Goal: Task Accomplishment & Management: Manage account settings

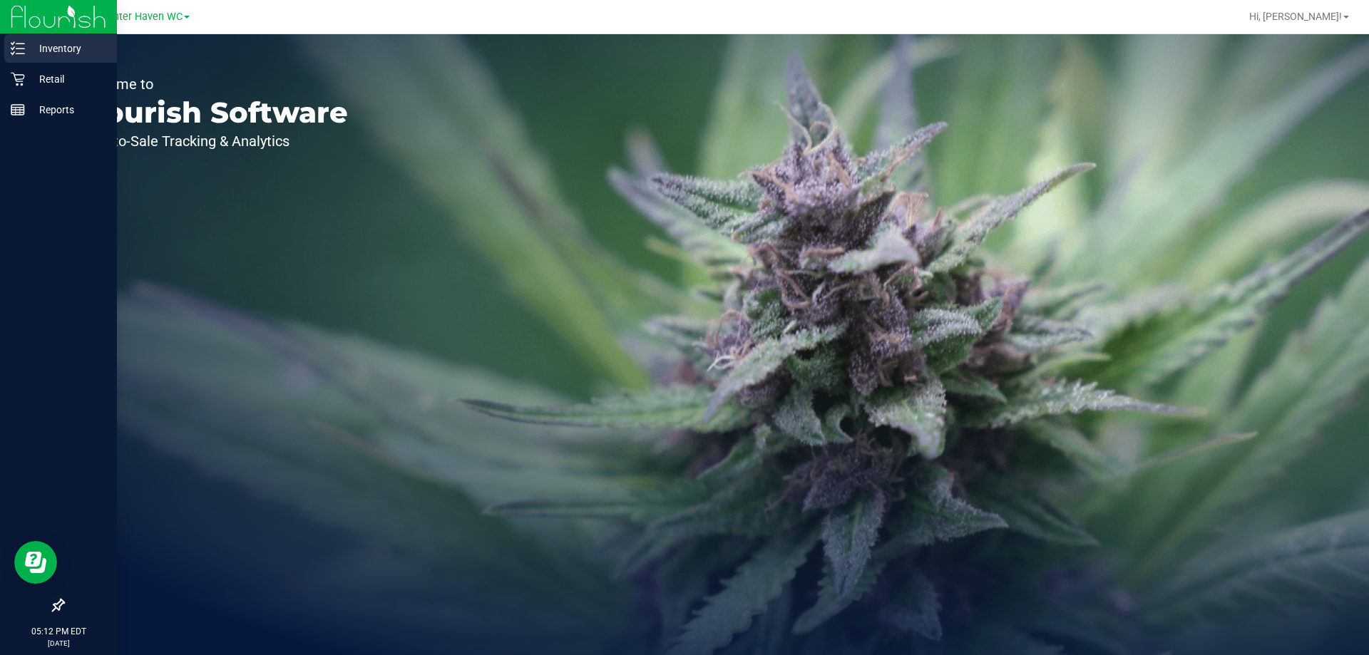
click at [66, 48] on p "Inventory" at bounding box center [68, 48] width 86 height 17
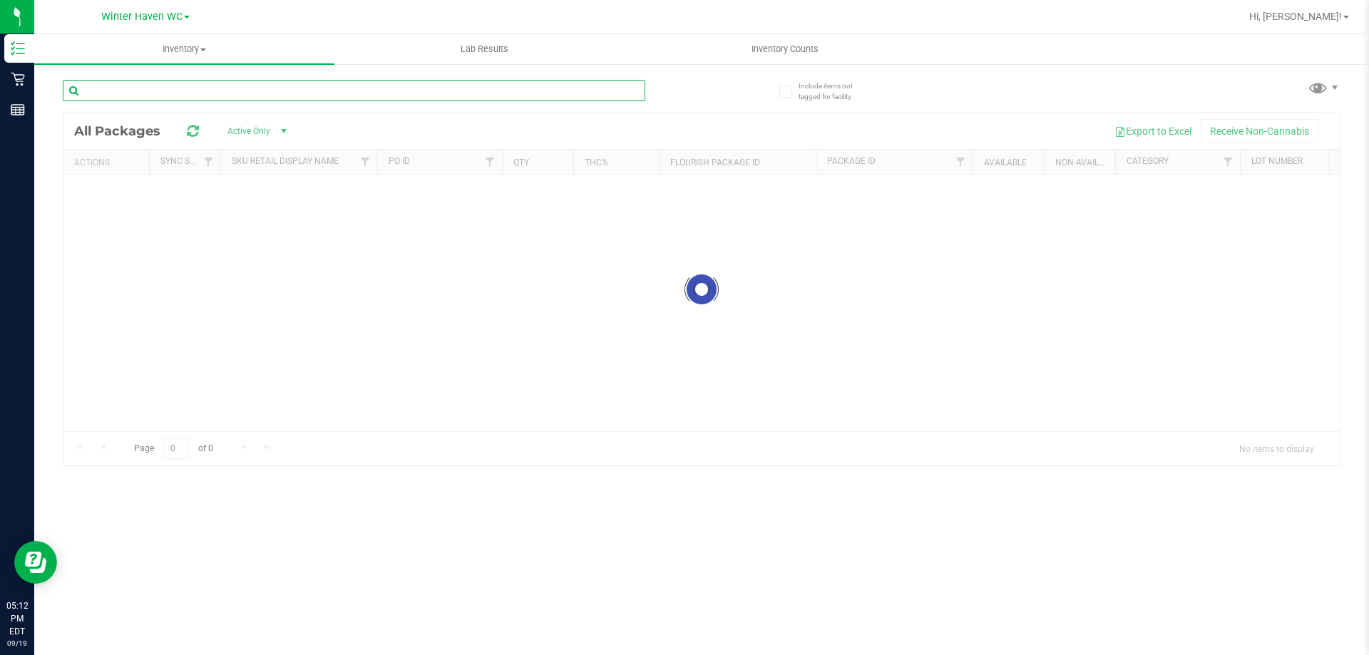
click at [108, 94] on input "text" at bounding box center [354, 90] width 583 height 21
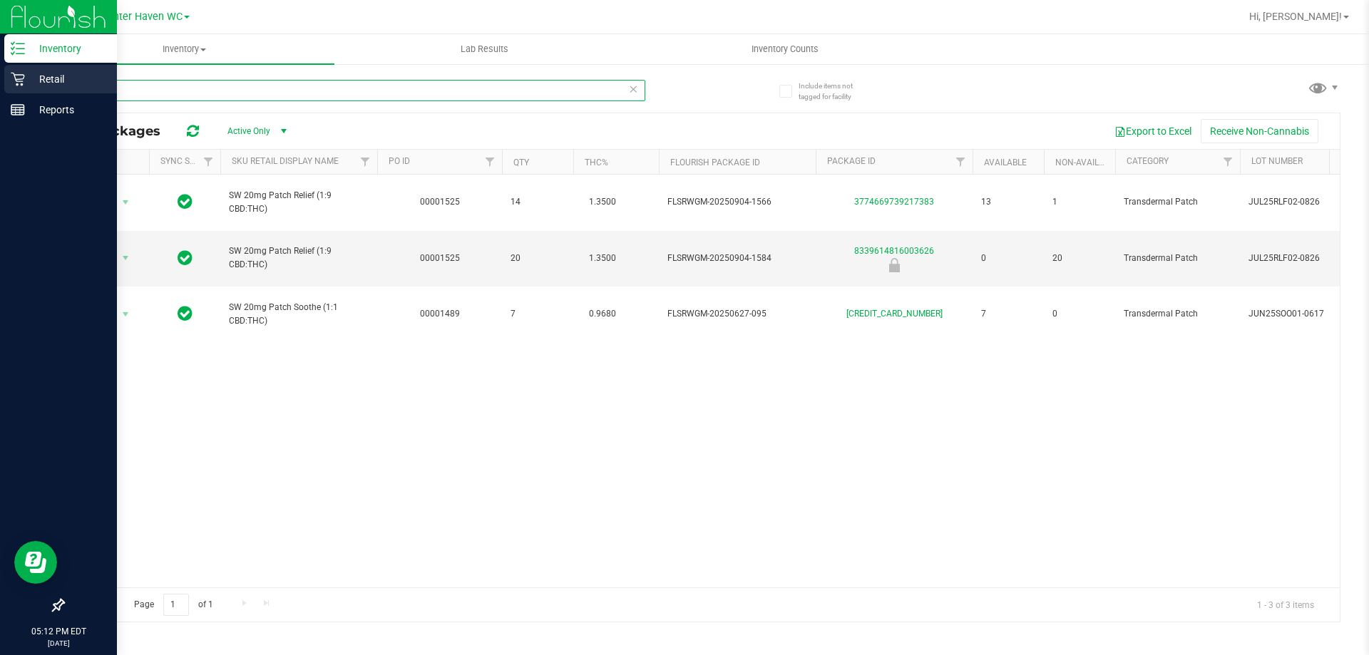
type input "patch"
click at [51, 78] on p "Retail" at bounding box center [68, 79] width 86 height 17
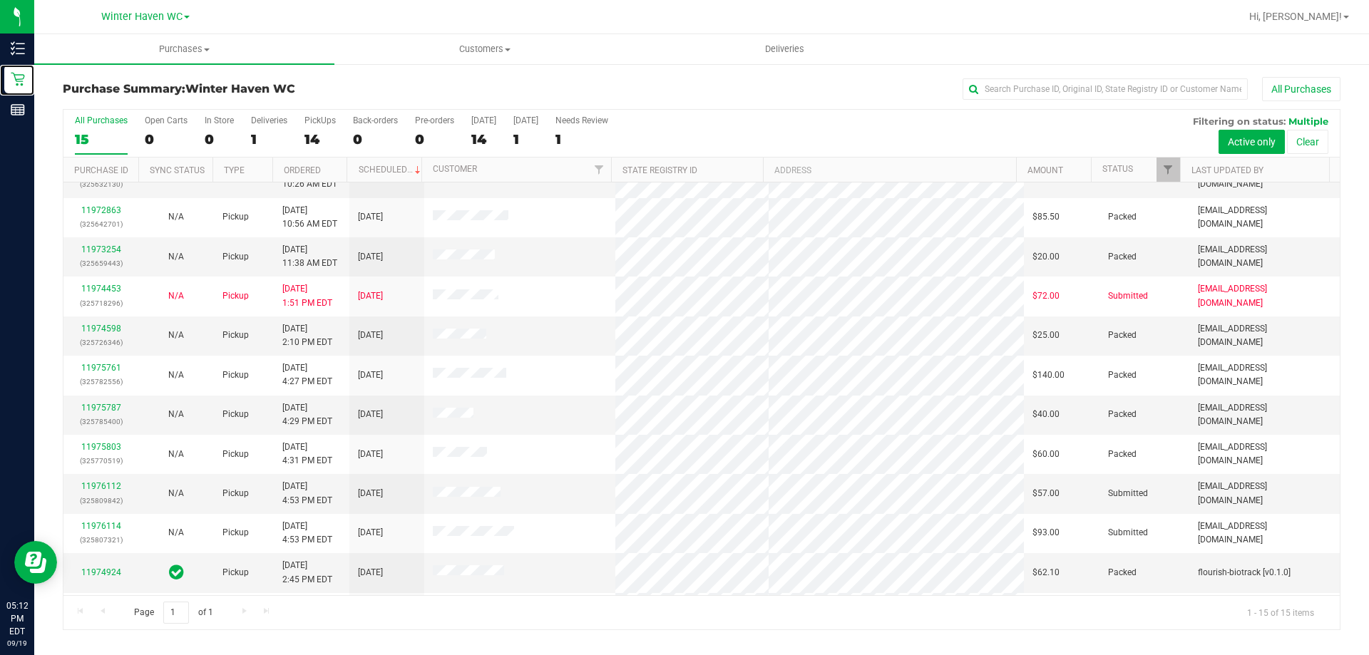
scroll to position [179, 0]
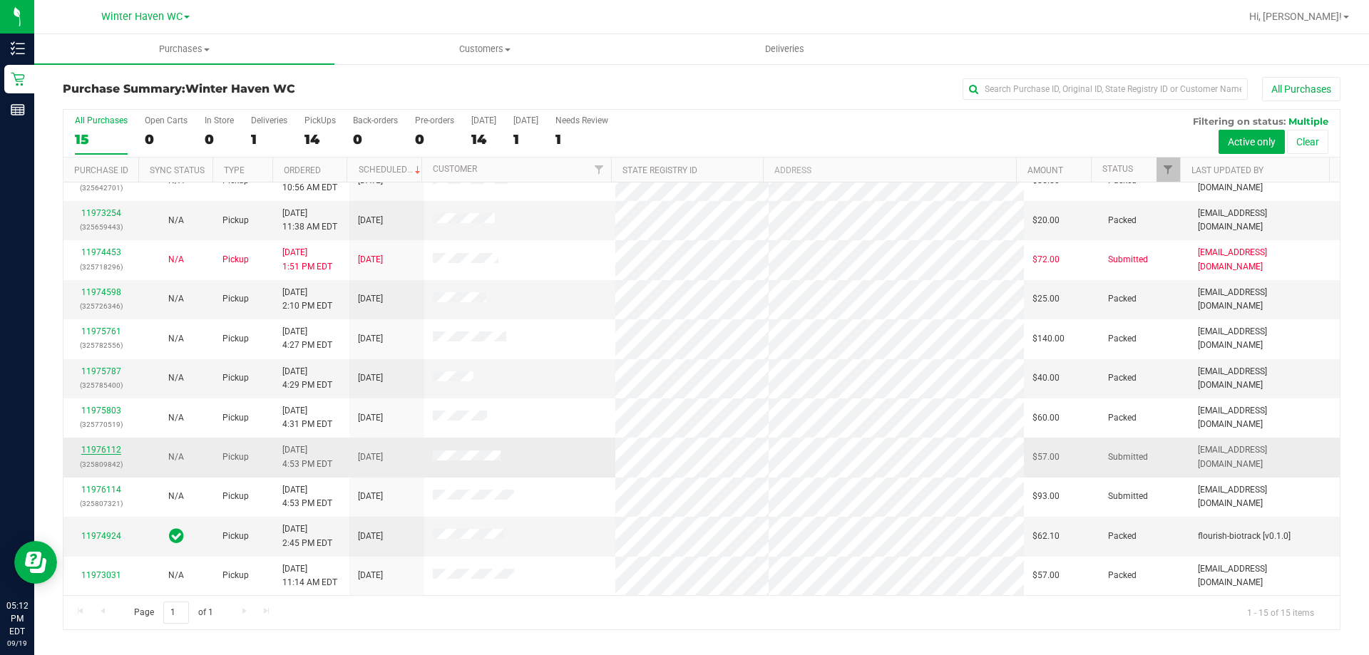
click at [108, 451] on link "11976112" at bounding box center [101, 450] width 40 height 10
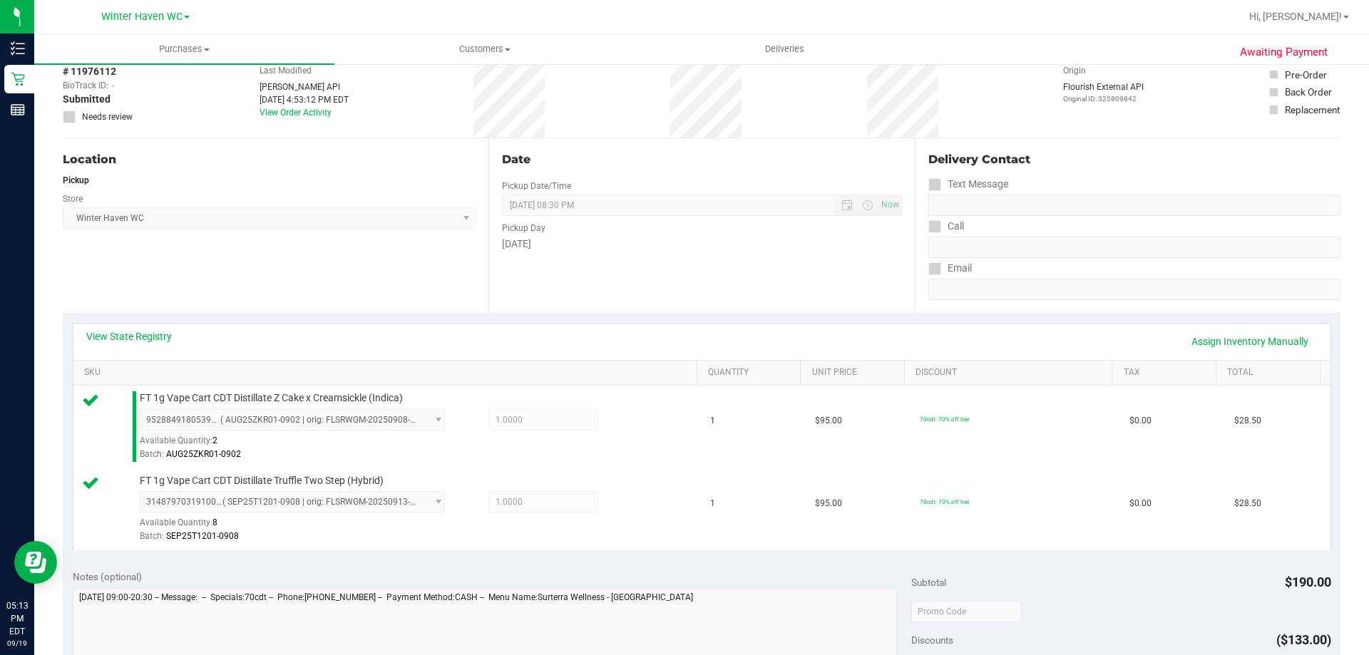
scroll to position [428, 0]
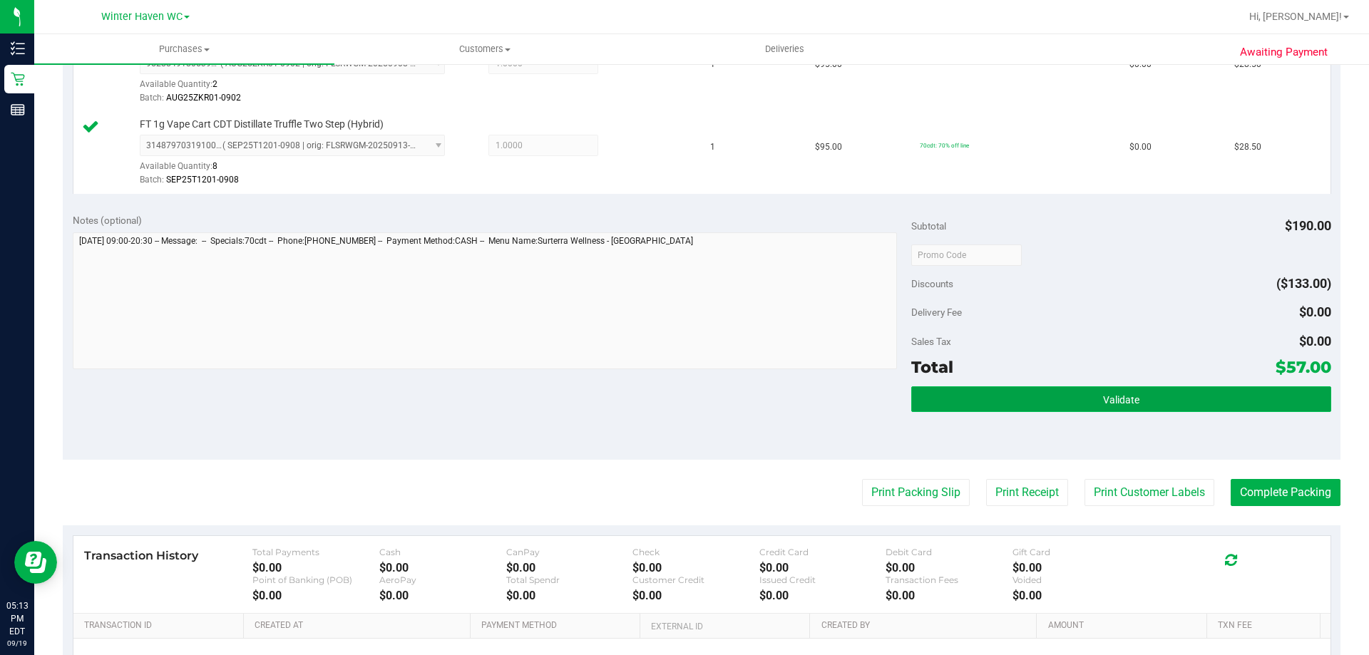
click at [1198, 399] on button "Validate" at bounding box center [1120, 400] width 419 height 26
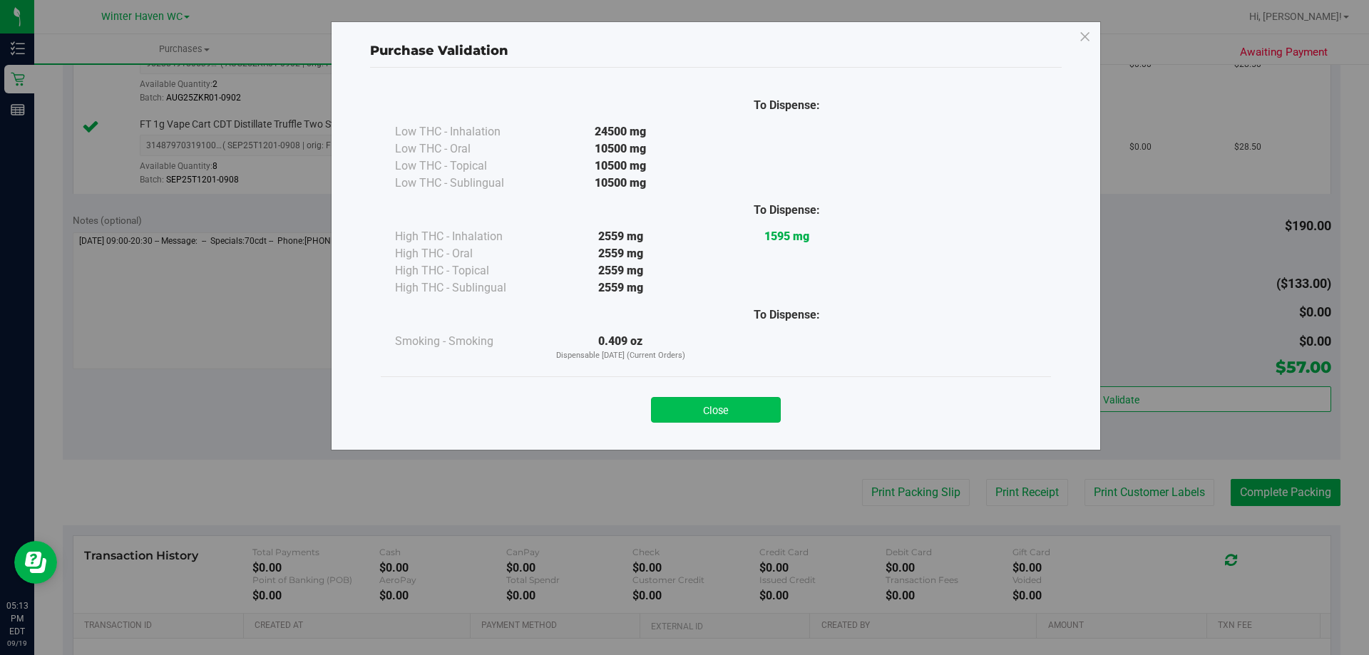
click at [733, 406] on button "Close" at bounding box center [716, 410] width 130 height 26
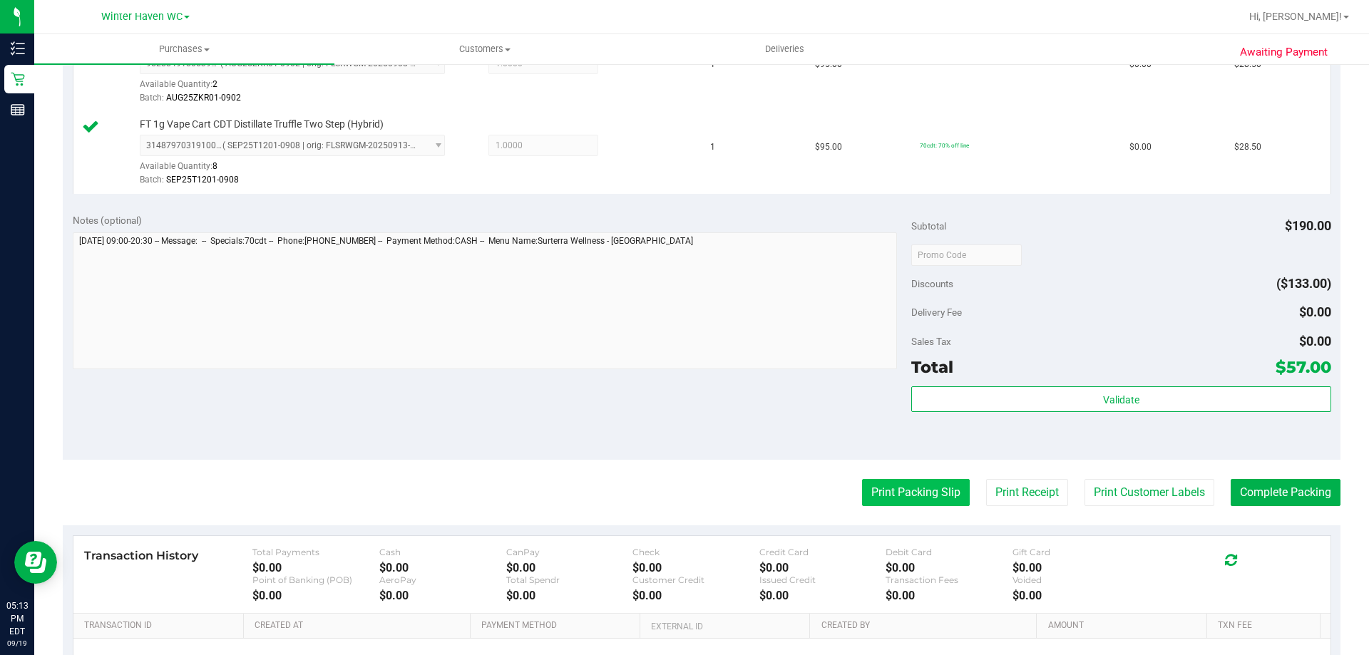
click at [889, 488] on button "Print Packing Slip" at bounding box center [916, 492] width 108 height 27
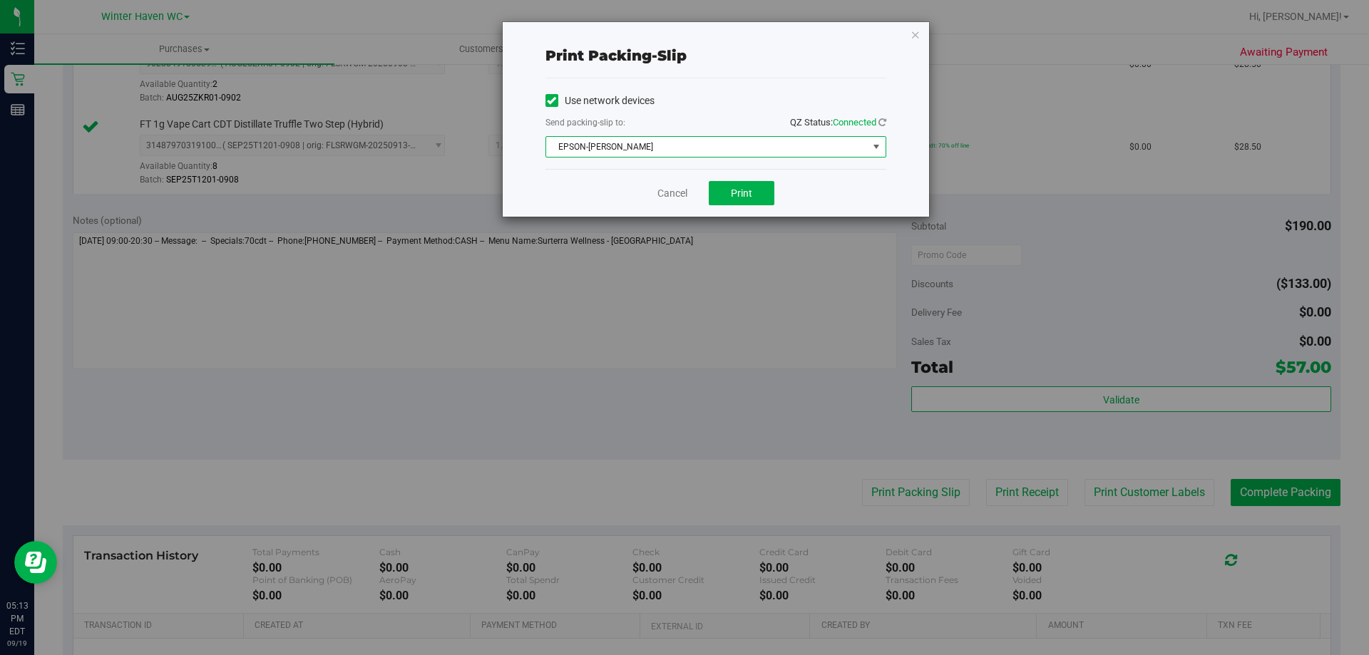
click at [715, 143] on span "EPSON-[PERSON_NAME]" at bounding box center [707, 147] width 322 height 20
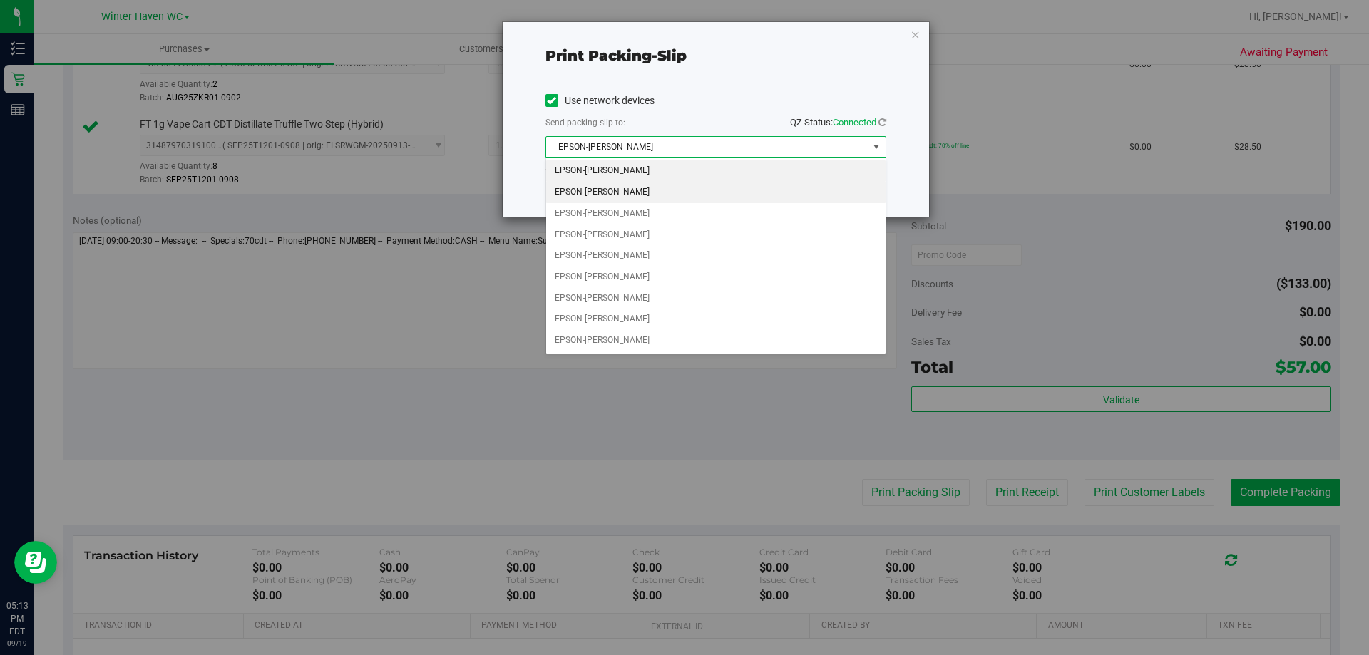
click at [642, 194] on li "EPSON-[PERSON_NAME]" at bounding box center [715, 192] width 339 height 21
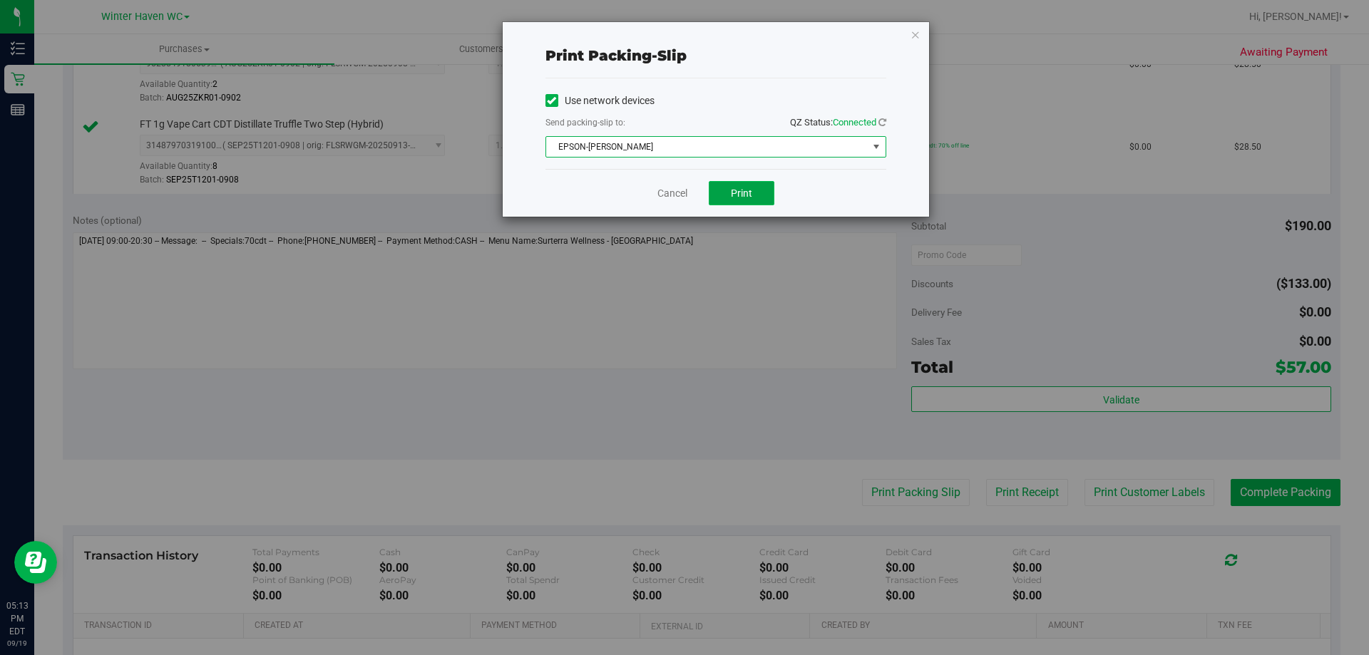
click at [765, 190] on button "Print" at bounding box center [742, 193] width 66 height 24
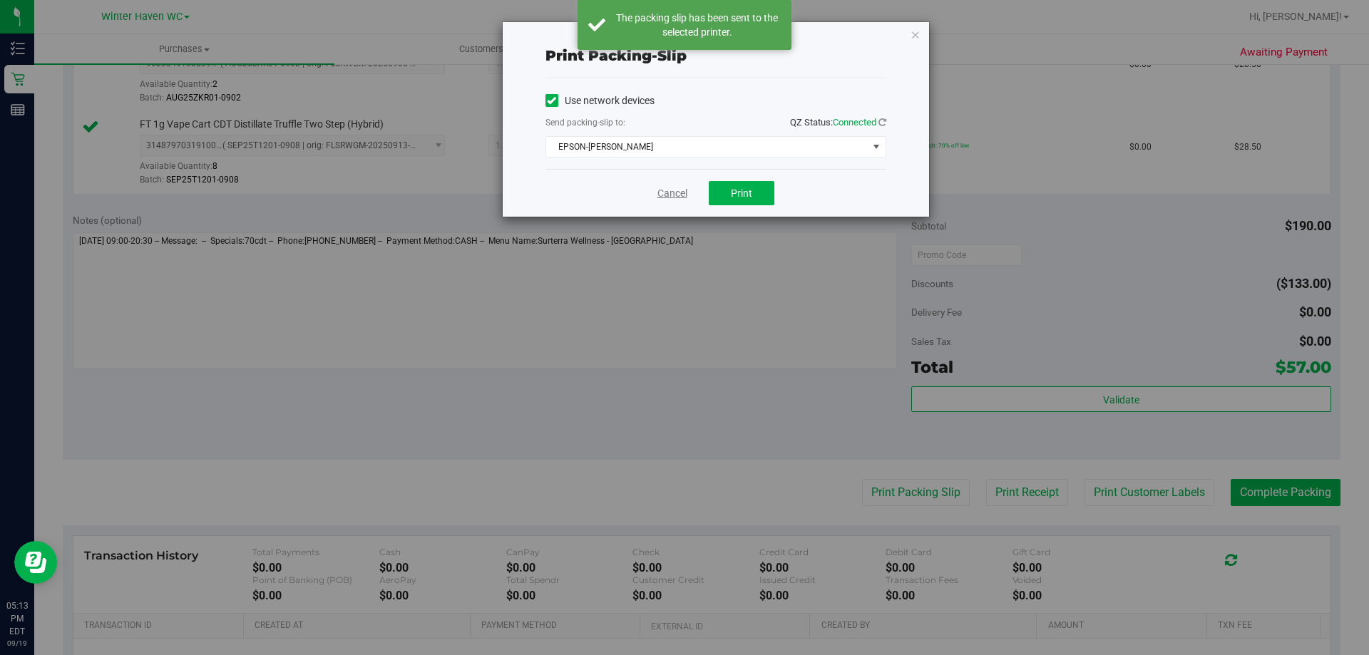
click at [669, 195] on link "Cancel" at bounding box center [673, 193] width 30 height 15
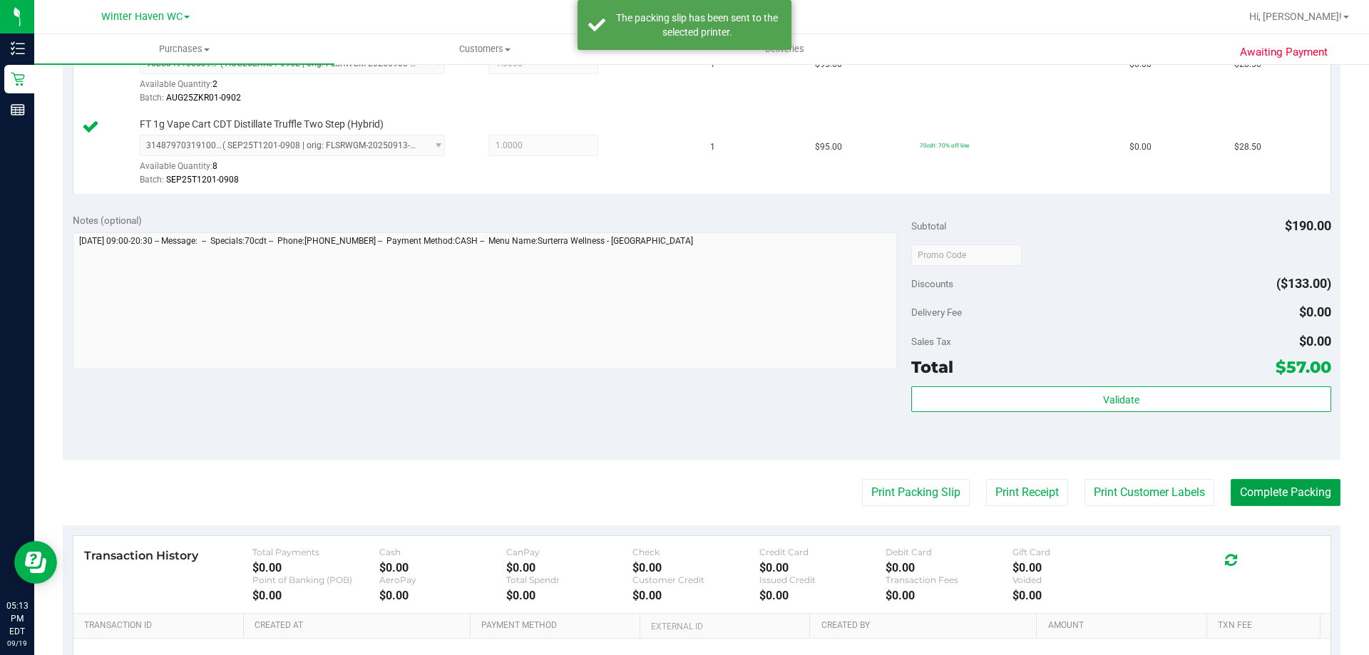
click at [1281, 495] on button "Complete Packing" at bounding box center [1286, 492] width 110 height 27
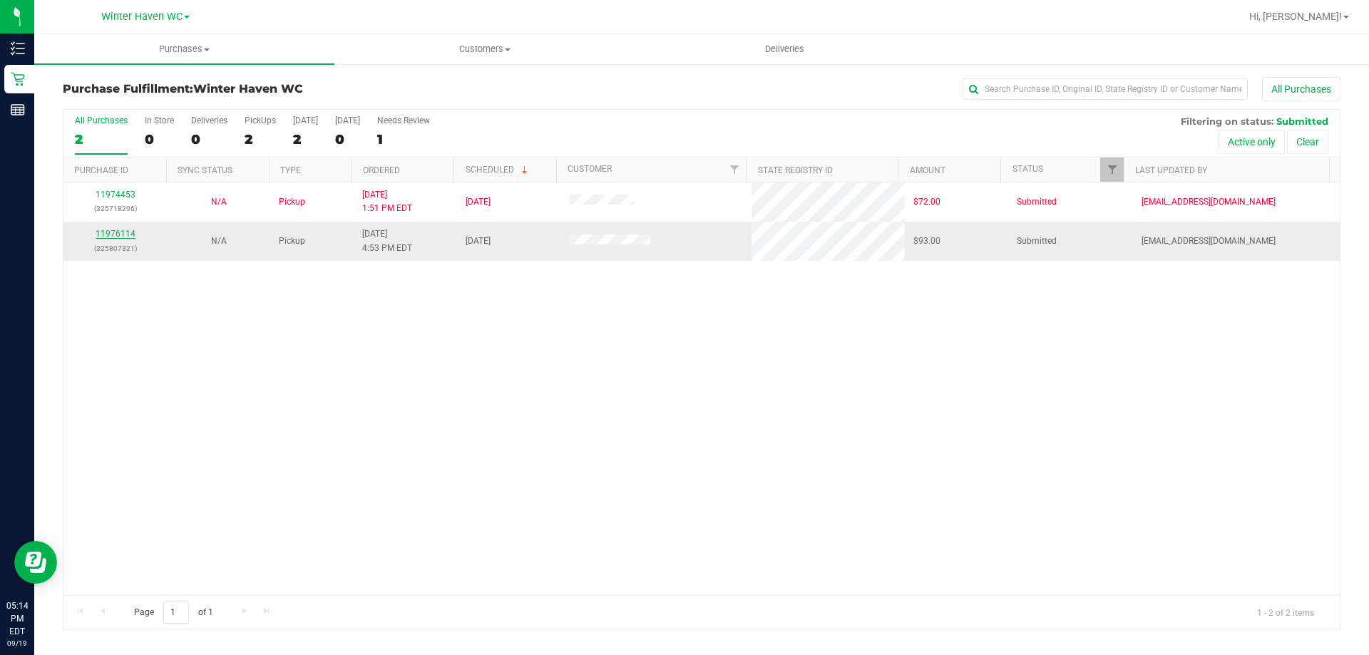
click at [117, 232] on link "11976114" at bounding box center [116, 234] width 40 height 10
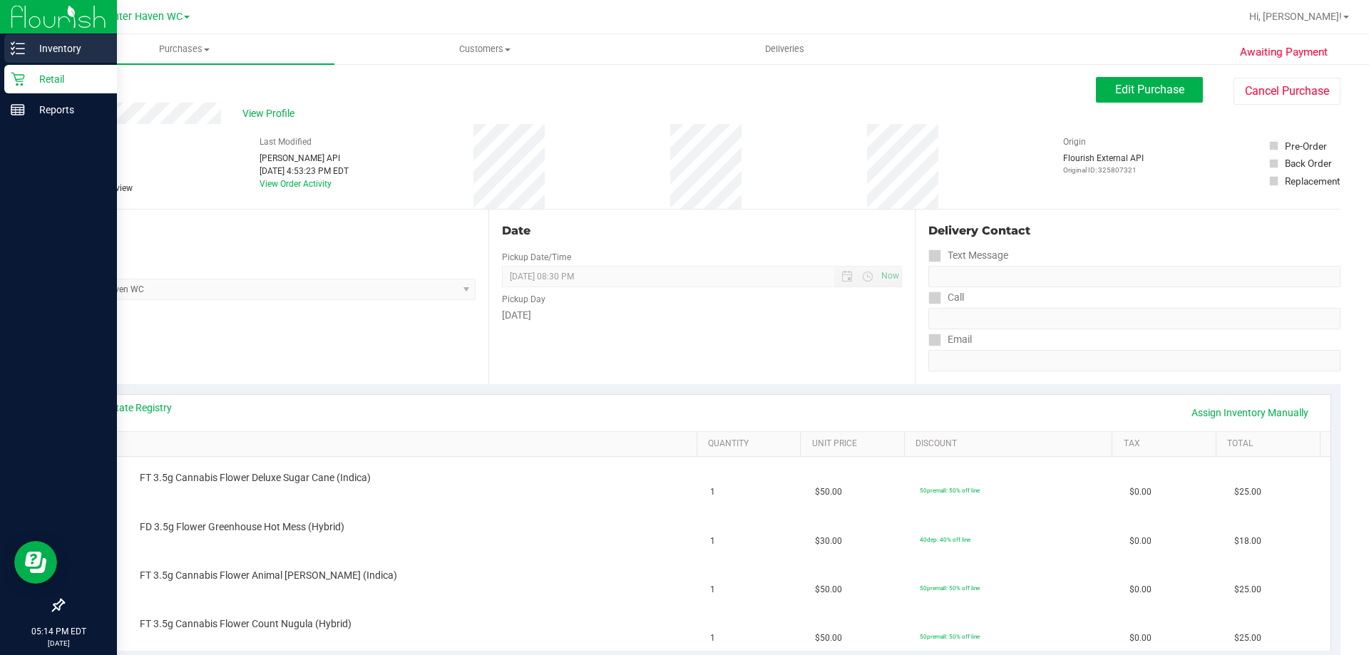
click at [63, 46] on p "Inventory" at bounding box center [68, 48] width 86 height 17
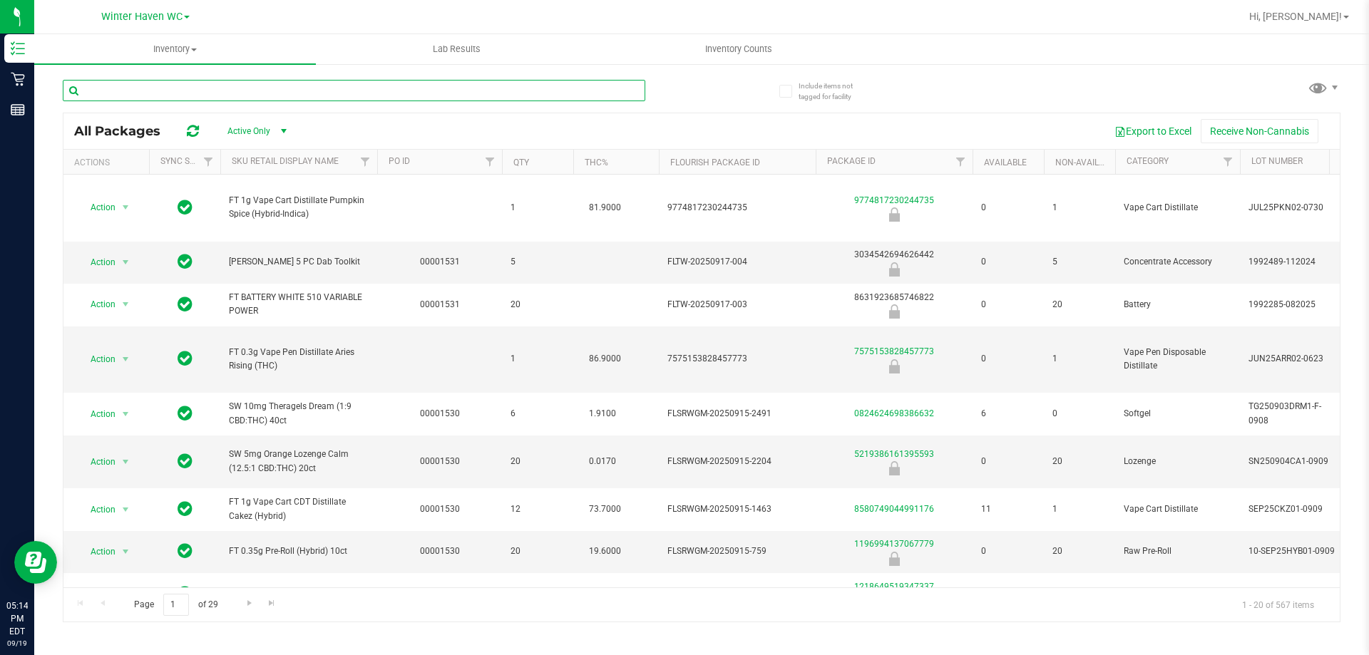
click at [121, 96] on input "text" at bounding box center [354, 90] width 583 height 21
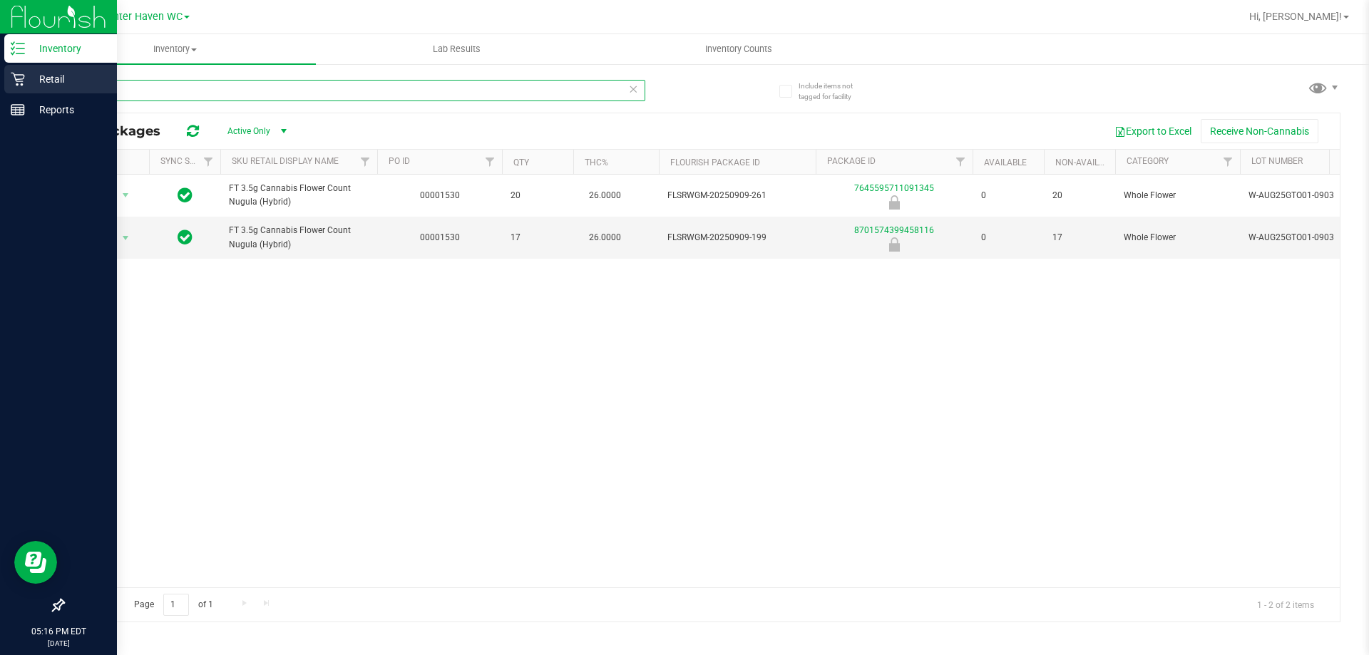
type input "count"
click at [54, 79] on p "Retail" at bounding box center [68, 79] width 86 height 17
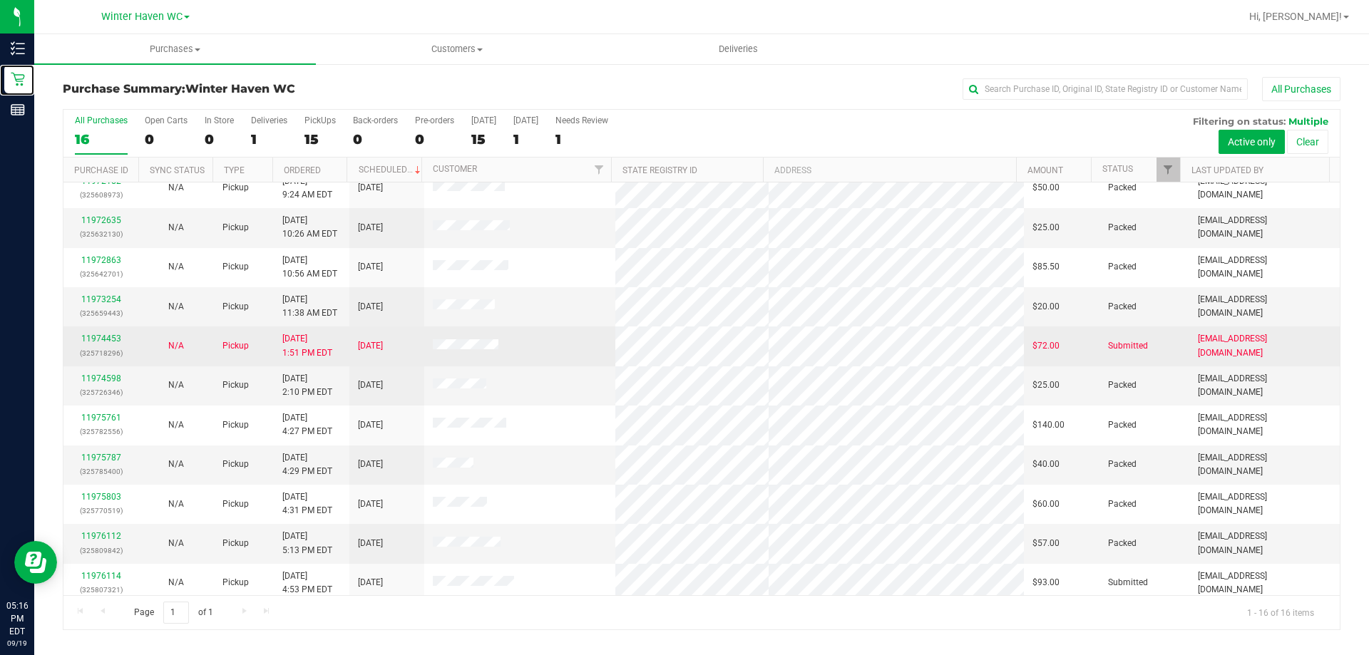
scroll to position [219, 0]
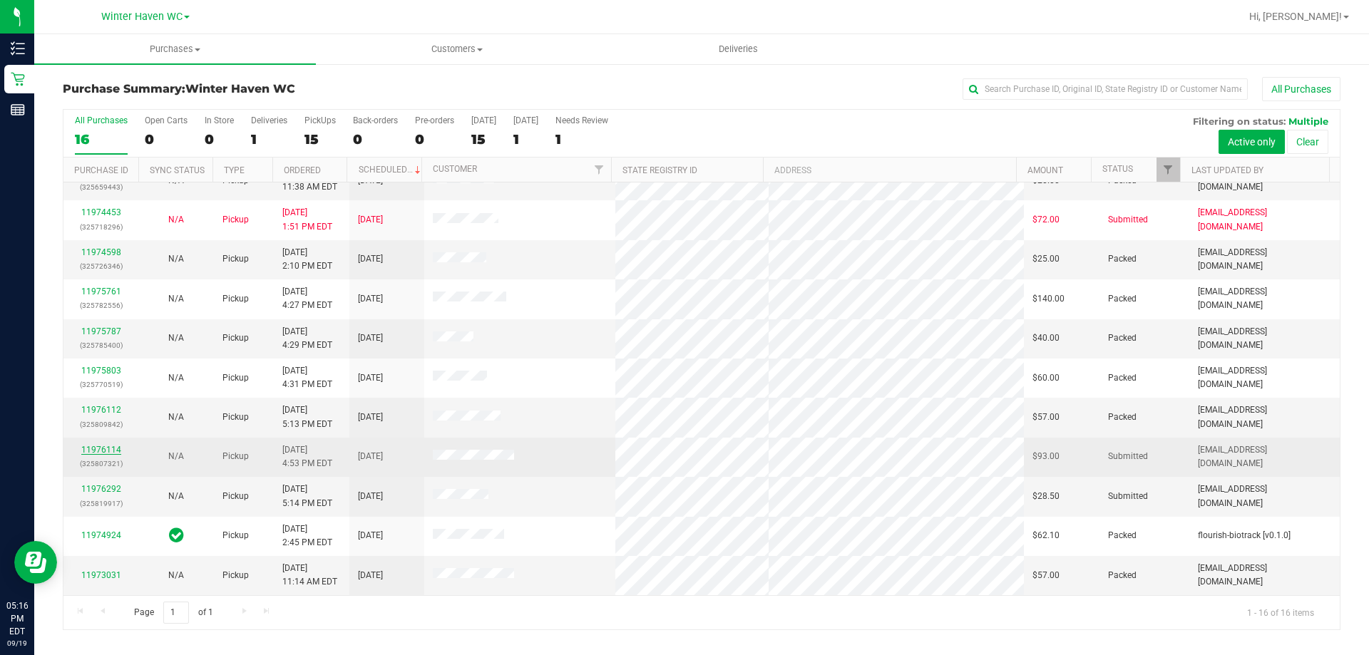
click at [105, 449] on link "11976114" at bounding box center [101, 450] width 40 height 10
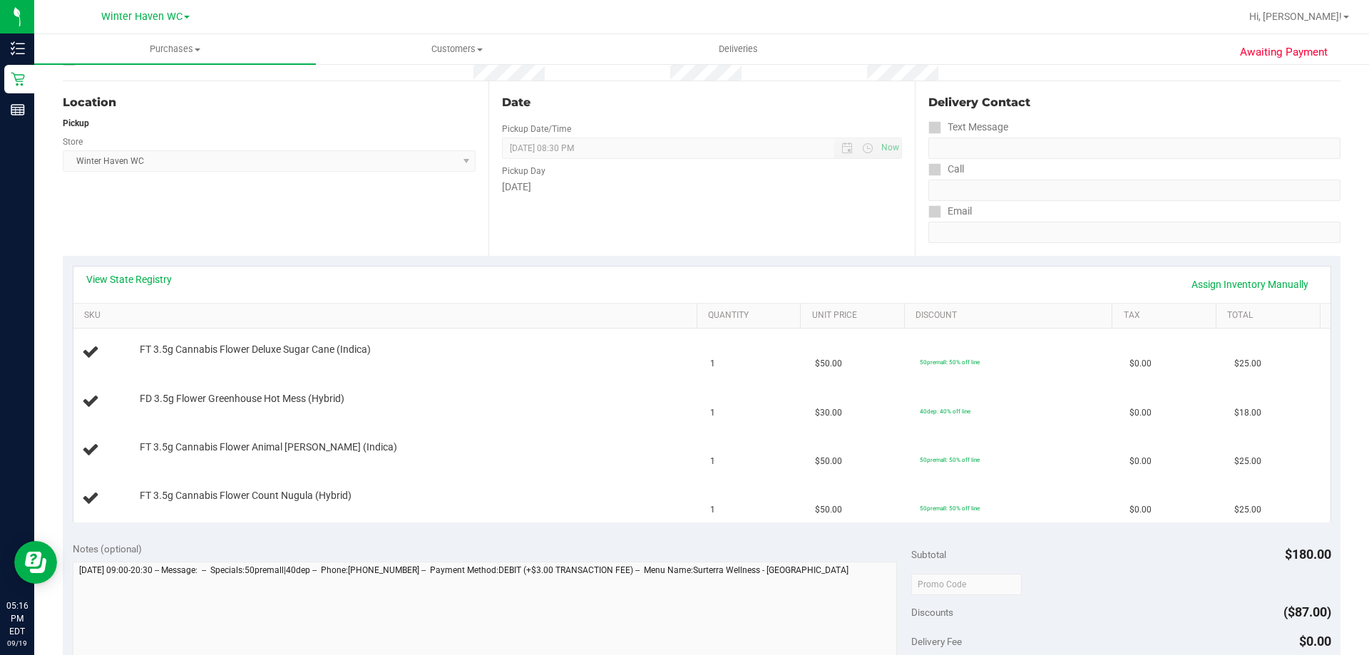
scroll to position [143, 0]
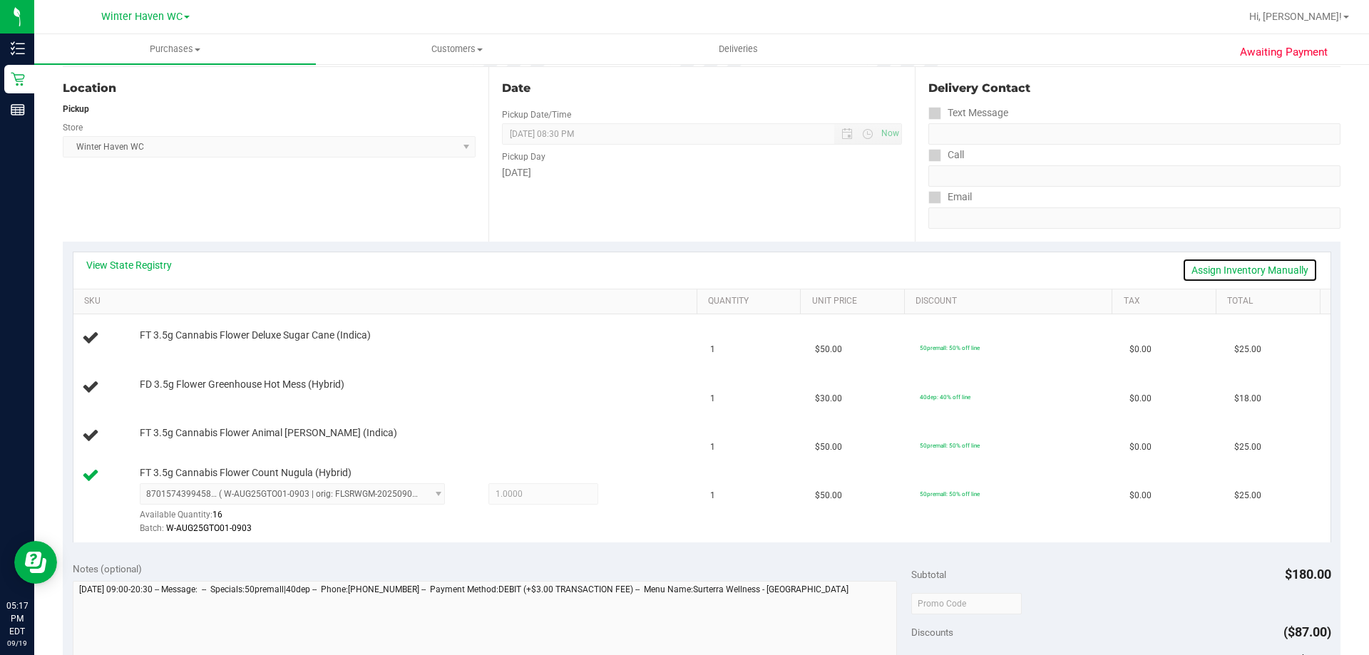
click at [1257, 270] on link "Assign Inventory Manually" at bounding box center [1249, 270] width 135 height 24
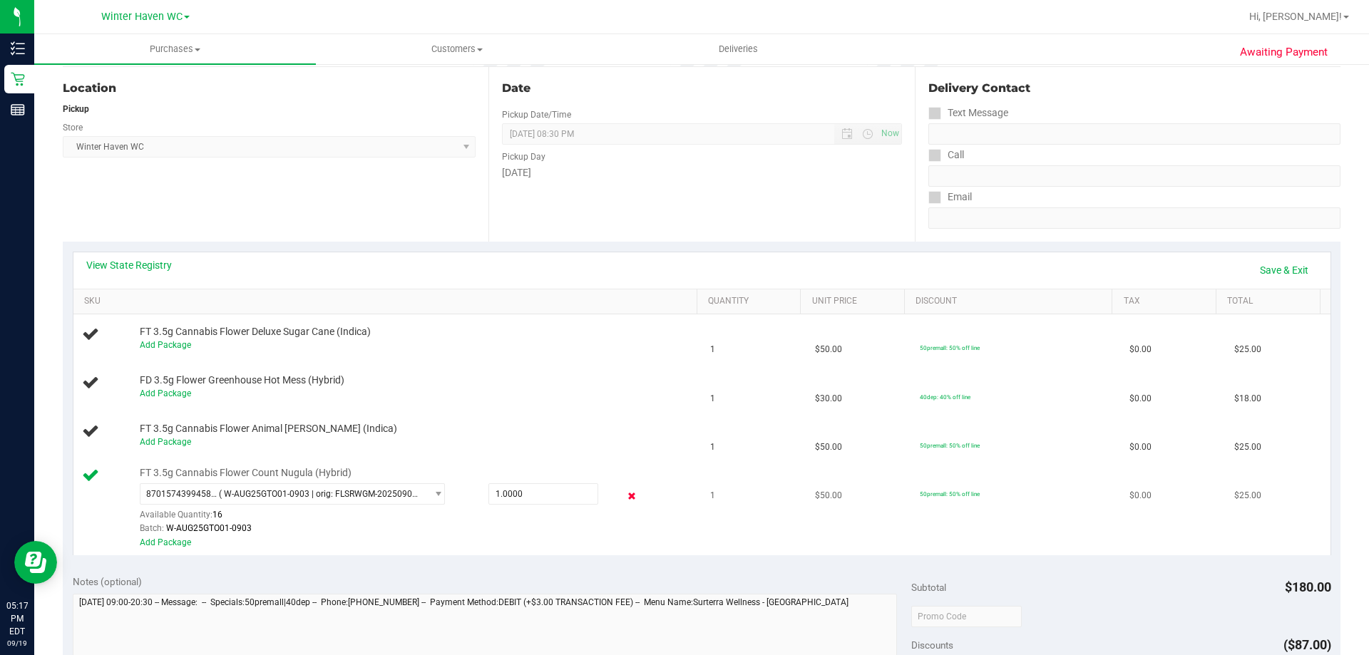
click at [625, 498] on icon at bounding box center [632, 496] width 15 height 16
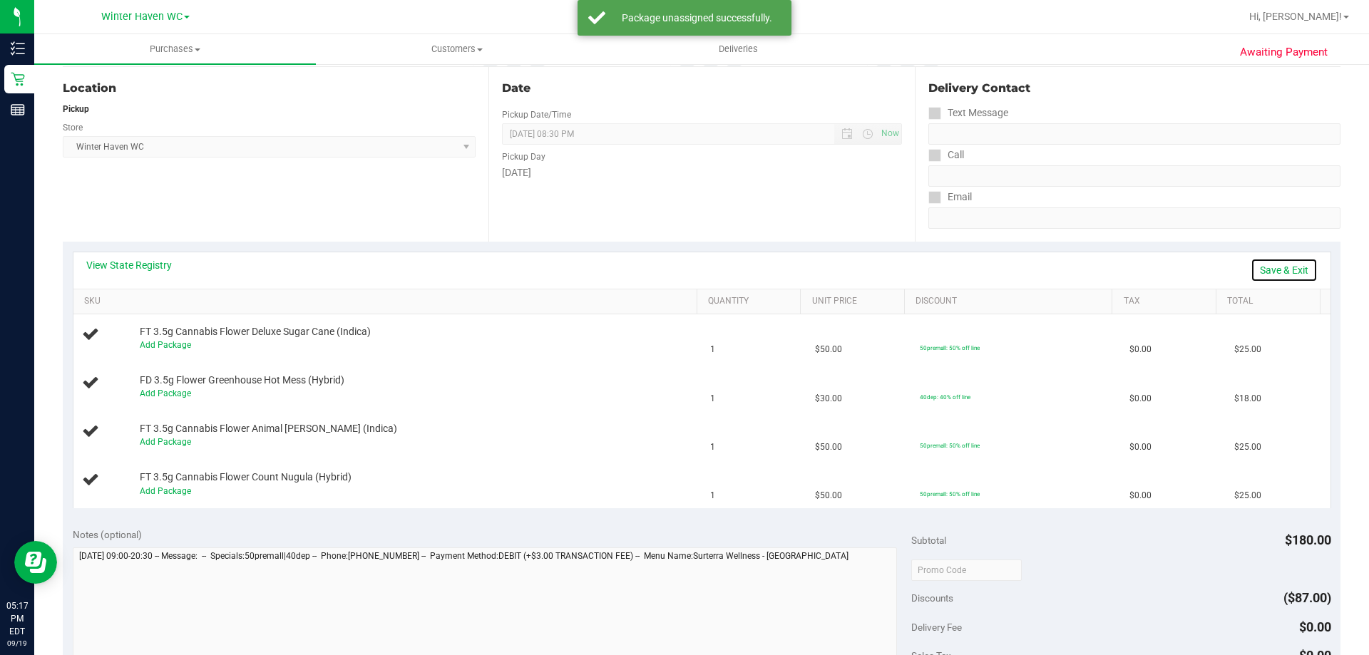
click at [1287, 270] on link "Save & Exit" at bounding box center [1284, 270] width 67 height 24
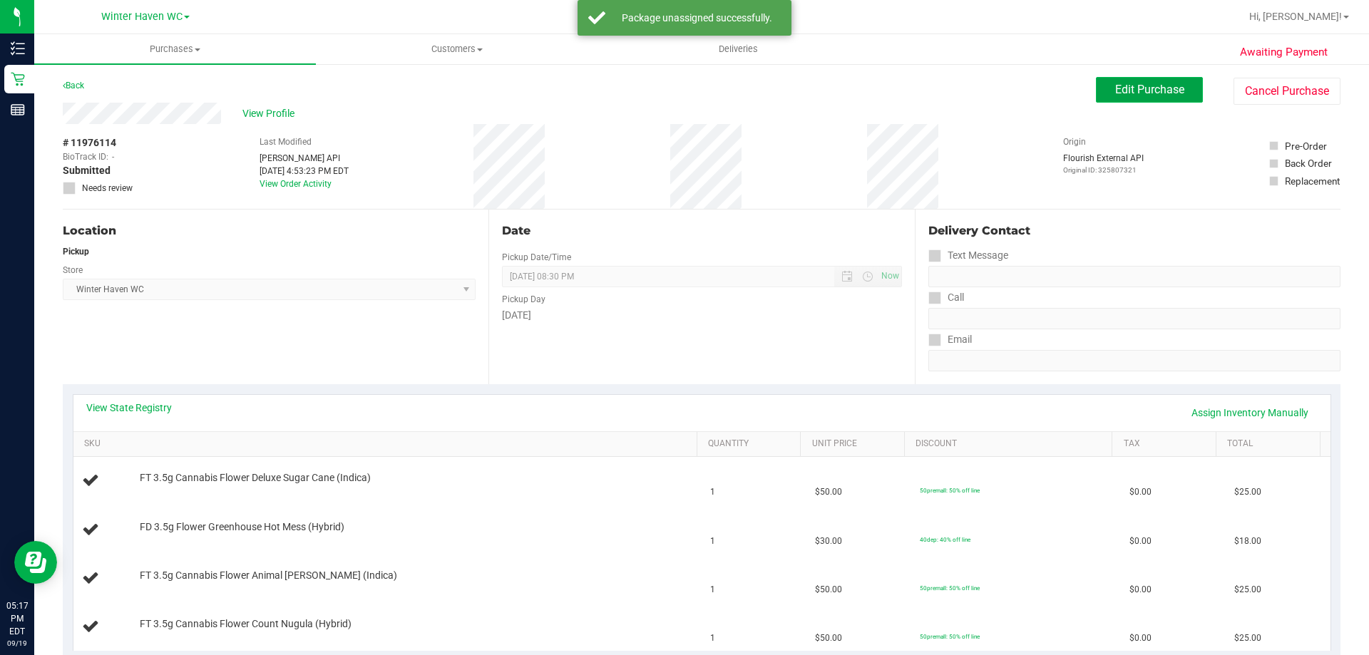
click at [1153, 83] on span "Edit Purchase" at bounding box center [1149, 90] width 69 height 14
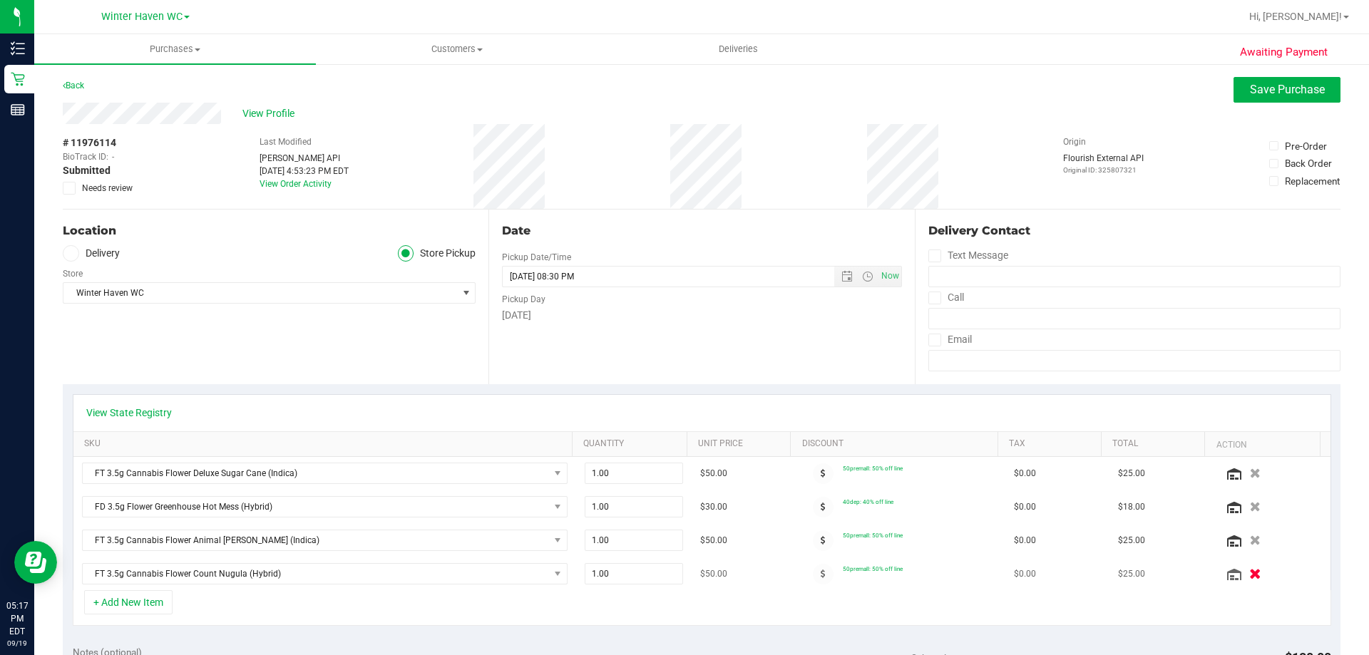
click at [1249, 573] on icon "button" at bounding box center [1255, 574] width 12 height 11
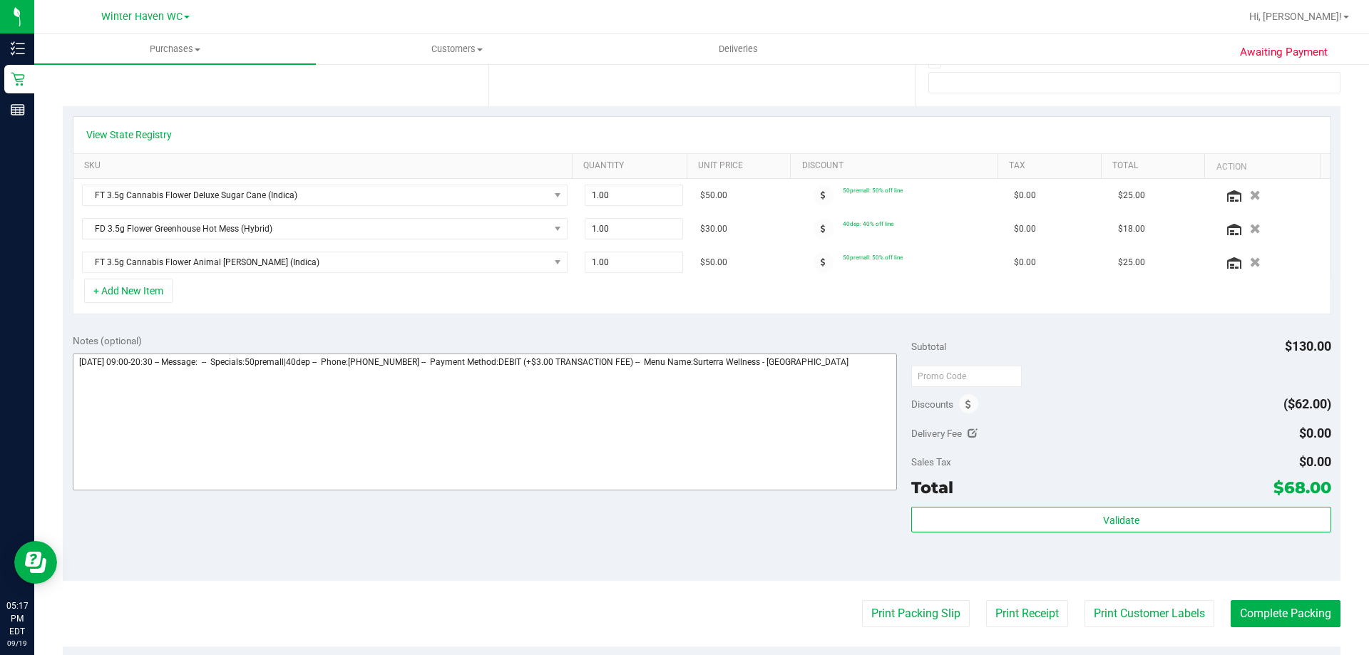
scroll to position [285, 0]
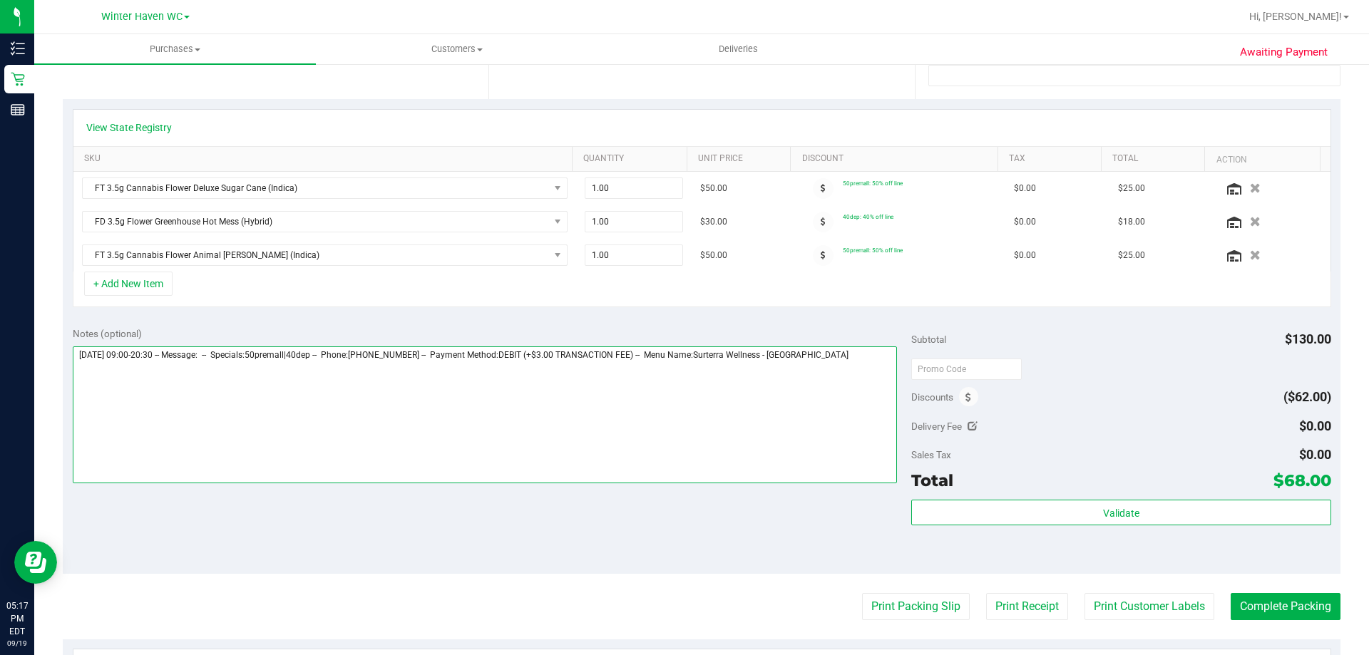
click at [854, 359] on textarea at bounding box center [485, 415] width 825 height 137
click at [110, 374] on textarea at bounding box center [485, 415] width 825 height 137
click at [252, 389] on textarea at bounding box center [485, 415] width 825 height 137
click at [269, 376] on textarea at bounding box center [485, 415] width 825 height 137
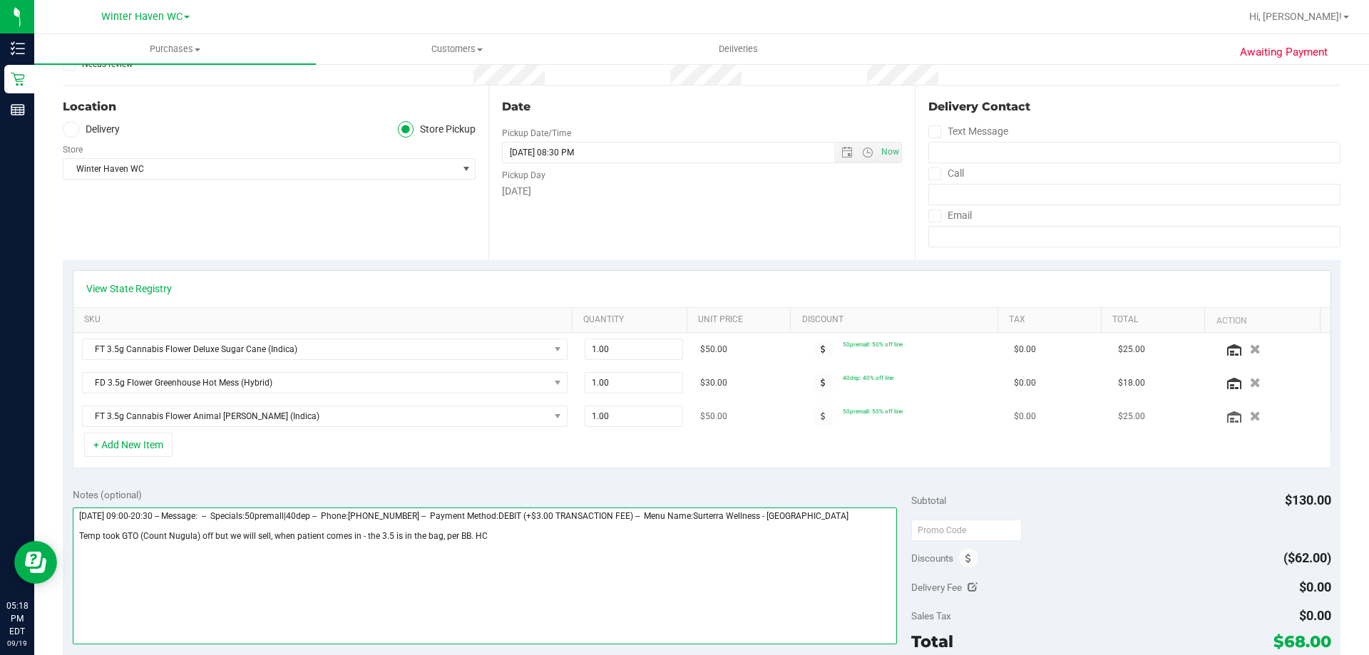
scroll to position [0, 0]
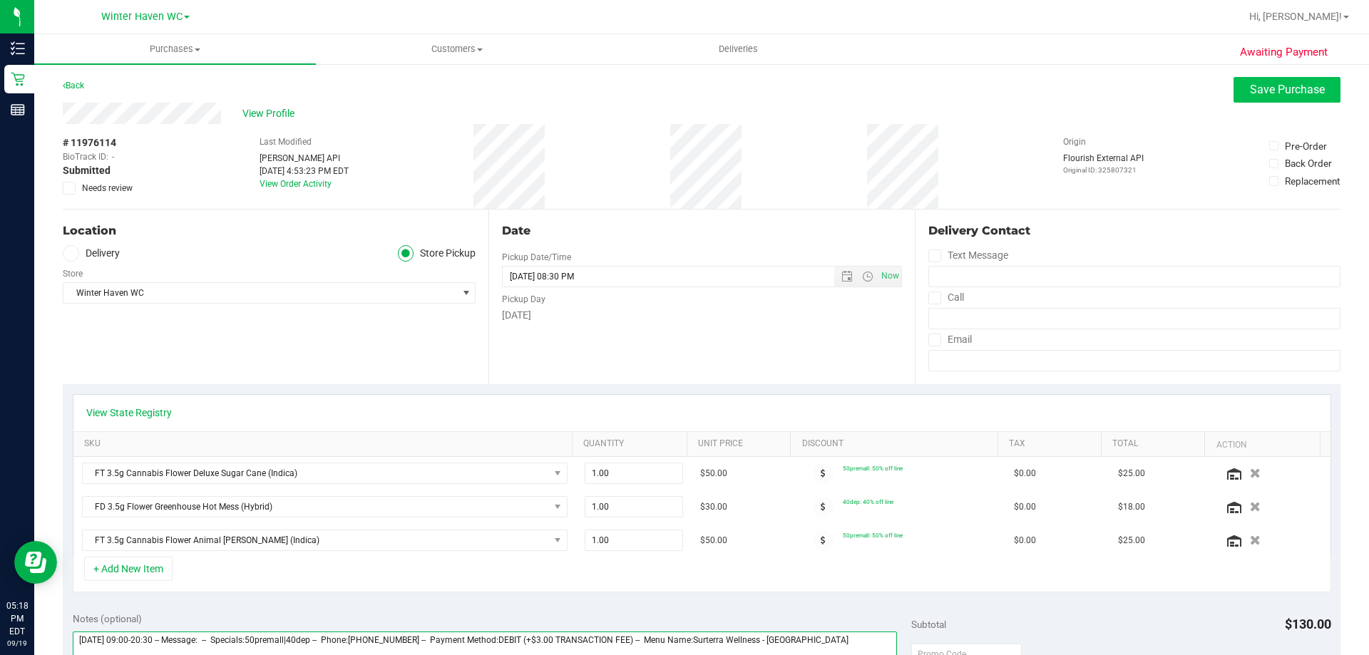
type textarea "[DATE] 09:00-20:30 -- Message: -- Specials:50premall|40dep -- Phone:[PHONE_NUMB…"
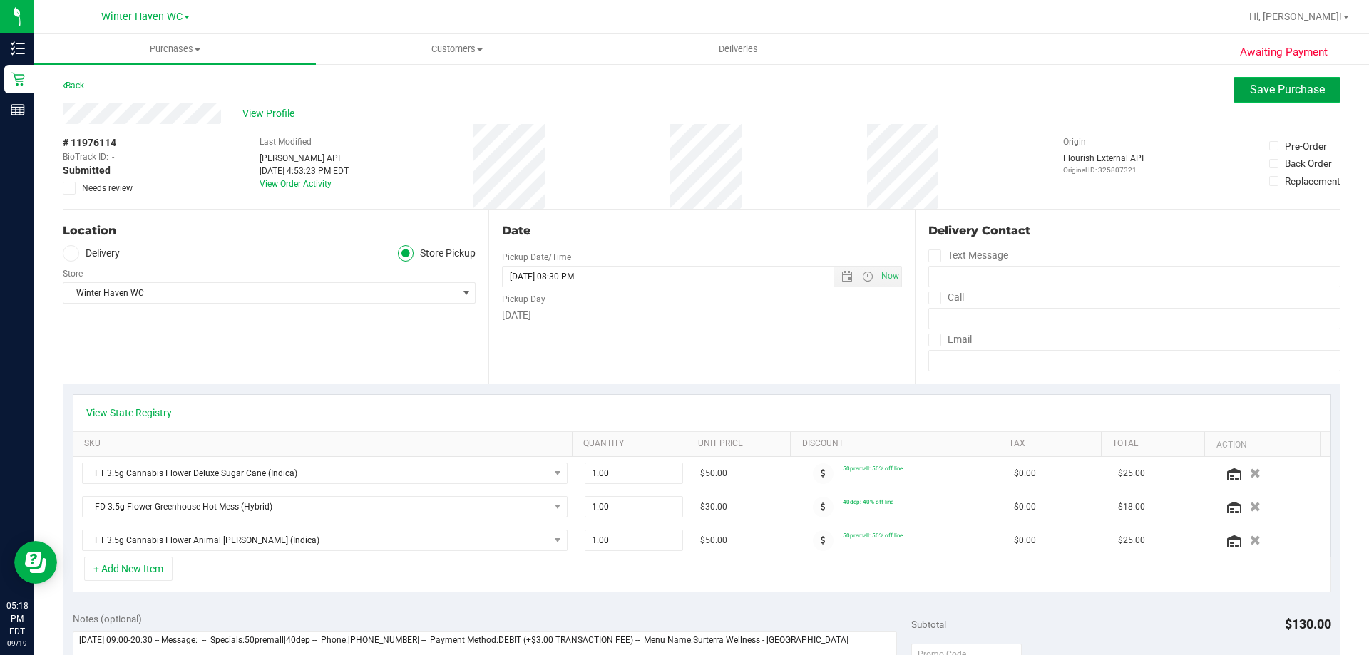
click at [1287, 89] on span "Save Purchase" at bounding box center [1287, 90] width 75 height 14
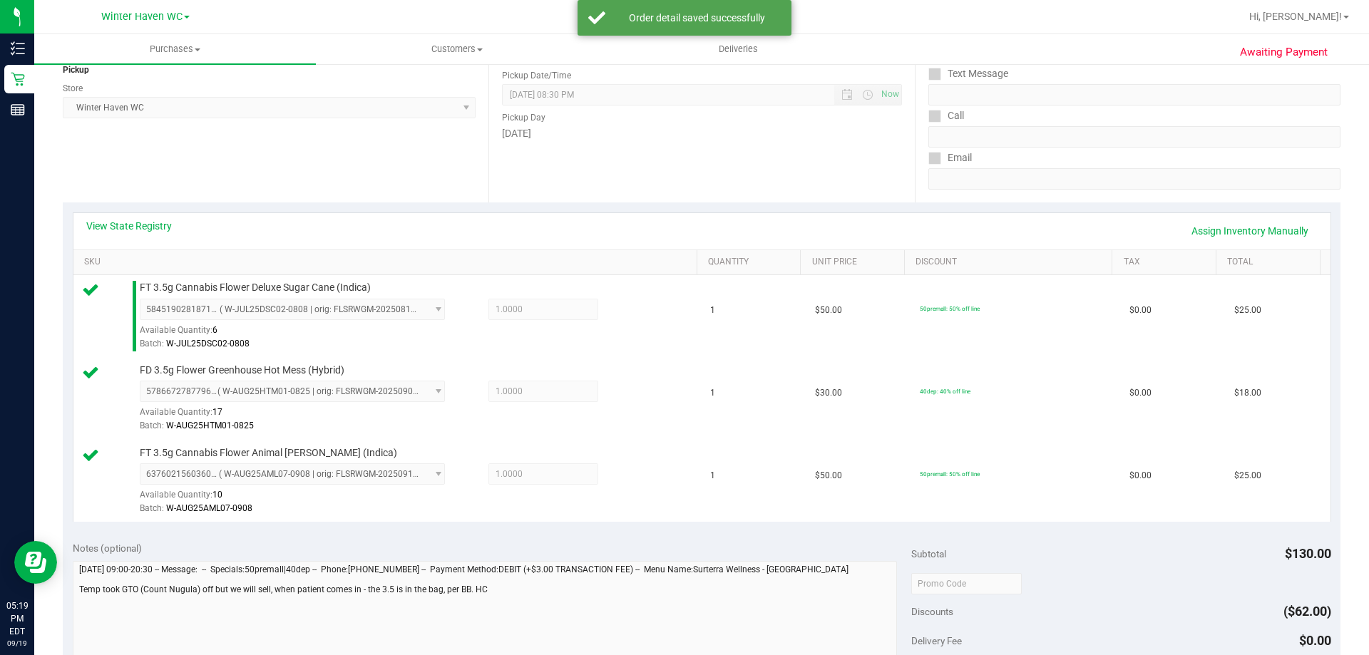
scroll to position [499, 0]
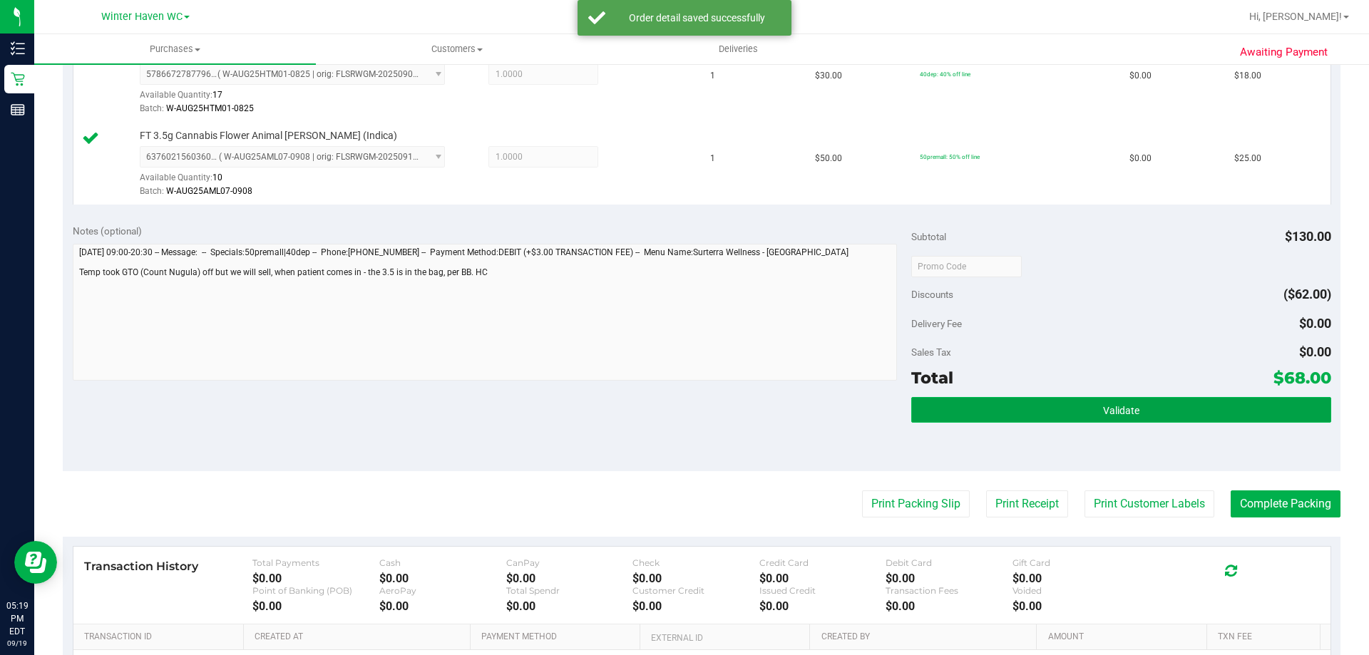
click at [1247, 406] on button "Validate" at bounding box center [1120, 410] width 419 height 26
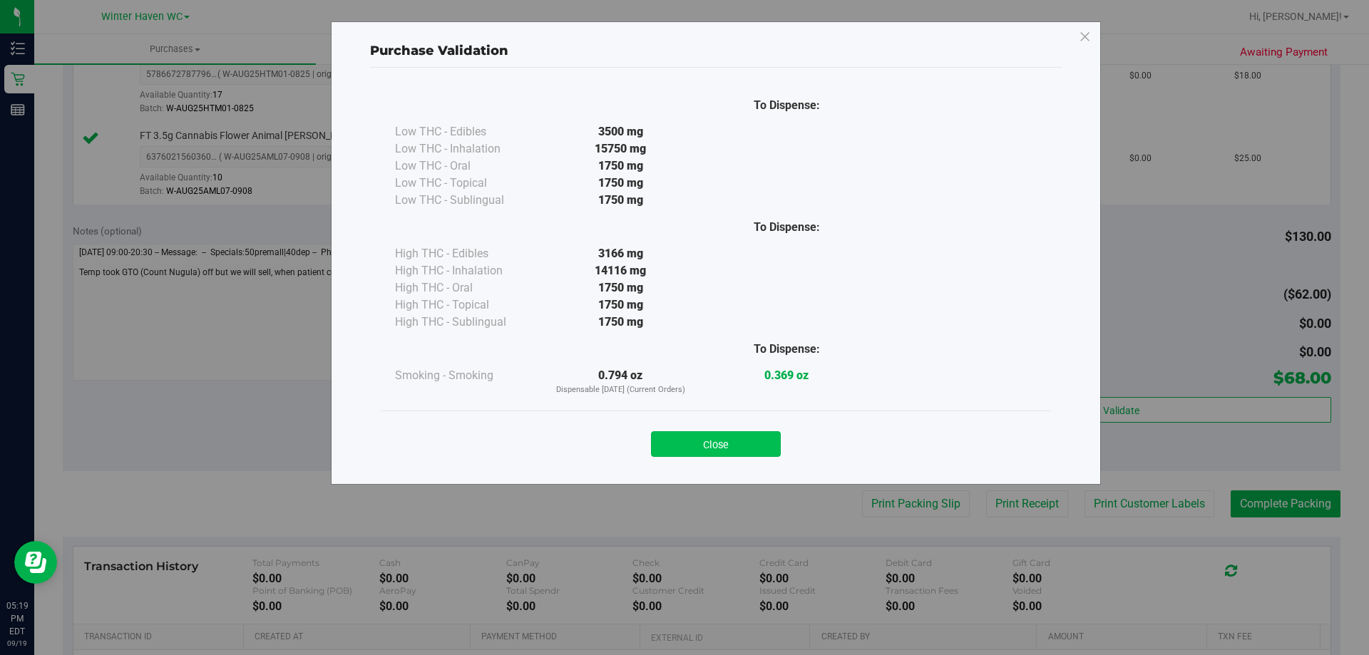
click at [739, 449] on button "Close" at bounding box center [716, 444] width 130 height 26
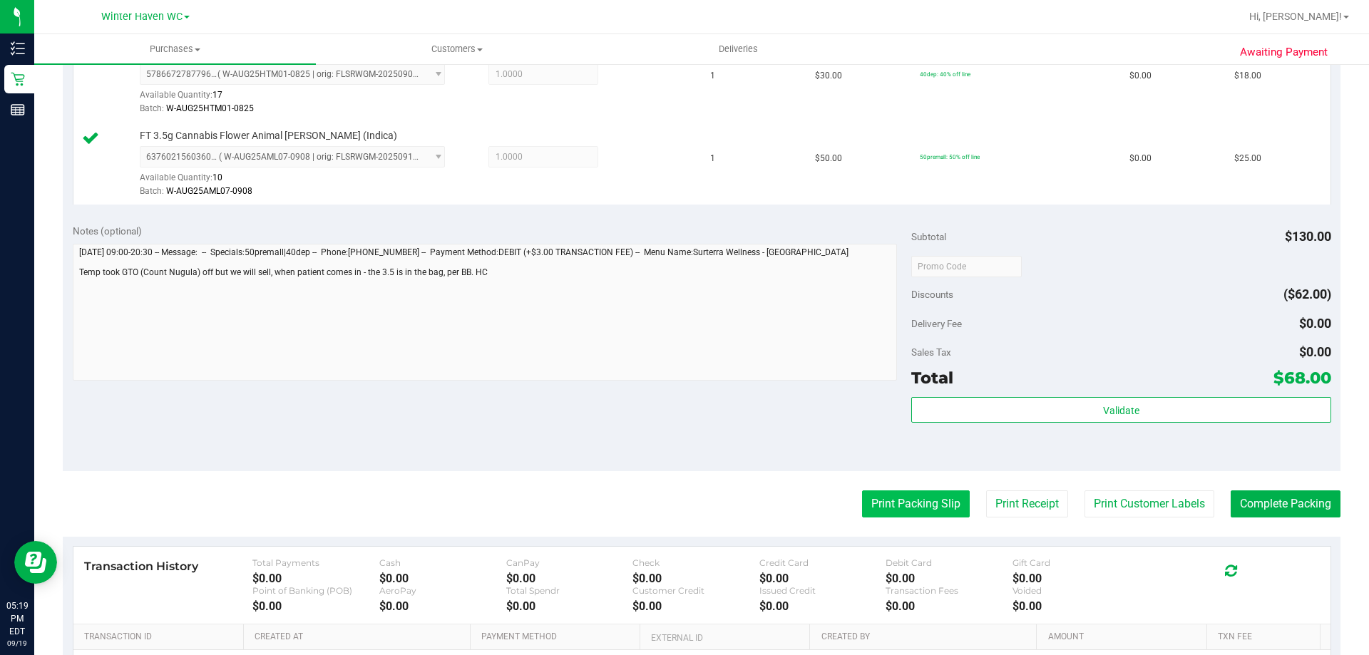
click at [896, 499] on button "Print Packing Slip" at bounding box center [916, 504] width 108 height 27
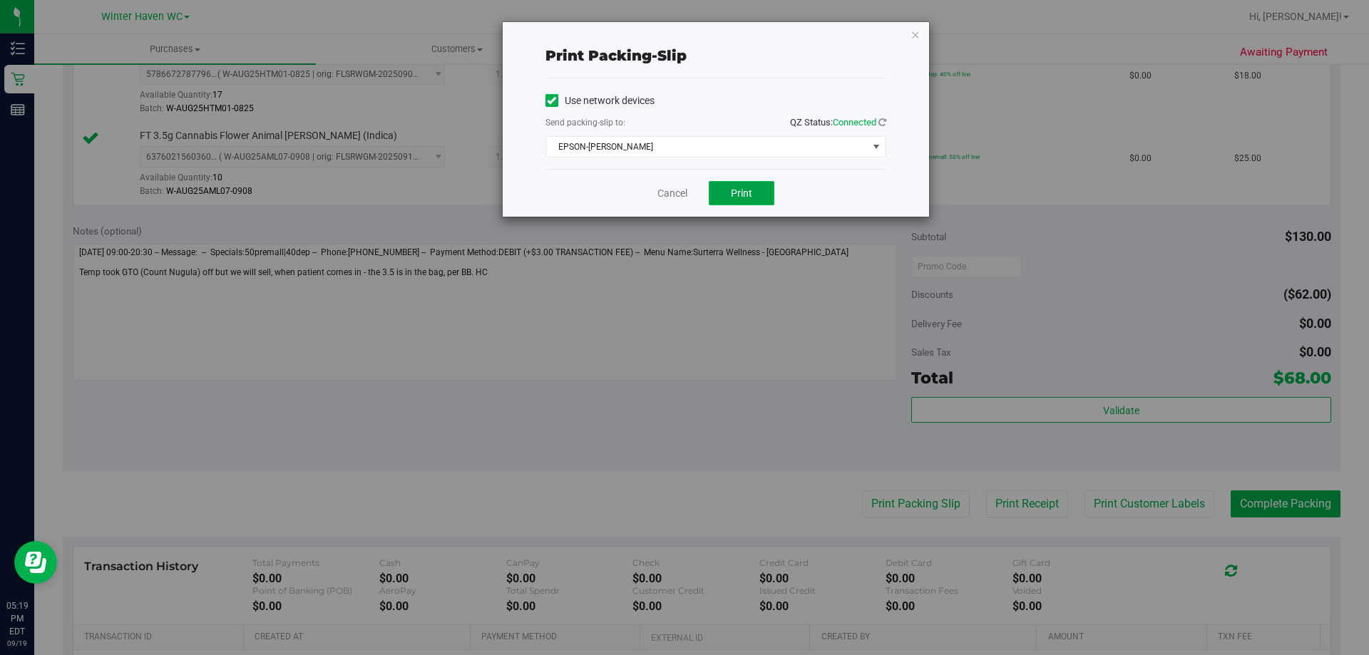
click at [754, 192] on button "Print" at bounding box center [742, 193] width 66 height 24
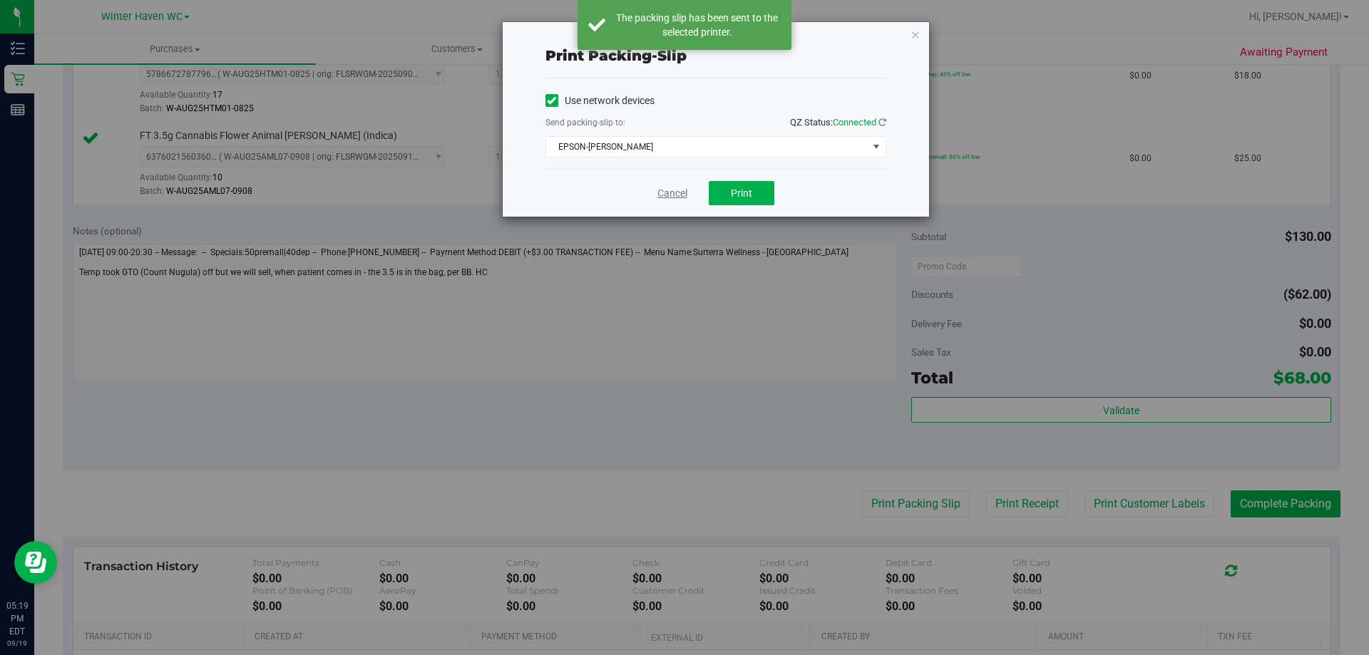
click at [674, 193] on link "Cancel" at bounding box center [673, 193] width 30 height 15
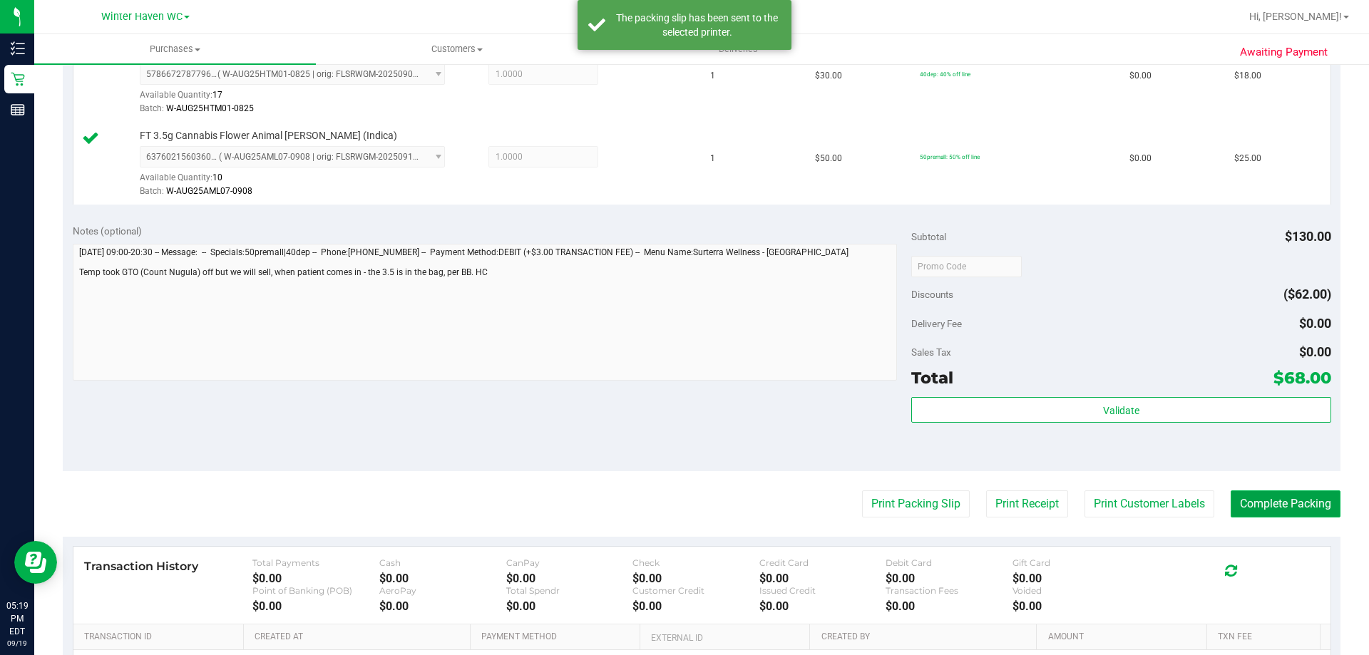
click at [1289, 501] on button "Complete Packing" at bounding box center [1286, 504] width 110 height 27
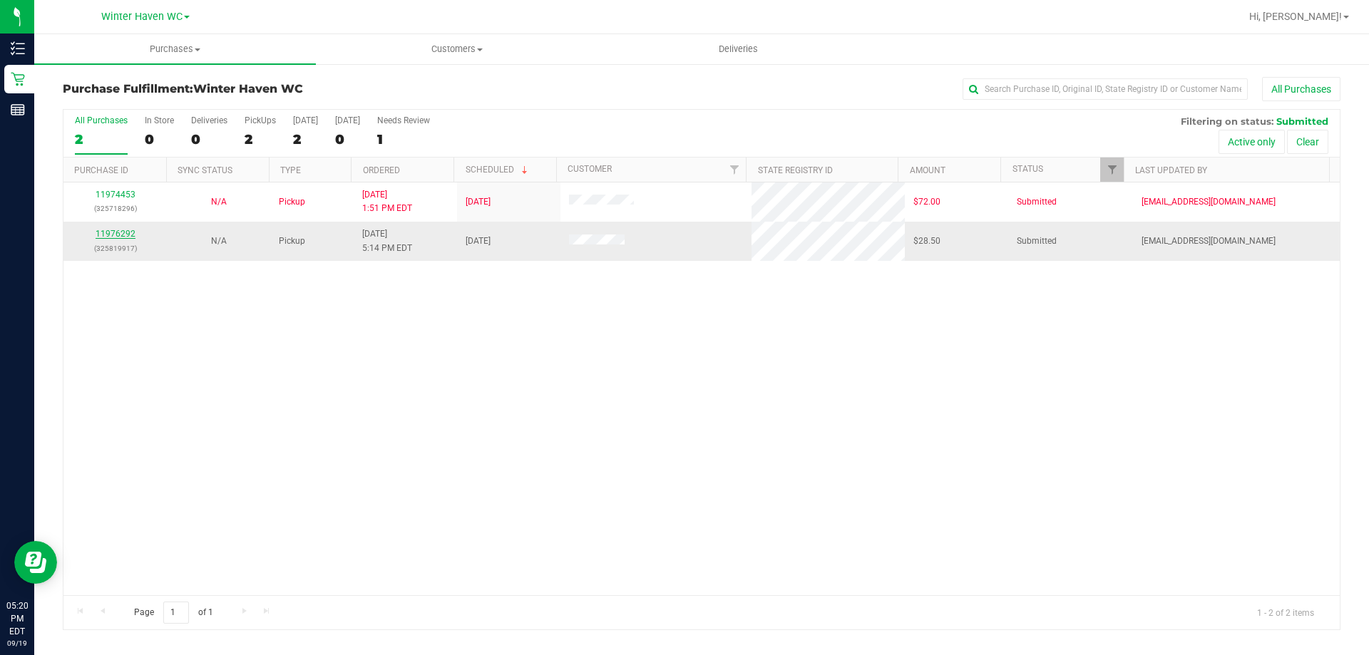
click at [123, 237] on link "11976292" at bounding box center [116, 234] width 40 height 10
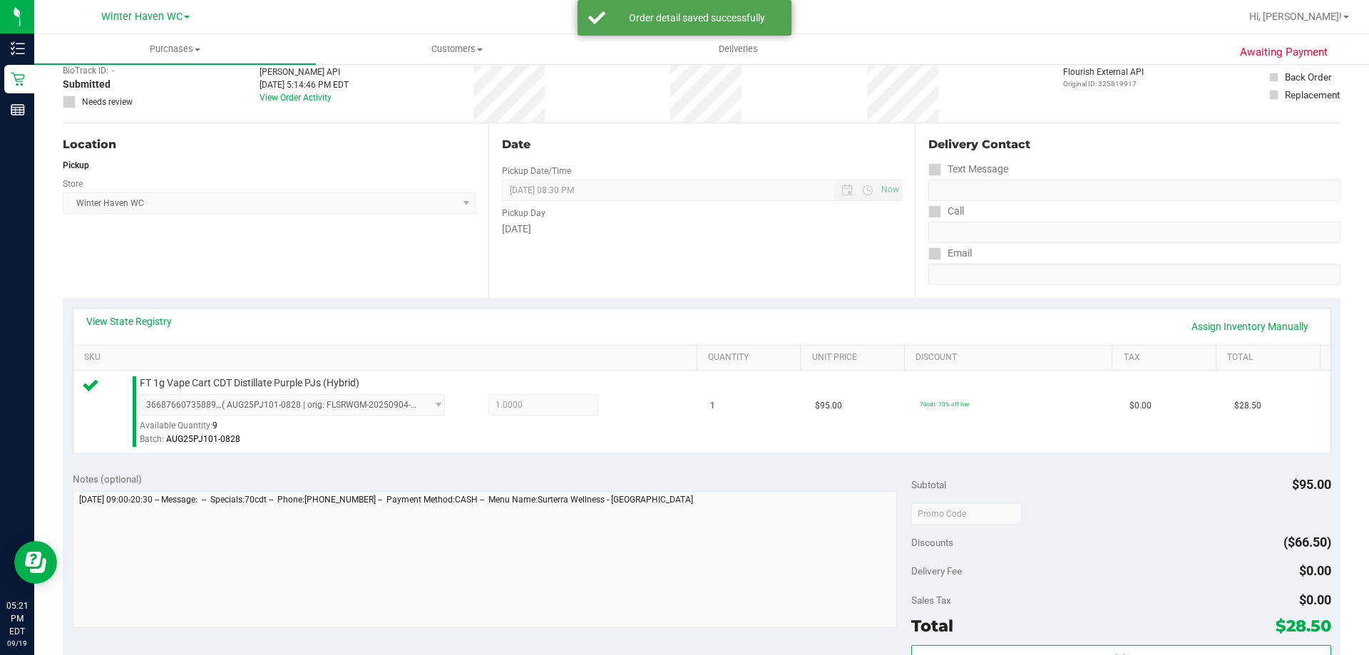
scroll to position [357, 0]
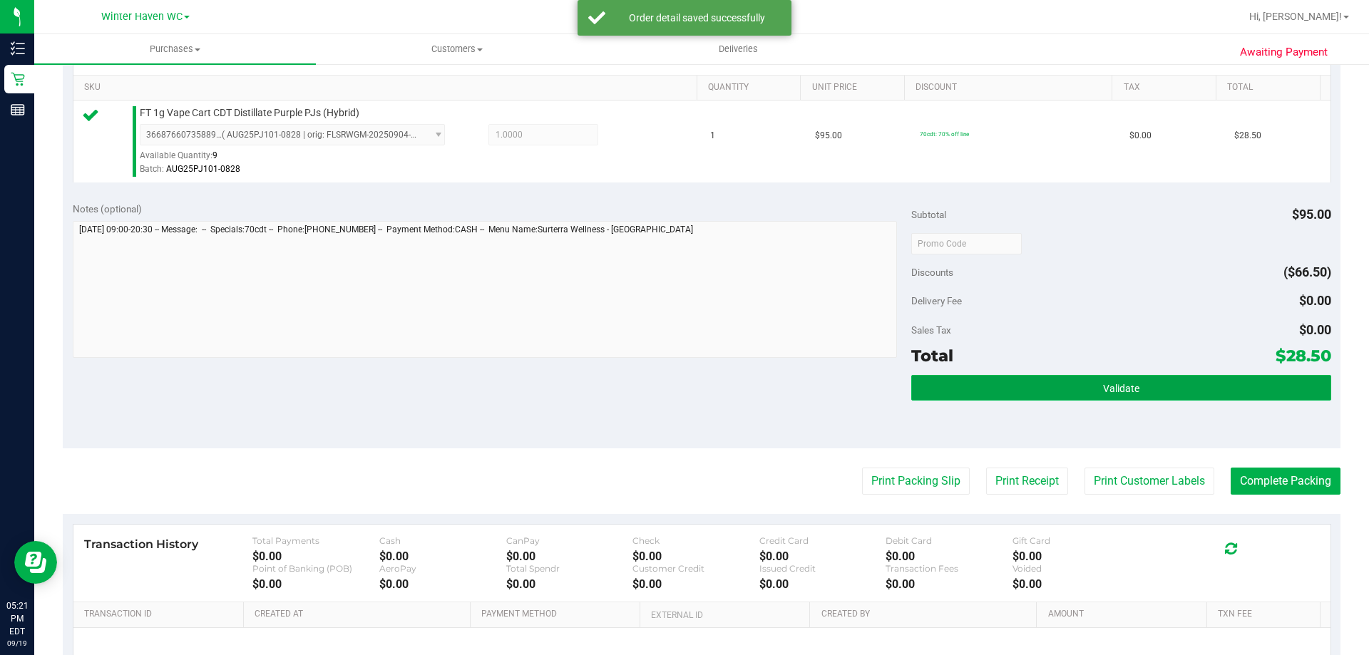
click at [1157, 387] on button "Validate" at bounding box center [1120, 388] width 419 height 26
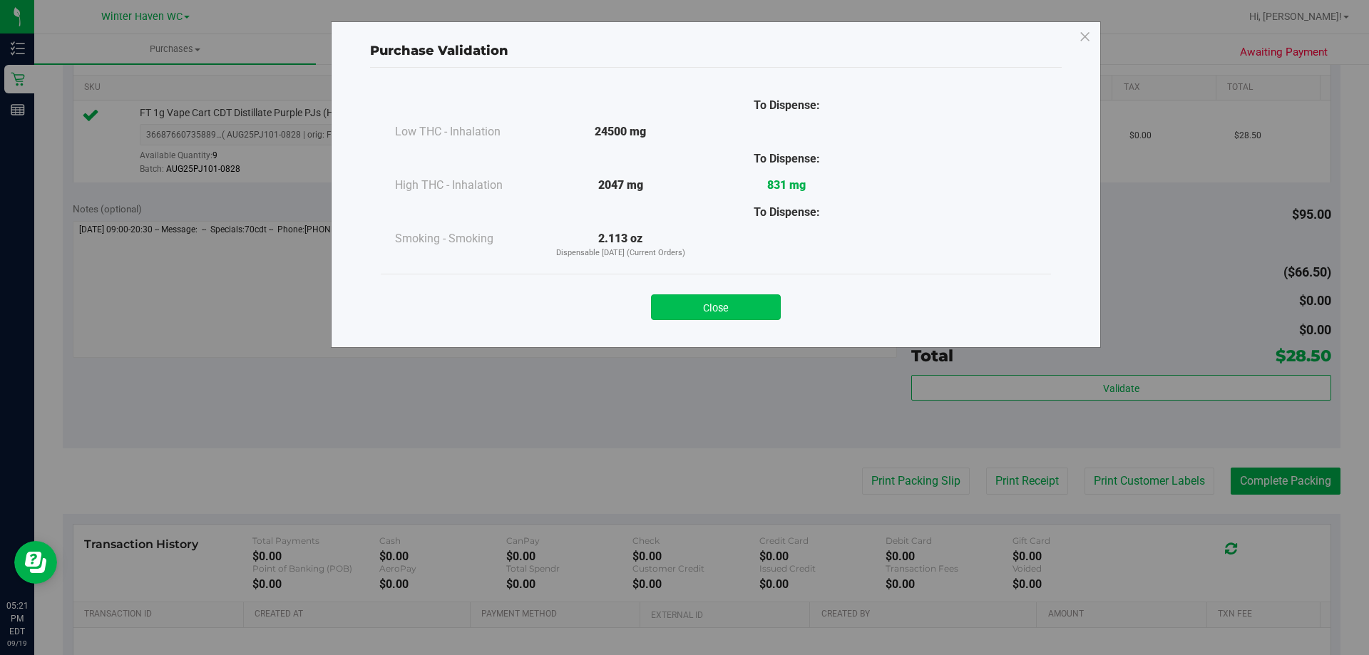
click at [732, 304] on button "Close" at bounding box center [716, 308] width 130 height 26
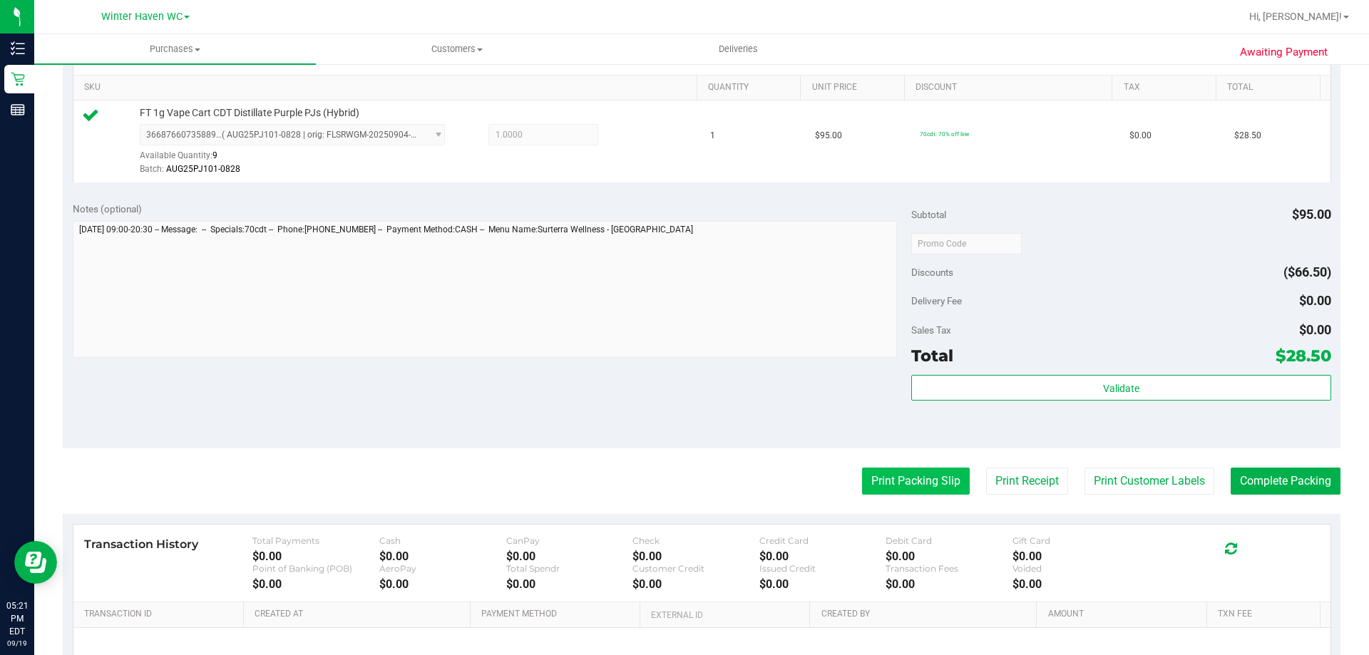
click at [895, 484] on button "Print Packing Slip" at bounding box center [916, 481] width 108 height 27
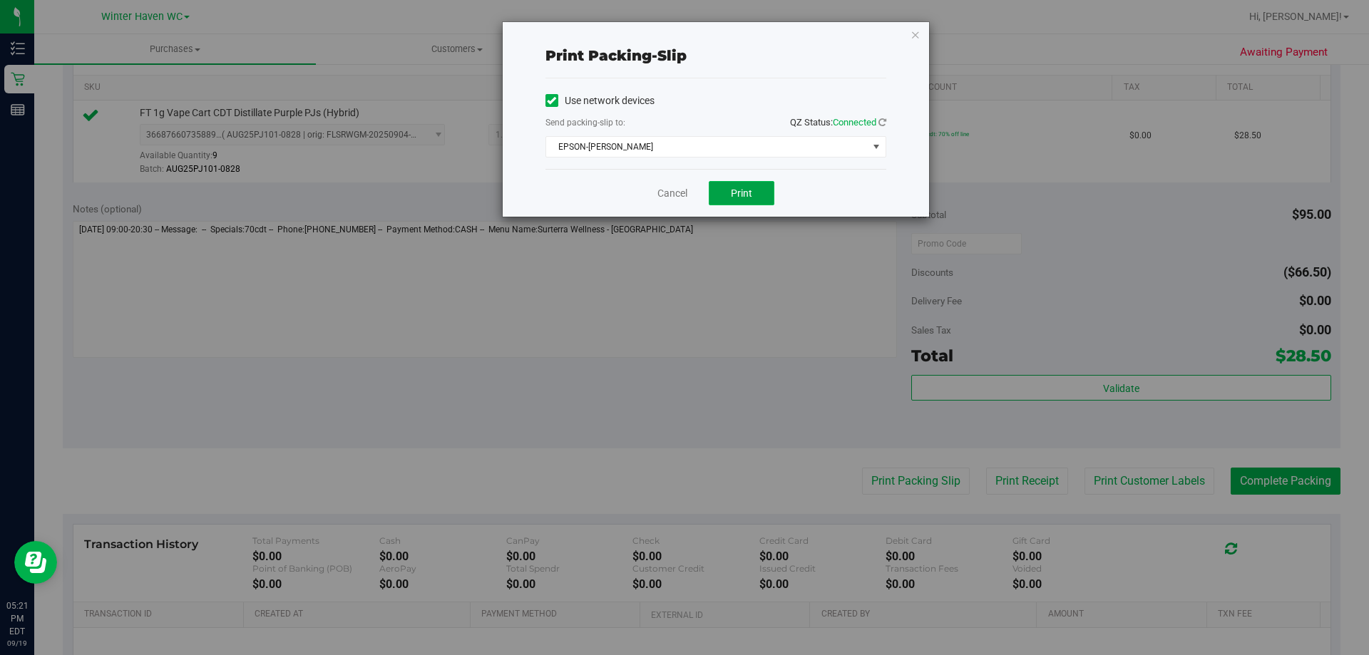
click at [745, 204] on button "Print" at bounding box center [742, 193] width 66 height 24
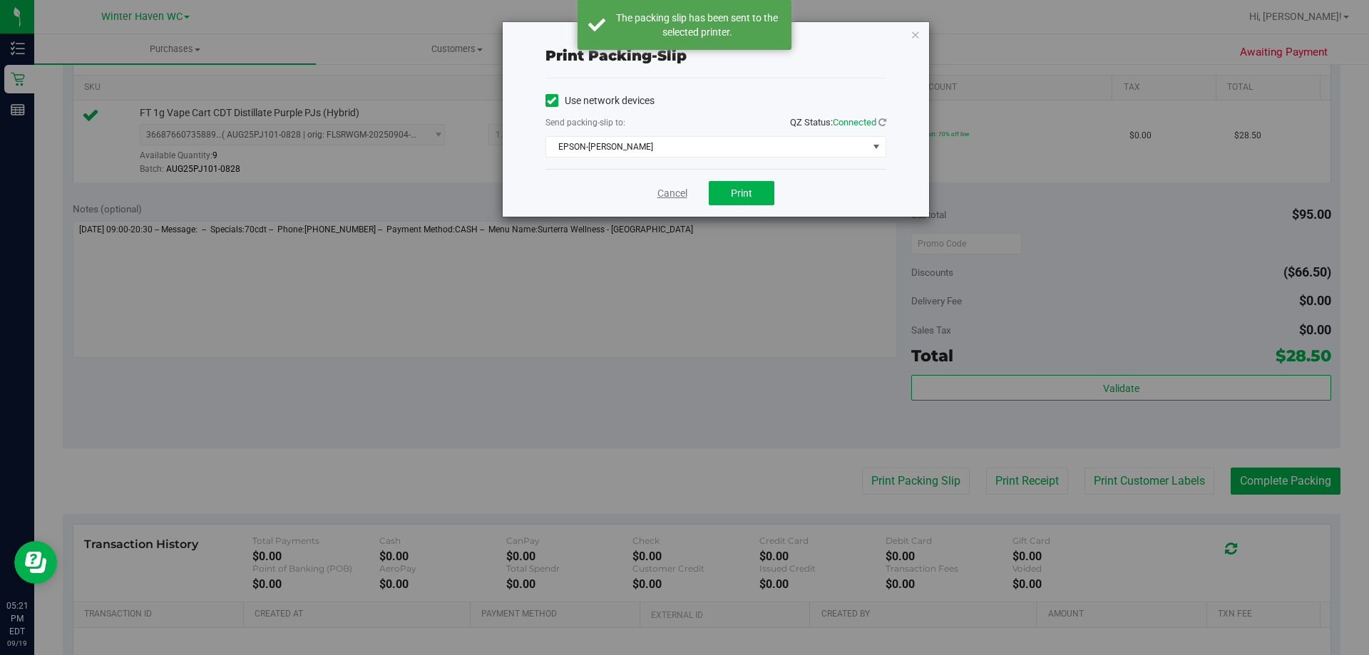
click at [671, 197] on link "Cancel" at bounding box center [673, 193] width 30 height 15
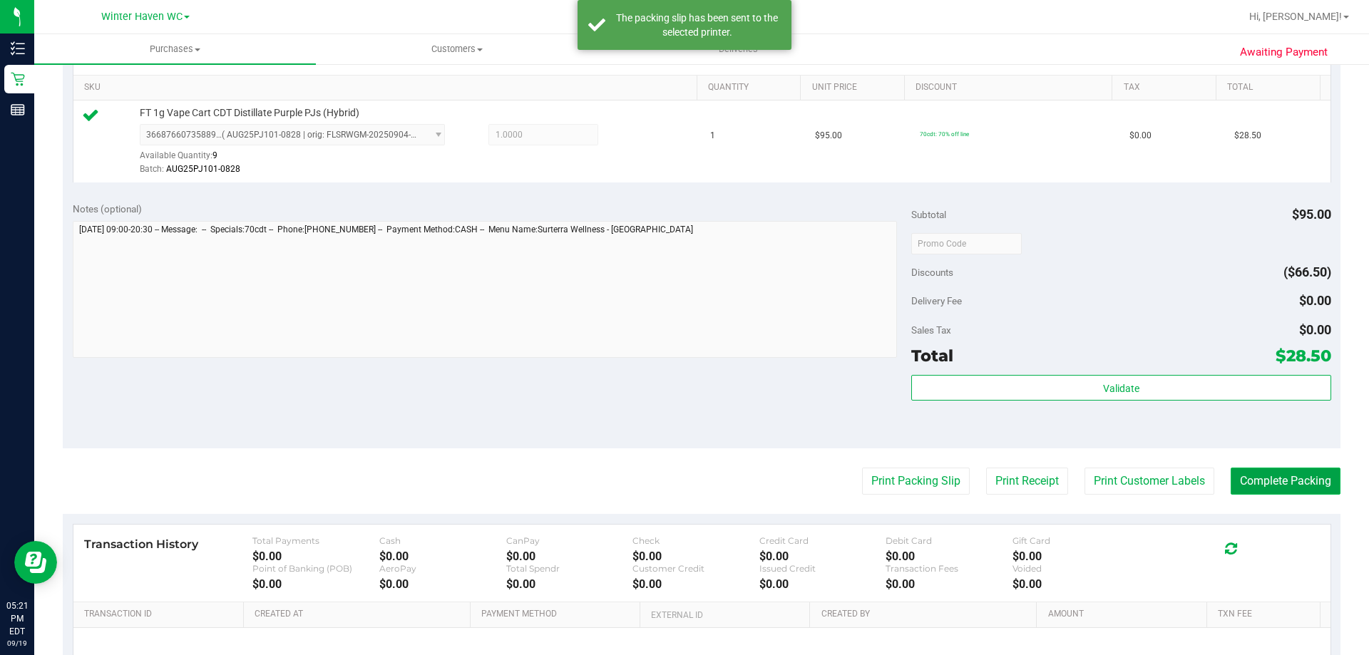
click at [1284, 481] on button "Complete Packing" at bounding box center [1286, 481] width 110 height 27
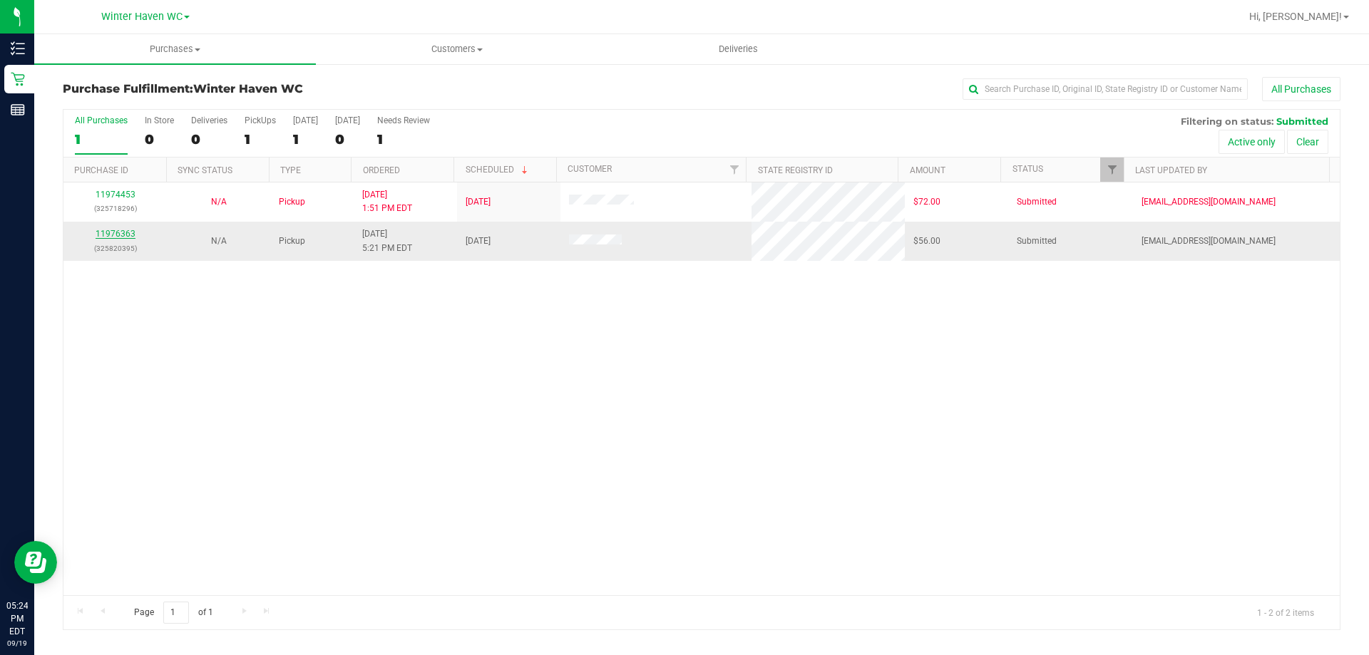
click at [128, 234] on link "11976363" at bounding box center [116, 234] width 40 height 10
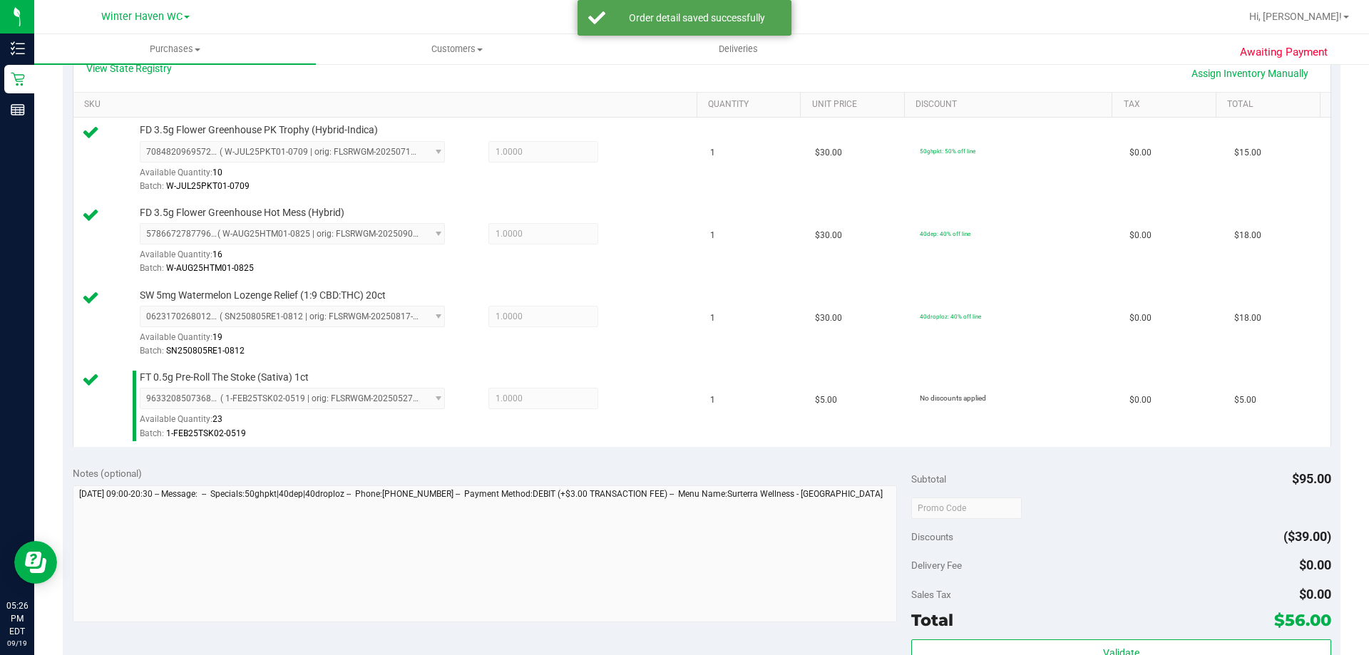
scroll to position [642, 0]
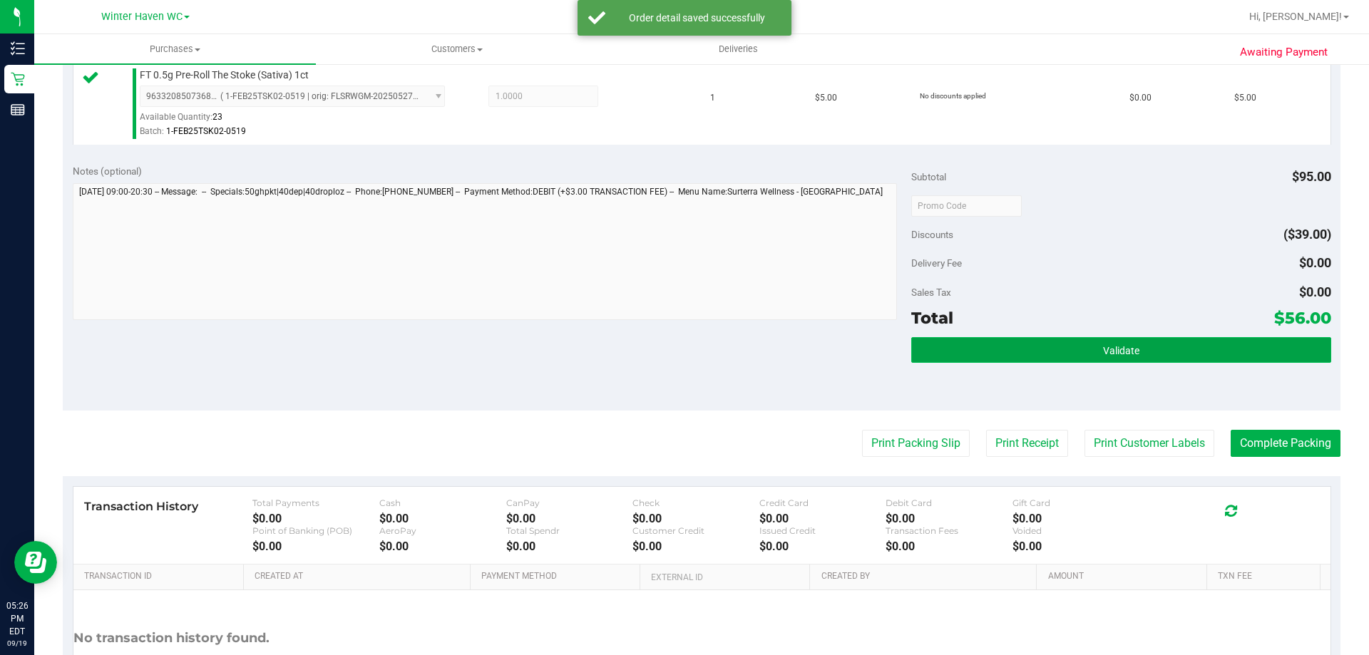
click at [1084, 342] on button "Validate" at bounding box center [1120, 350] width 419 height 26
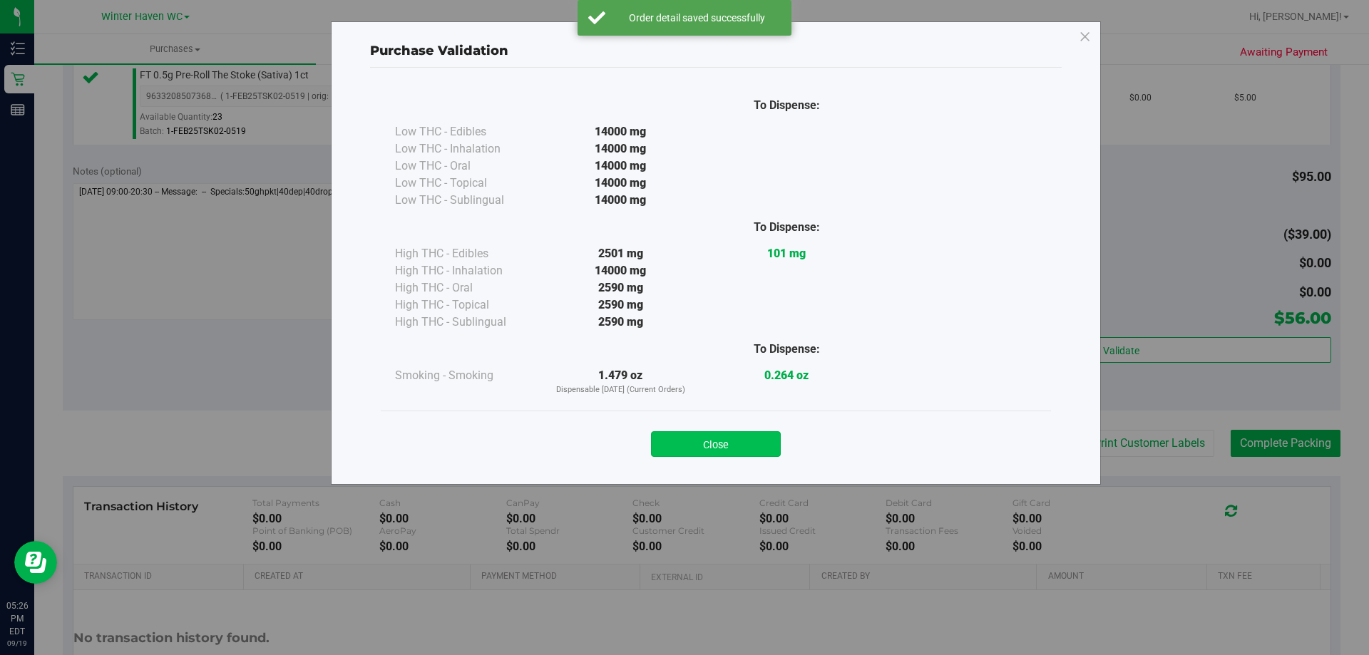
click at [735, 445] on button "Close" at bounding box center [716, 444] width 130 height 26
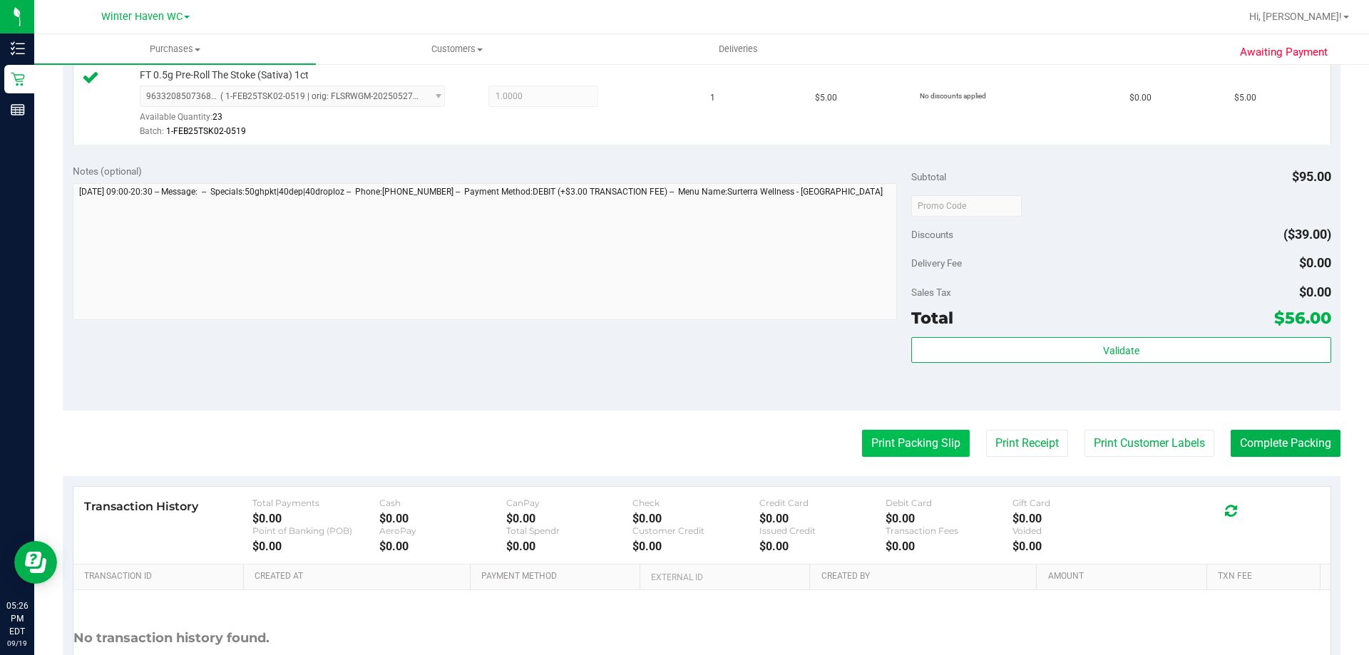
click at [881, 443] on button "Print Packing Slip" at bounding box center [916, 443] width 108 height 27
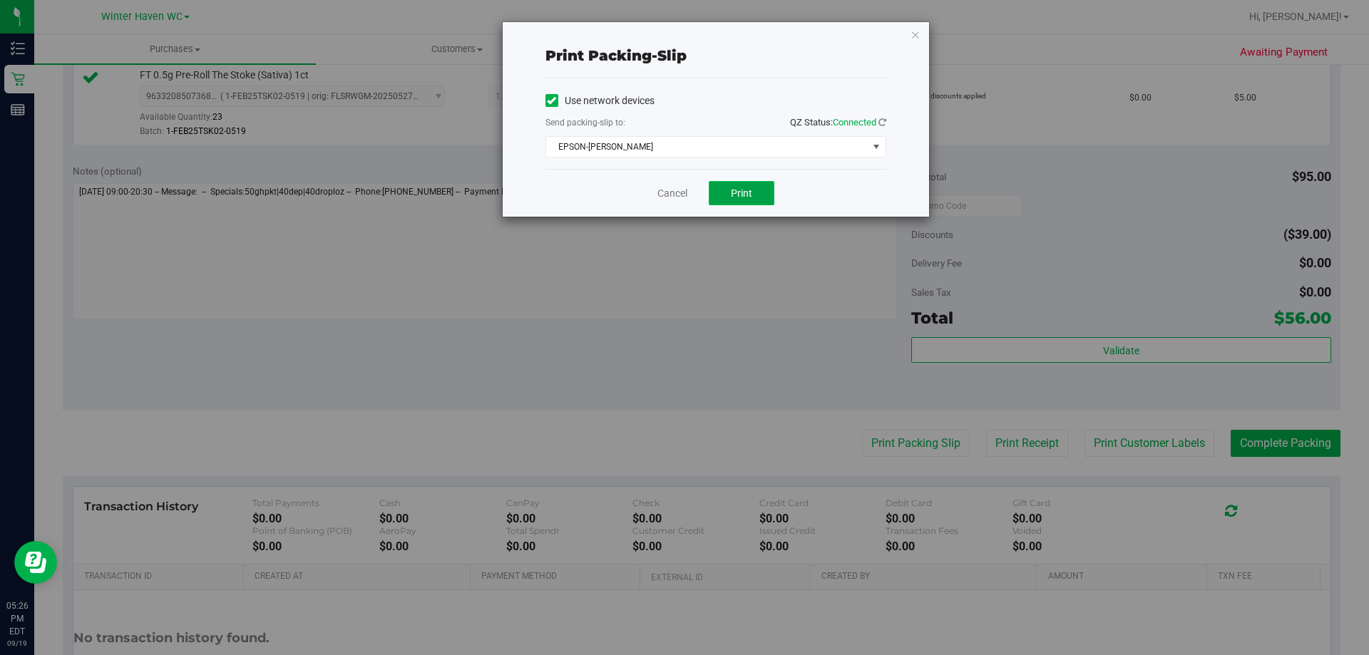
click at [731, 186] on button "Print" at bounding box center [742, 193] width 66 height 24
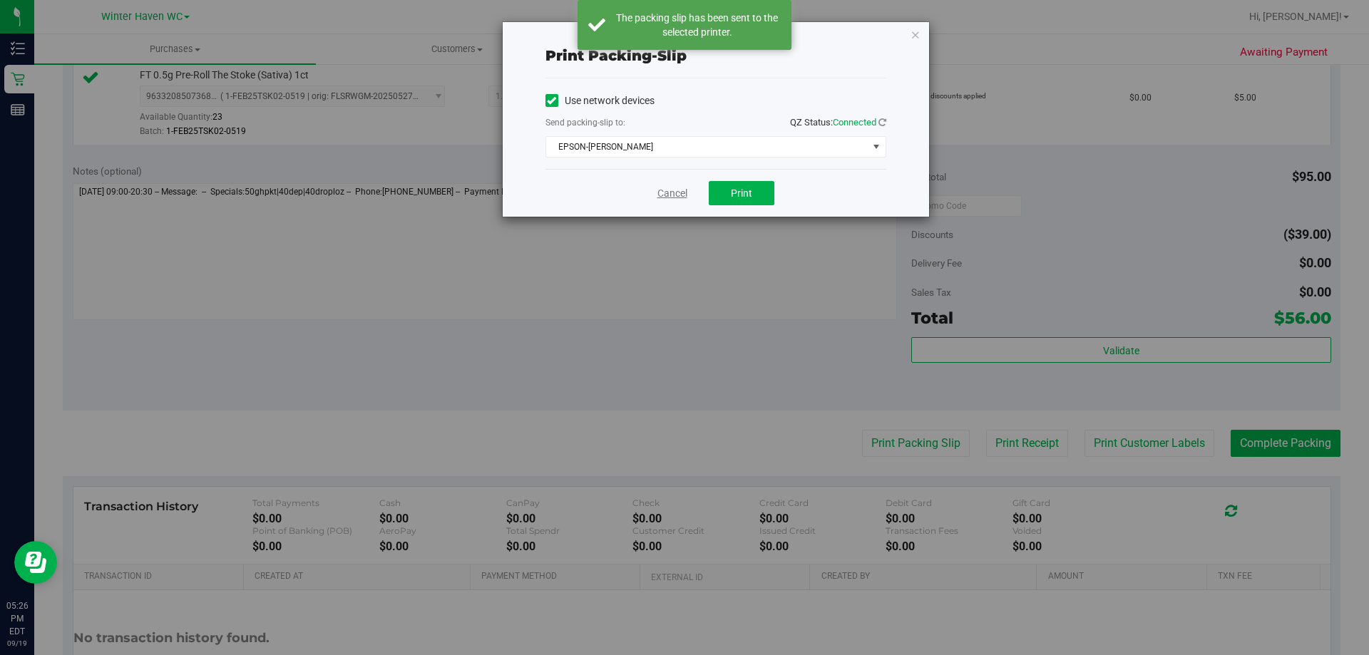
click at [673, 192] on link "Cancel" at bounding box center [673, 193] width 30 height 15
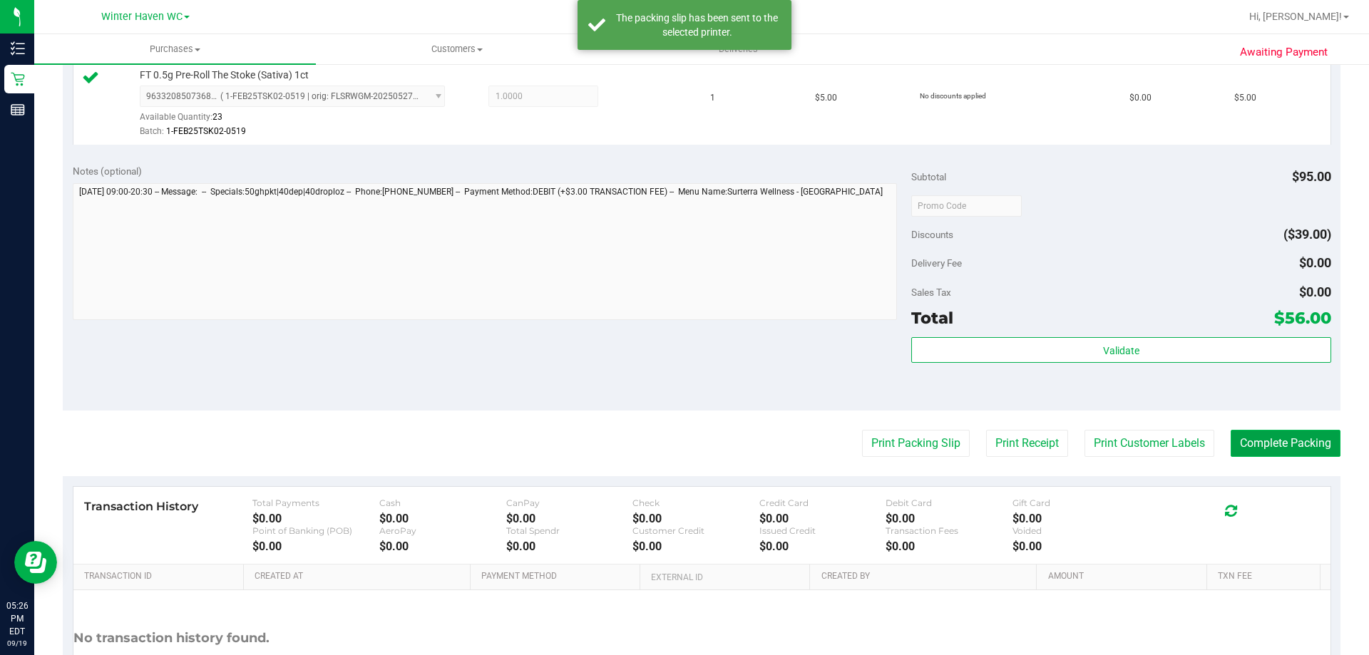
click at [1273, 438] on button "Complete Packing" at bounding box center [1286, 443] width 110 height 27
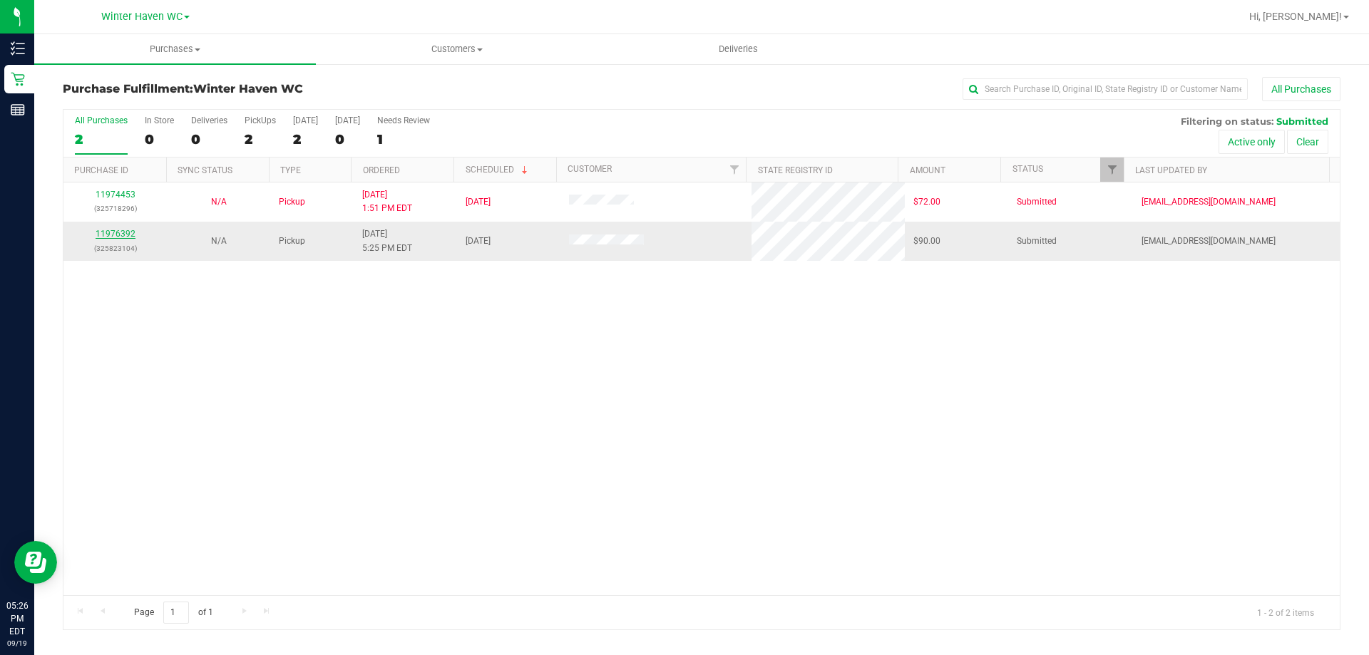
click at [116, 232] on link "11976392" at bounding box center [116, 234] width 40 height 10
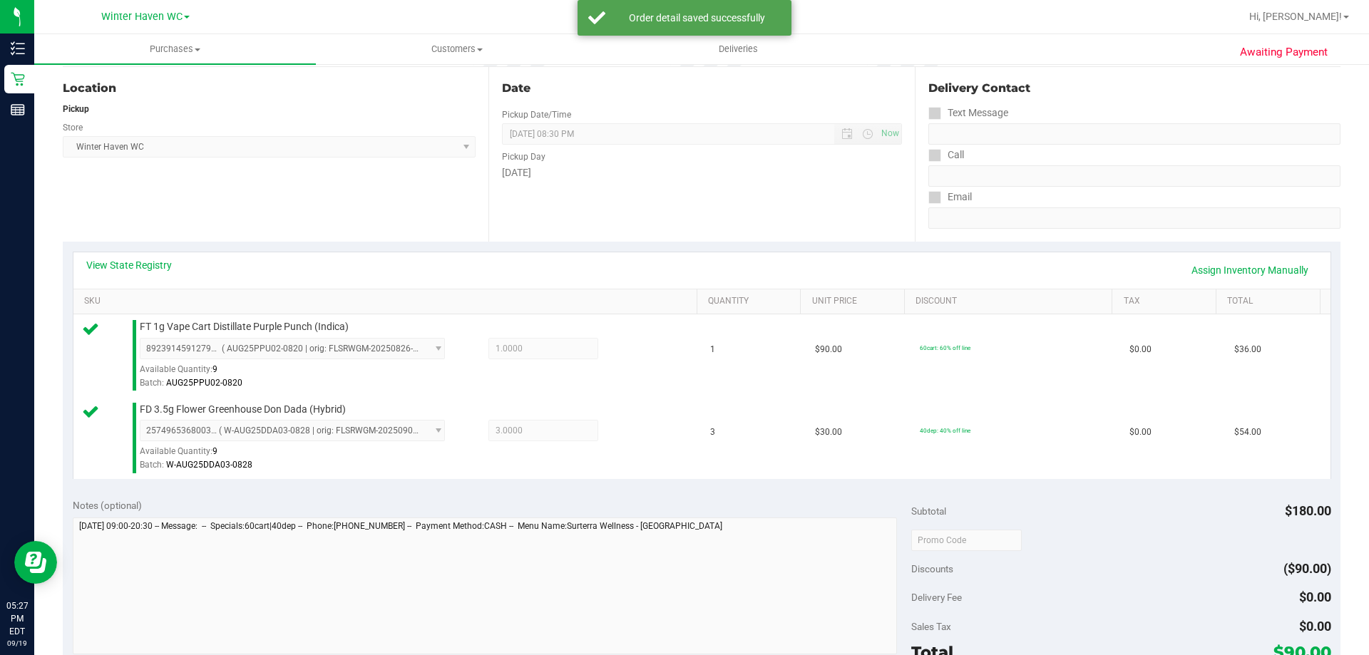
scroll to position [593, 0]
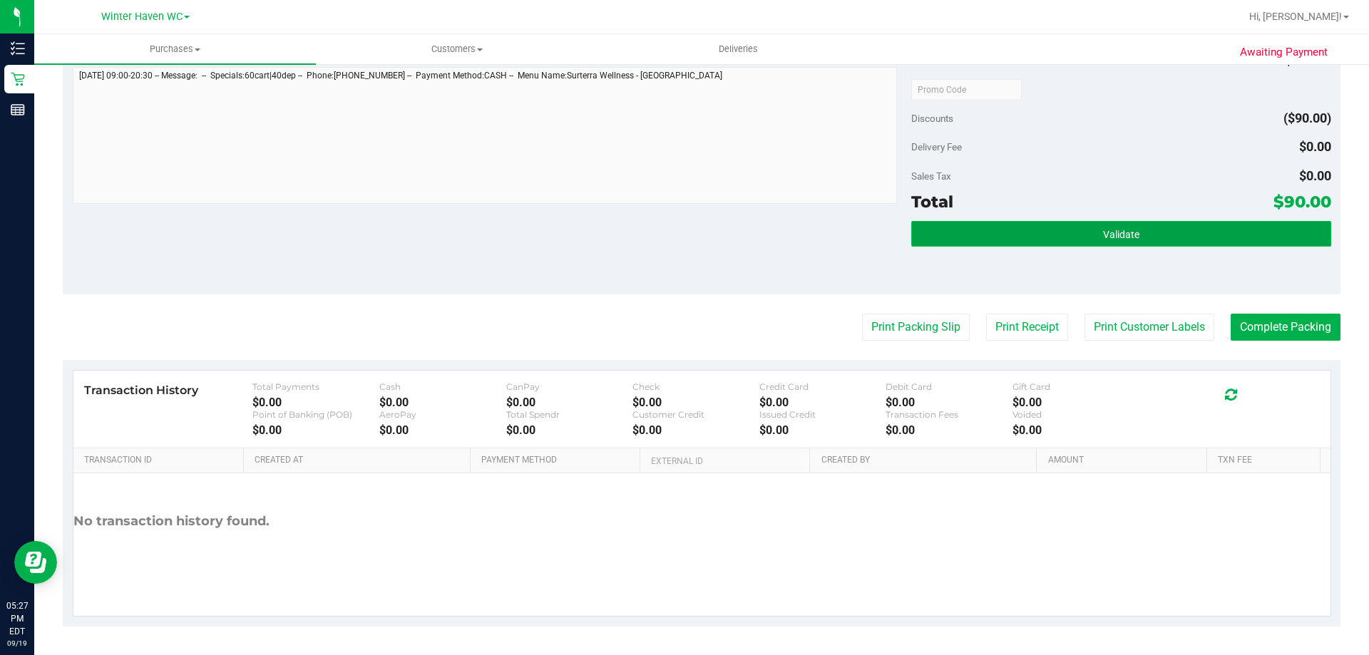
click at [1179, 231] on button "Validate" at bounding box center [1120, 234] width 419 height 26
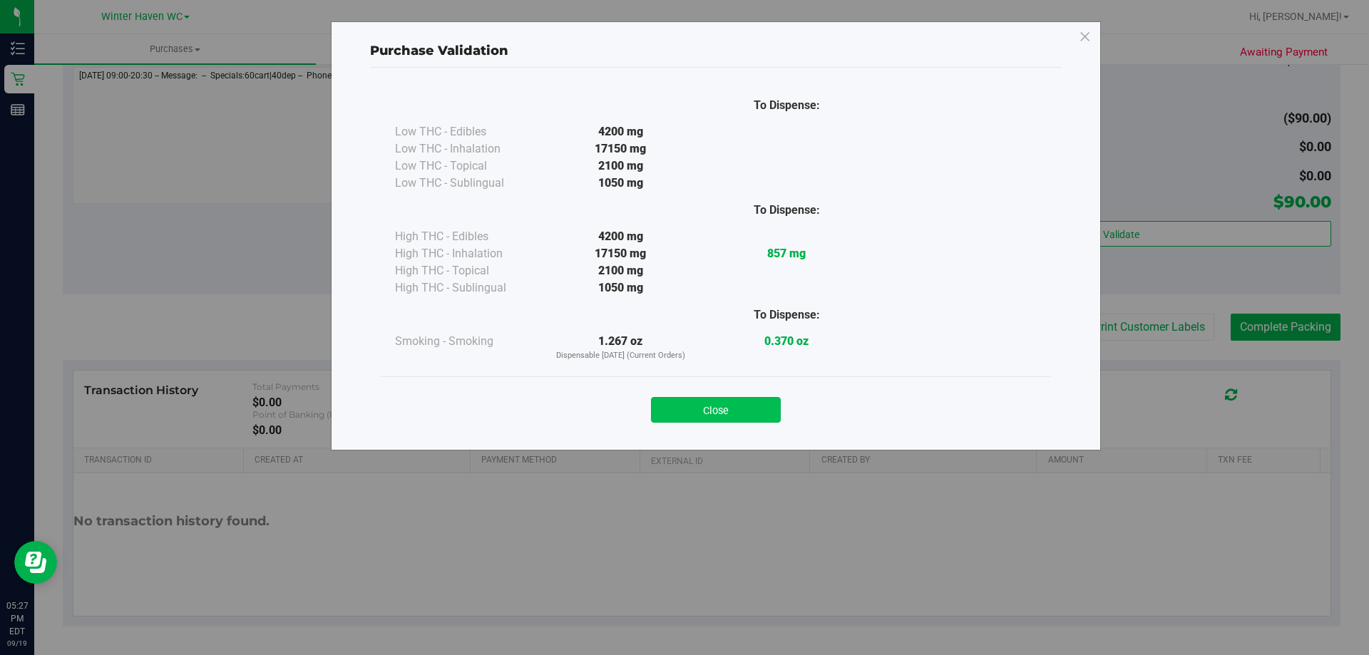
click at [713, 411] on button "Close" at bounding box center [716, 410] width 130 height 26
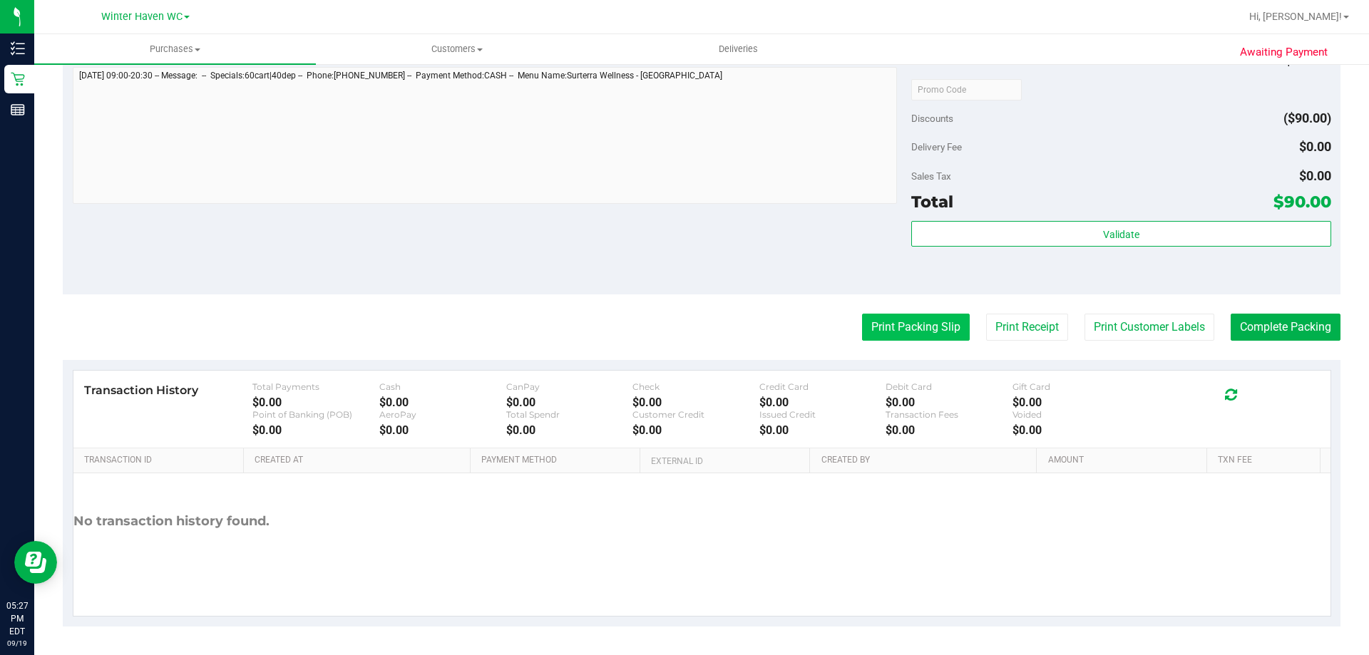
click at [890, 326] on button "Print Packing Slip" at bounding box center [916, 327] width 108 height 27
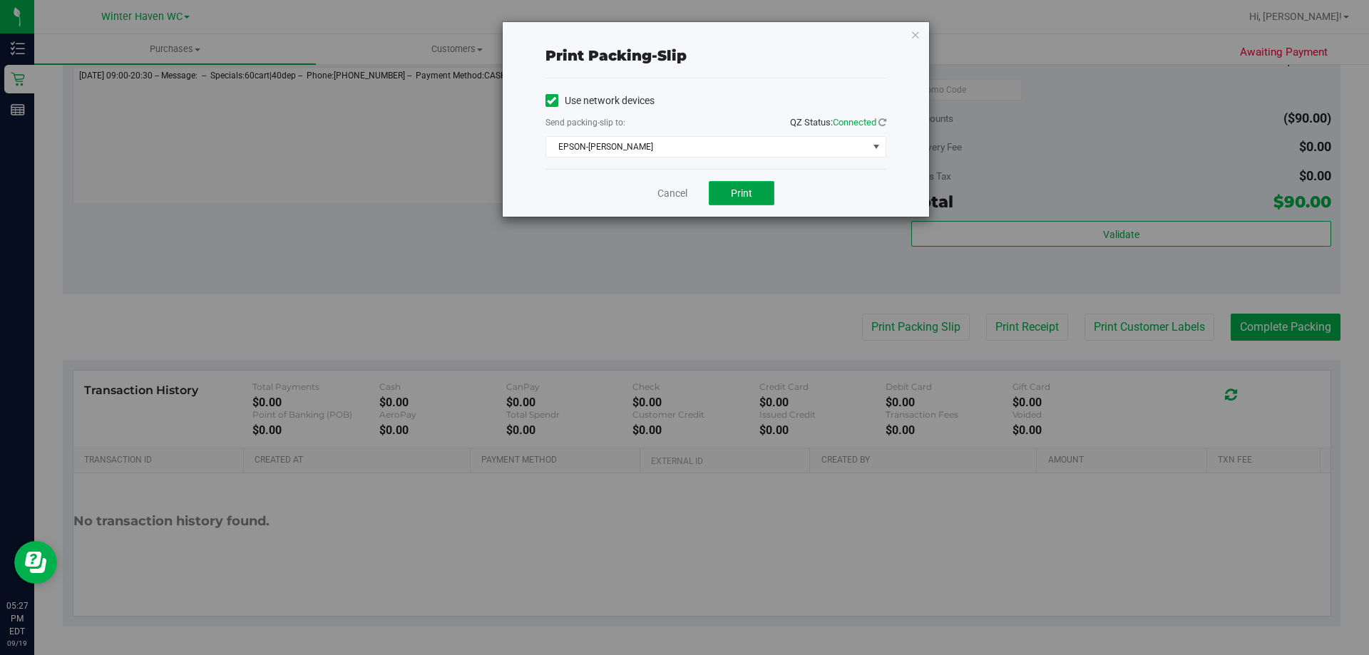
click at [751, 199] on button "Print" at bounding box center [742, 193] width 66 height 24
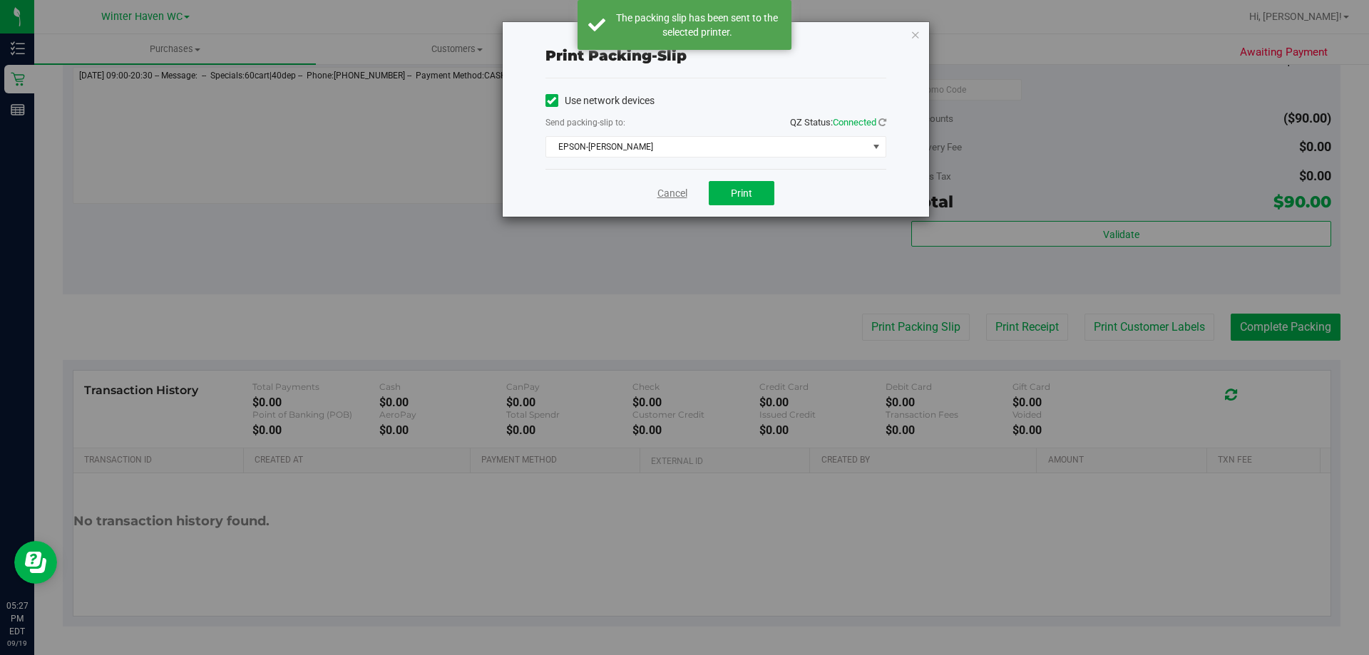
click at [671, 193] on link "Cancel" at bounding box center [673, 193] width 30 height 15
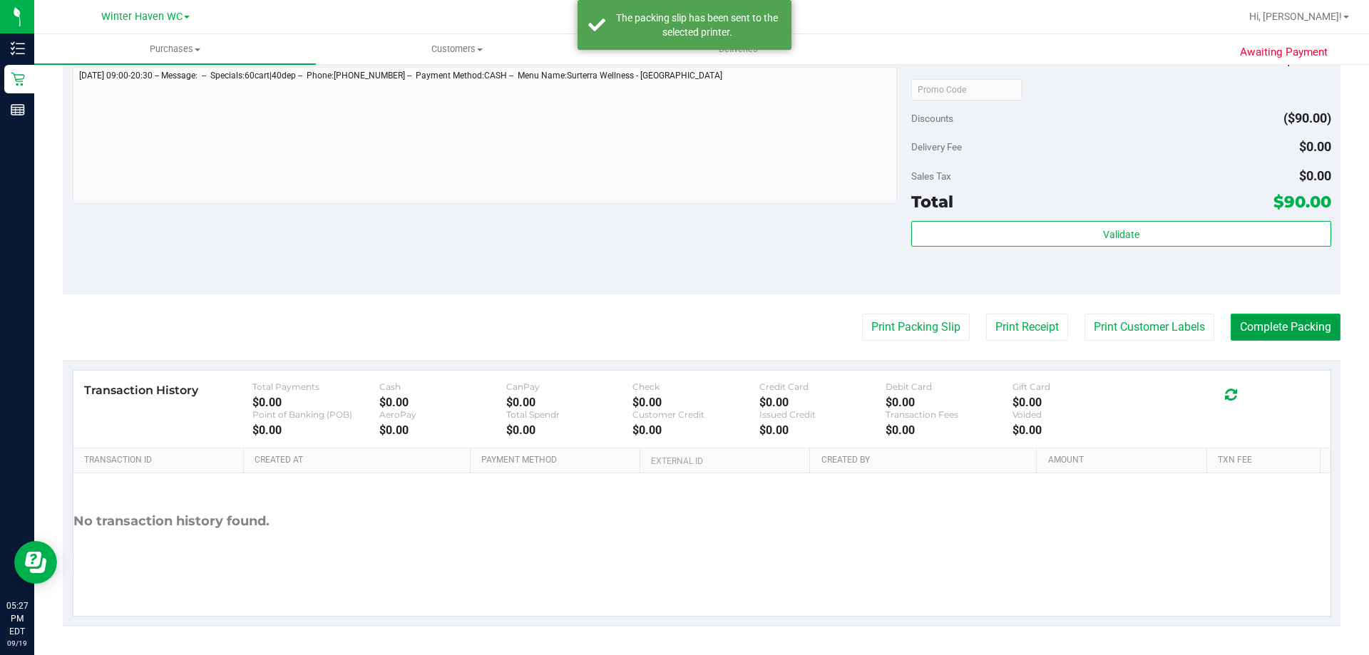
click at [1295, 331] on button "Complete Packing" at bounding box center [1286, 327] width 110 height 27
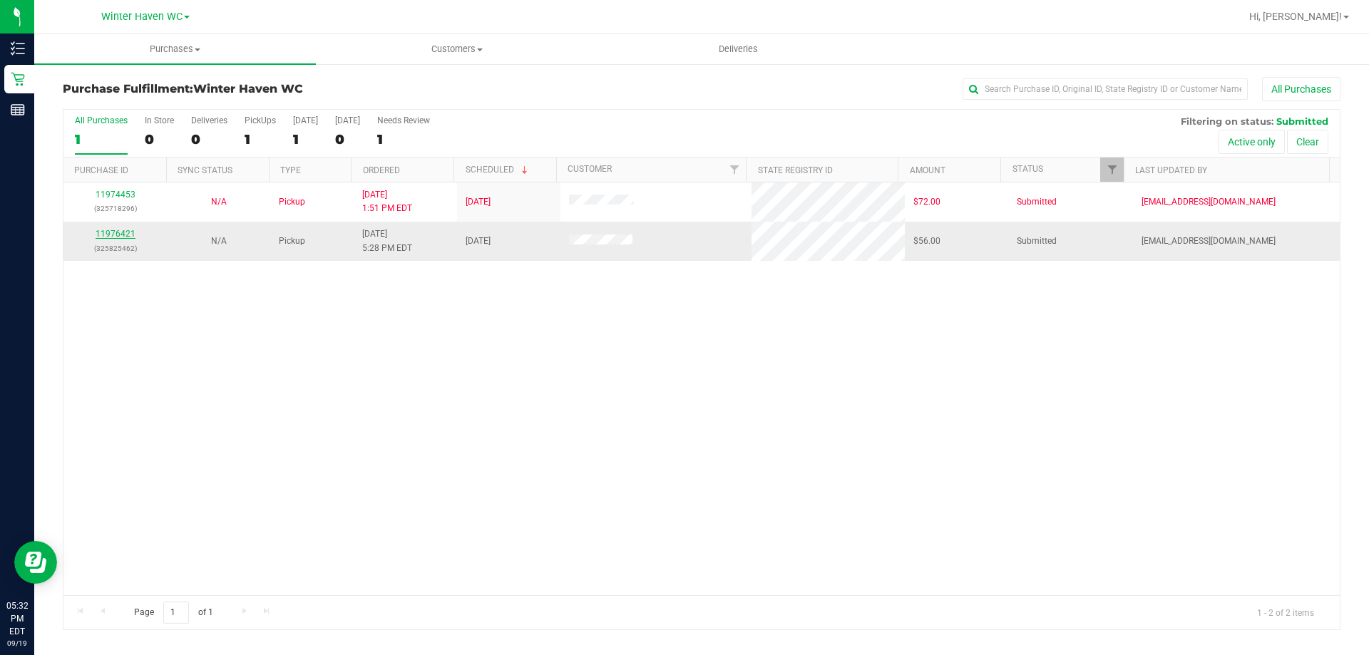
click at [110, 235] on link "11976421" at bounding box center [116, 234] width 40 height 10
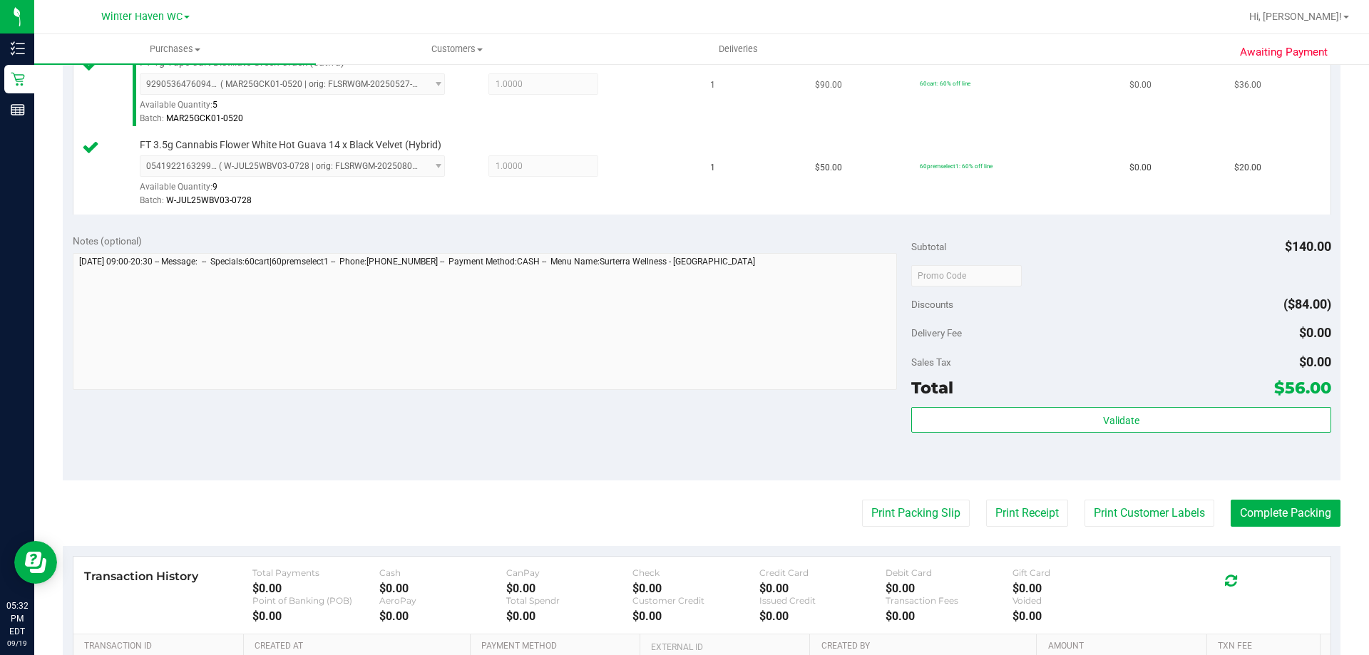
scroll to position [428, 0]
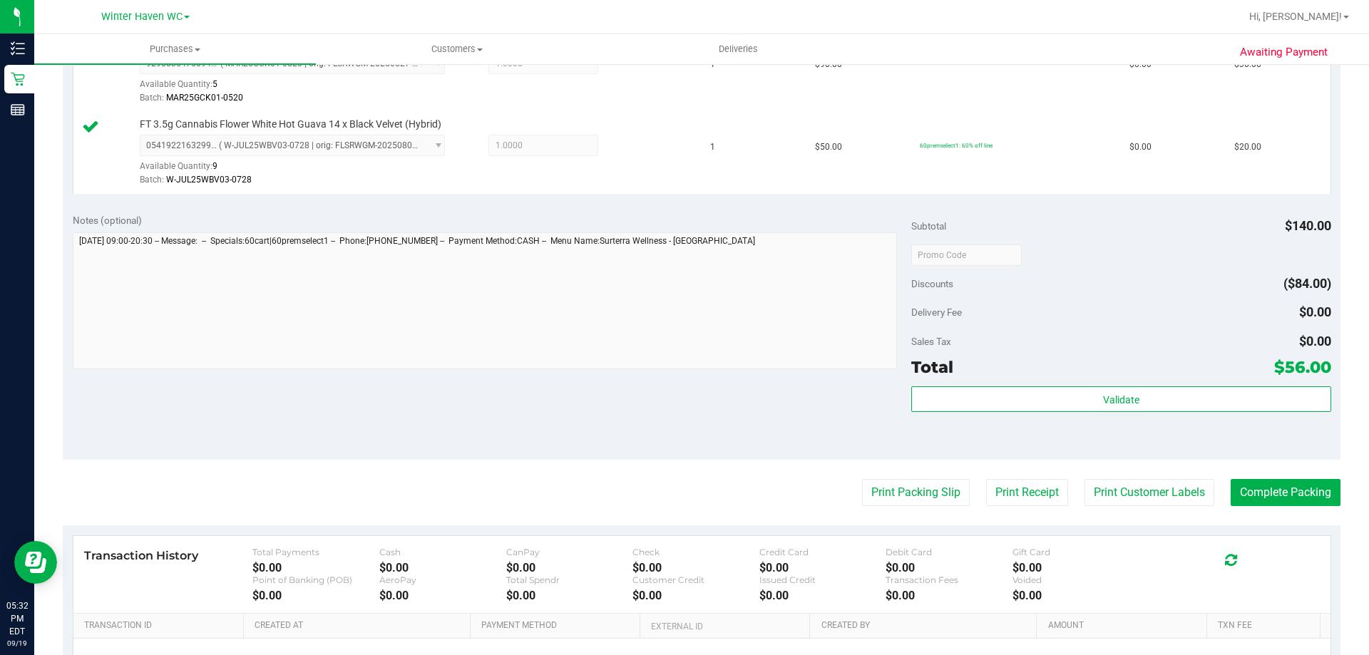
click at [1072, 382] on div "Subtotal $140.00 Discounts ($84.00) Delivery Fee $0.00 Sales Tax $0.00 Total $5…" at bounding box center [1120, 331] width 419 height 237
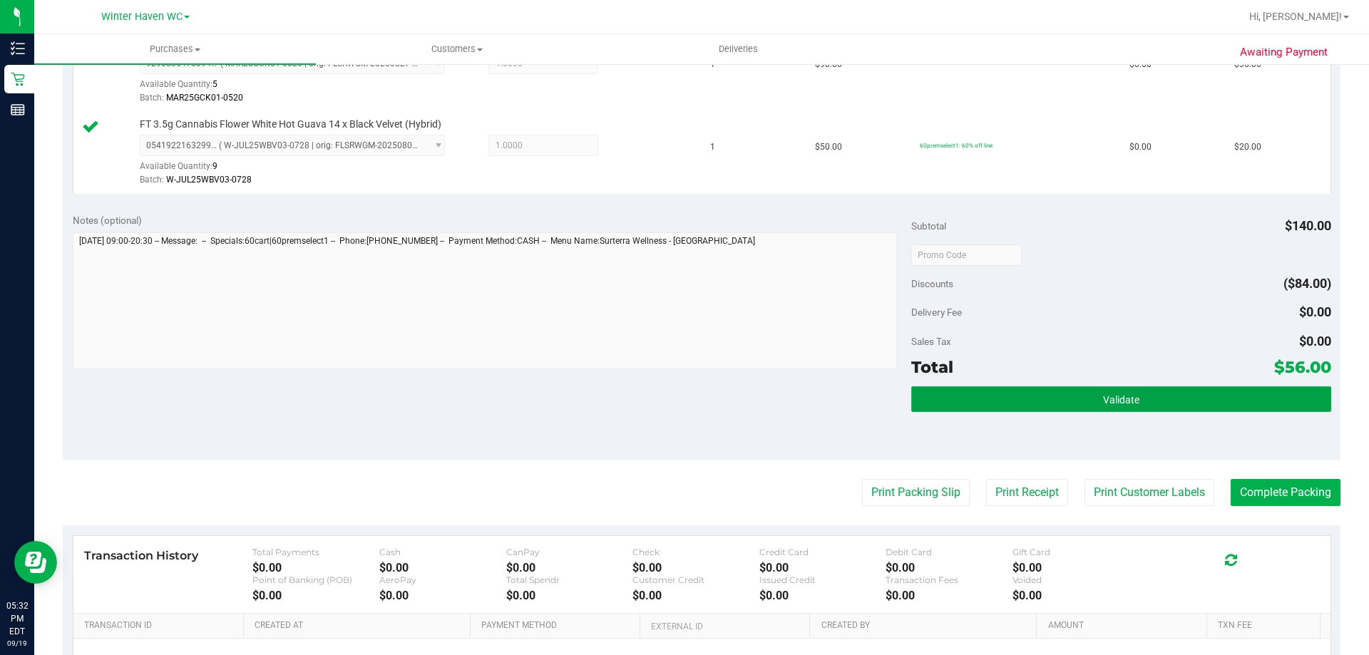
click at [1147, 389] on button "Validate" at bounding box center [1120, 400] width 419 height 26
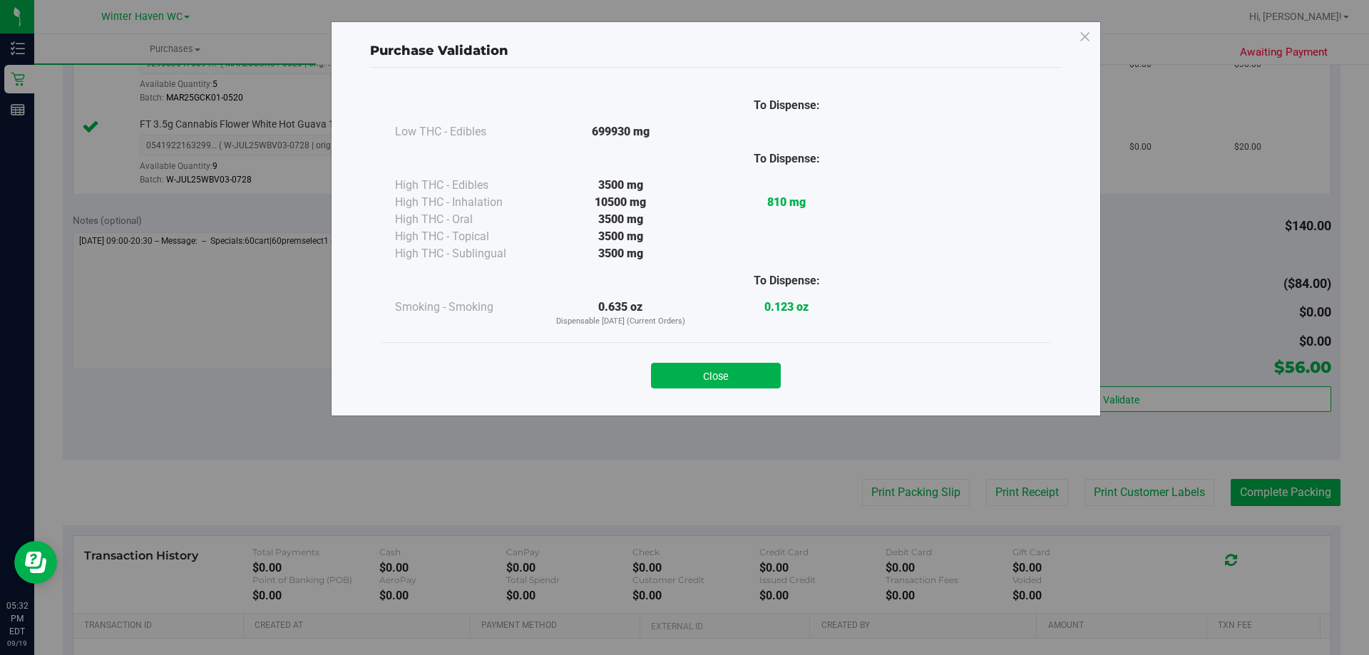
drag, startPoint x: 713, startPoint y: 384, endPoint x: 800, endPoint y: 409, distance: 90.5
click at [713, 385] on button "Close" at bounding box center [716, 376] width 130 height 26
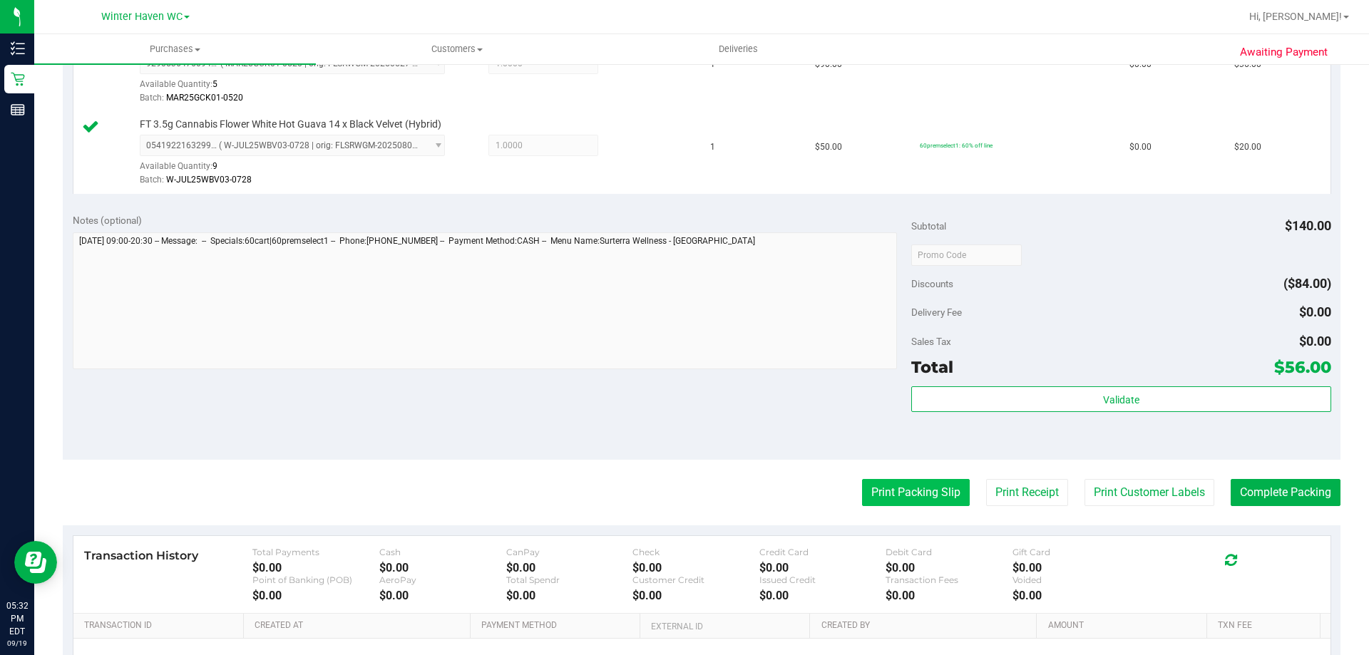
click at [917, 503] on button "Print Packing Slip" at bounding box center [916, 492] width 108 height 27
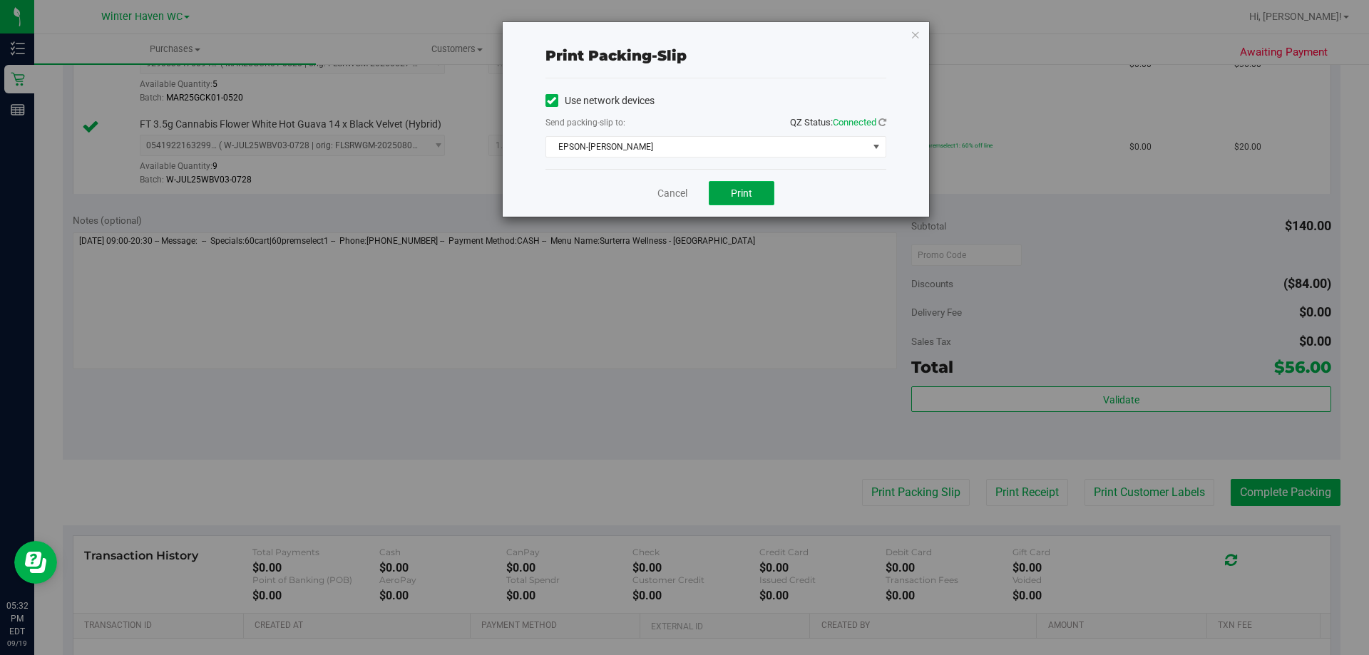
click at [745, 185] on button "Print" at bounding box center [742, 193] width 66 height 24
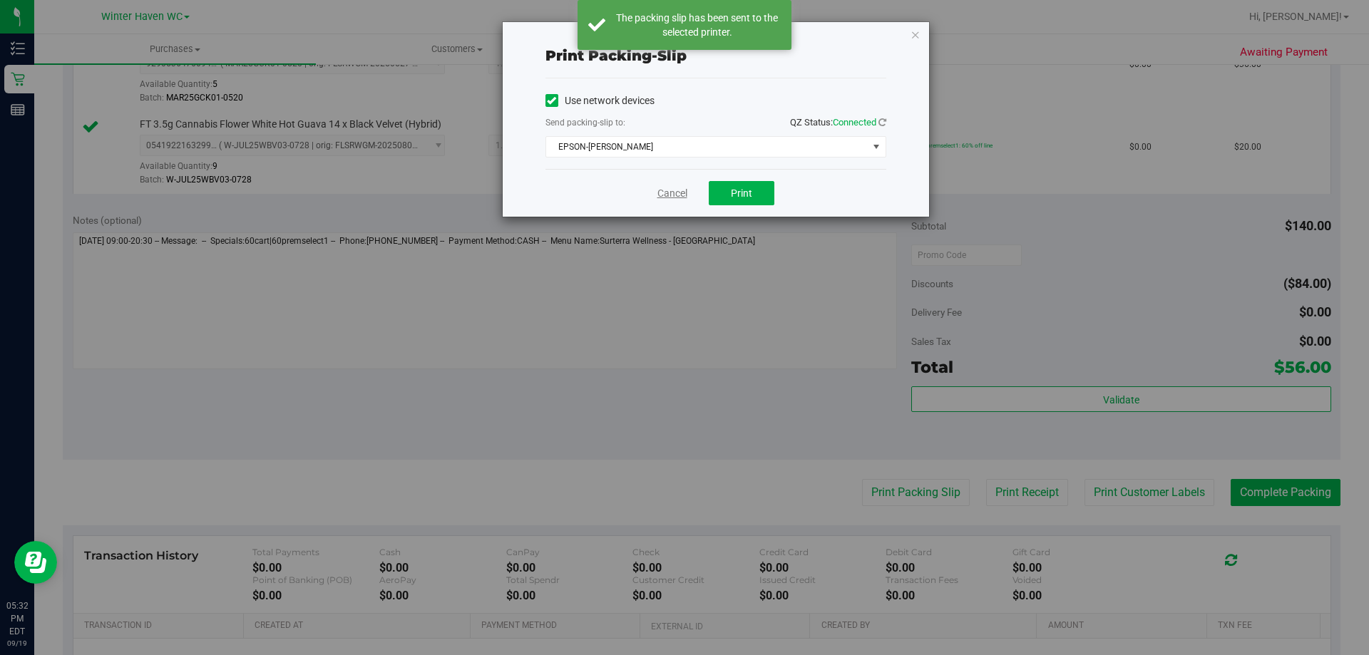
click at [671, 194] on link "Cancel" at bounding box center [673, 193] width 30 height 15
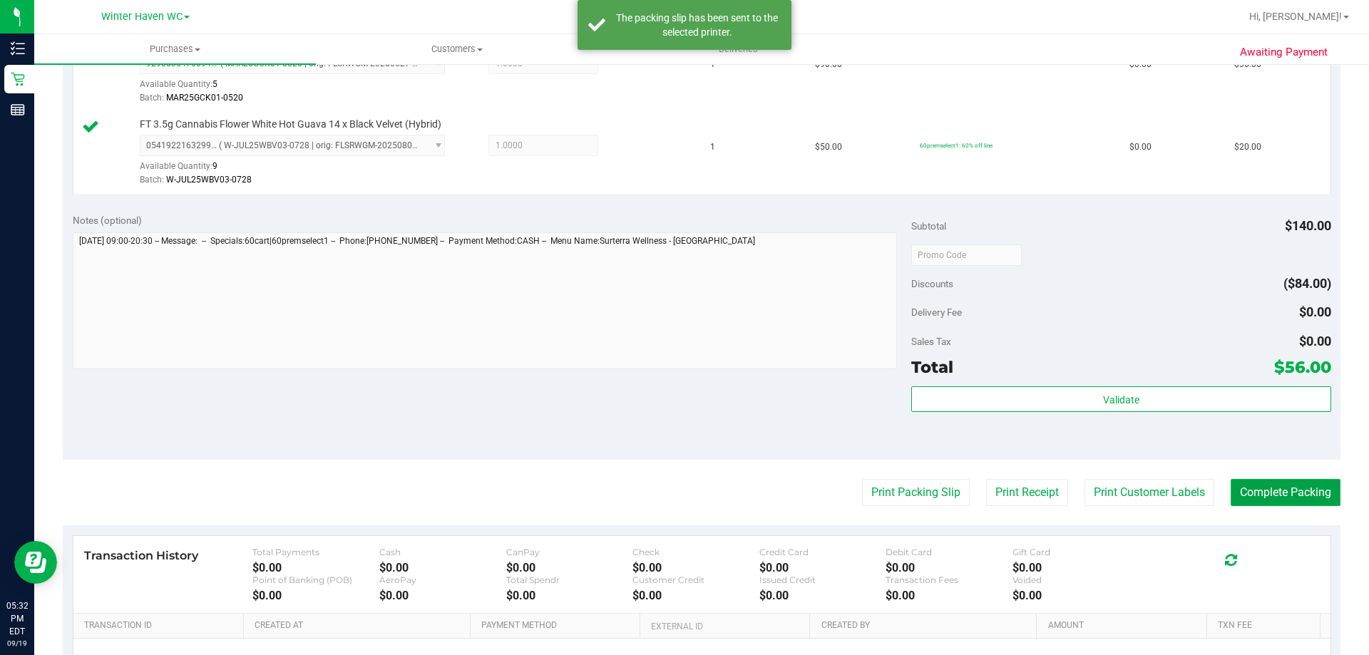
click at [1265, 487] on button "Complete Packing" at bounding box center [1286, 492] width 110 height 27
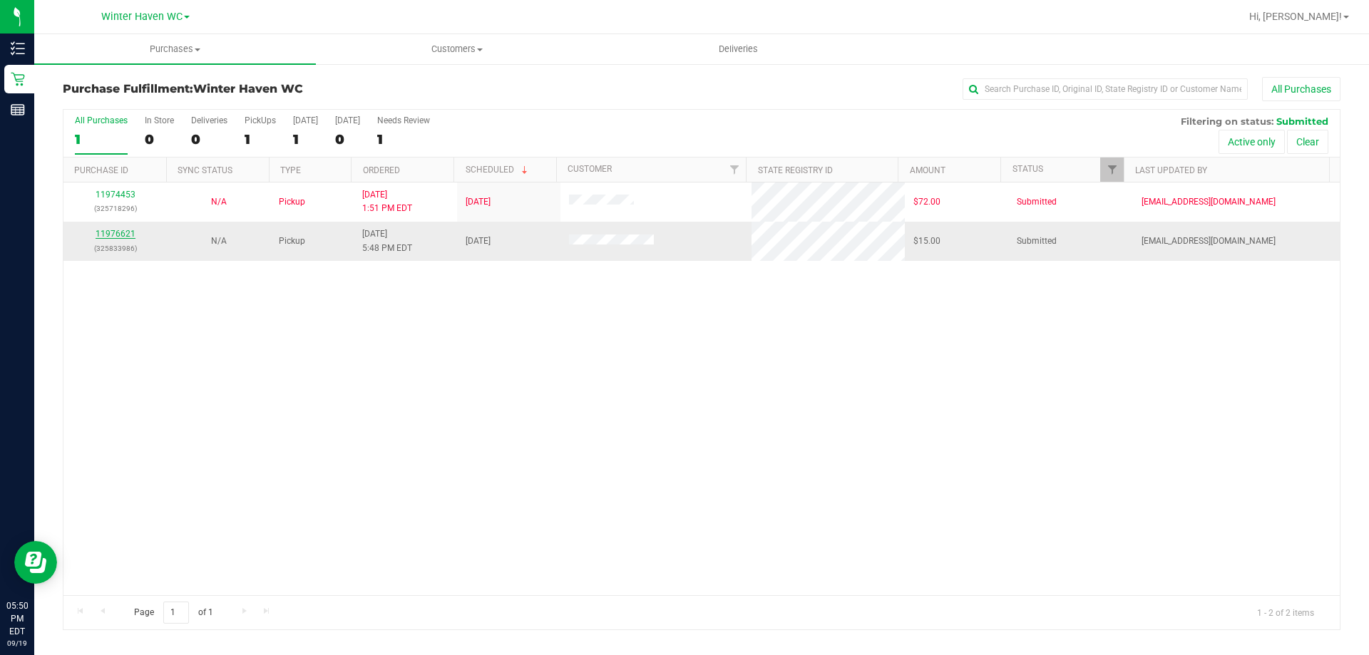
click at [105, 230] on link "11976621" at bounding box center [116, 234] width 40 height 10
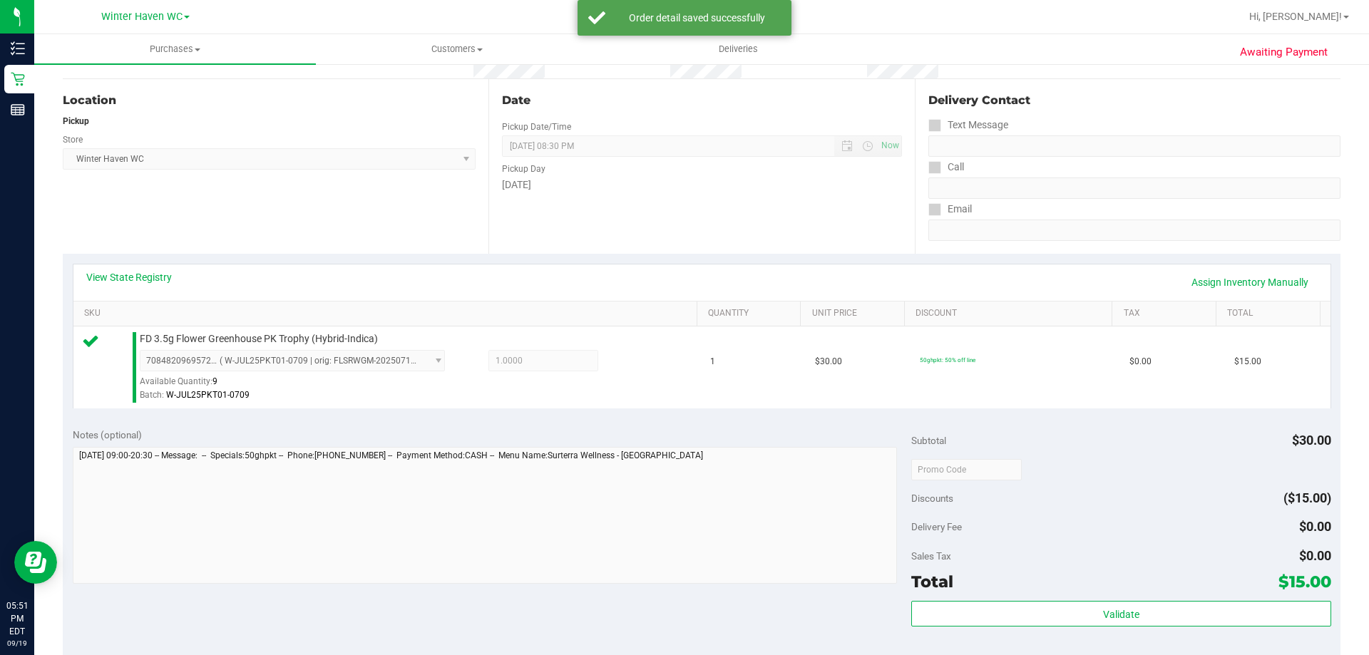
scroll to position [357, 0]
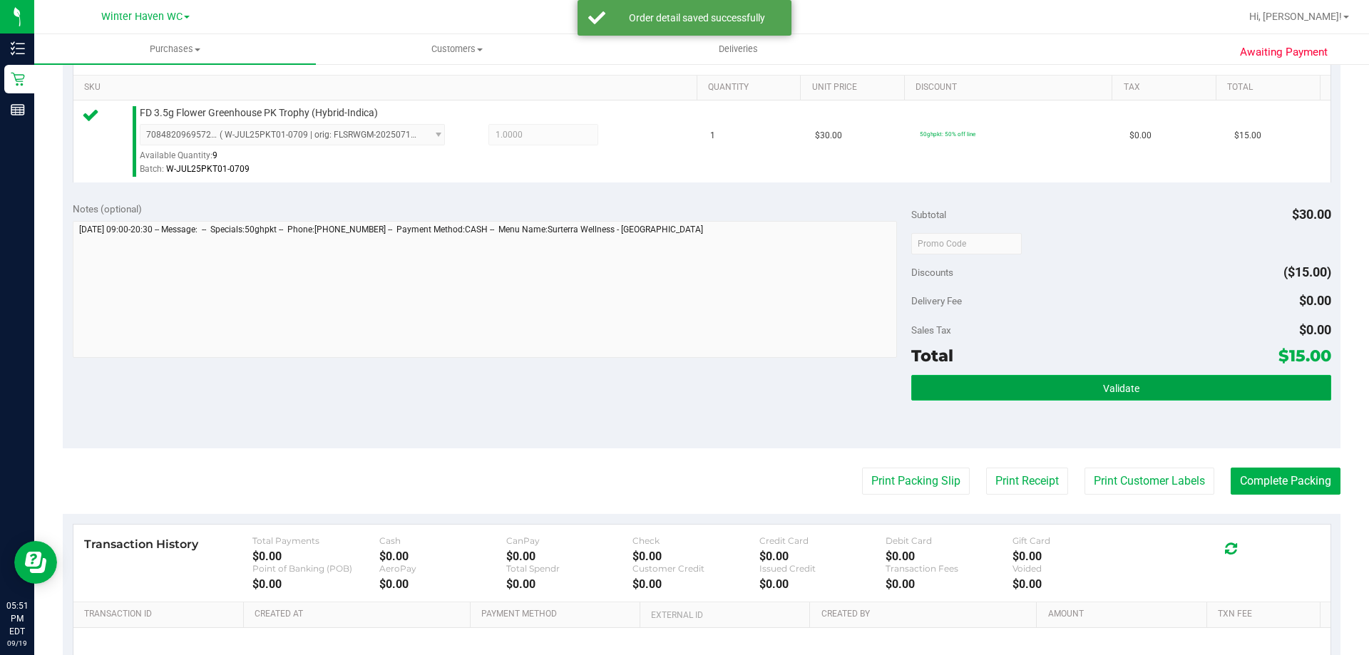
click at [1153, 386] on button "Validate" at bounding box center [1120, 388] width 419 height 26
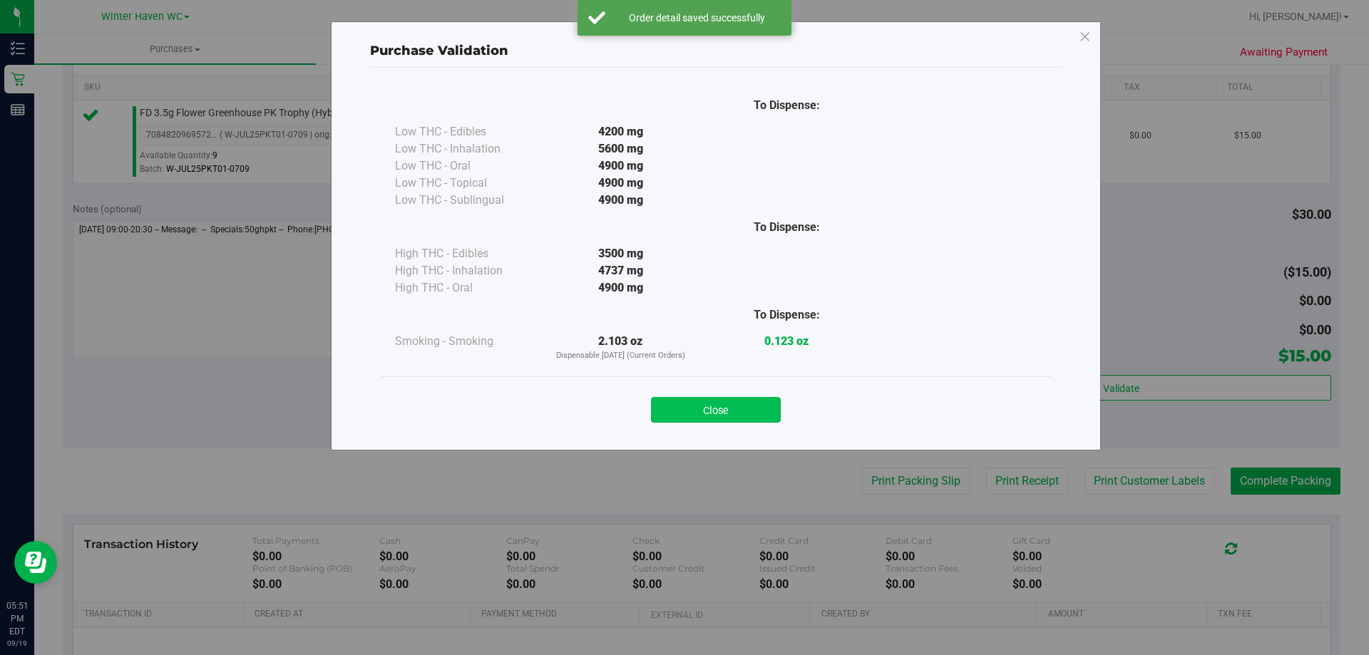
drag, startPoint x: 740, startPoint y: 407, endPoint x: 819, endPoint y: 453, distance: 91.4
click at [740, 408] on button "Close" at bounding box center [716, 410] width 130 height 26
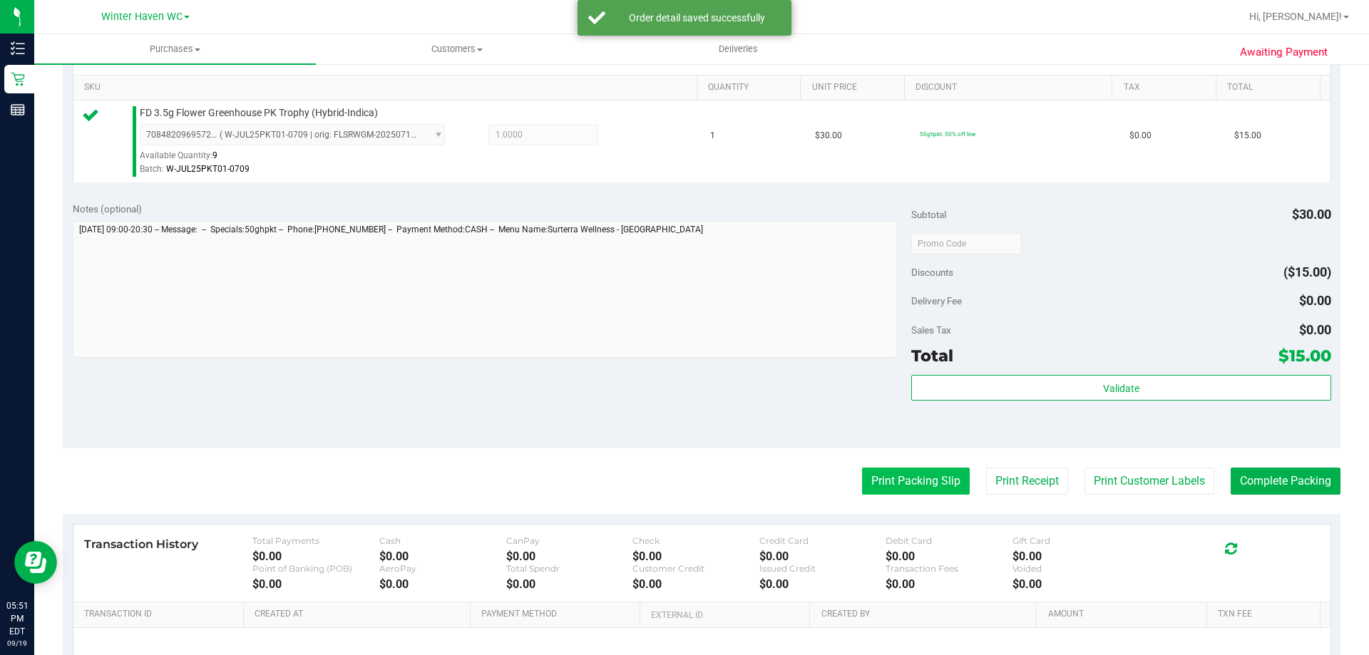
click at [887, 488] on button "Print Packing Slip" at bounding box center [916, 481] width 108 height 27
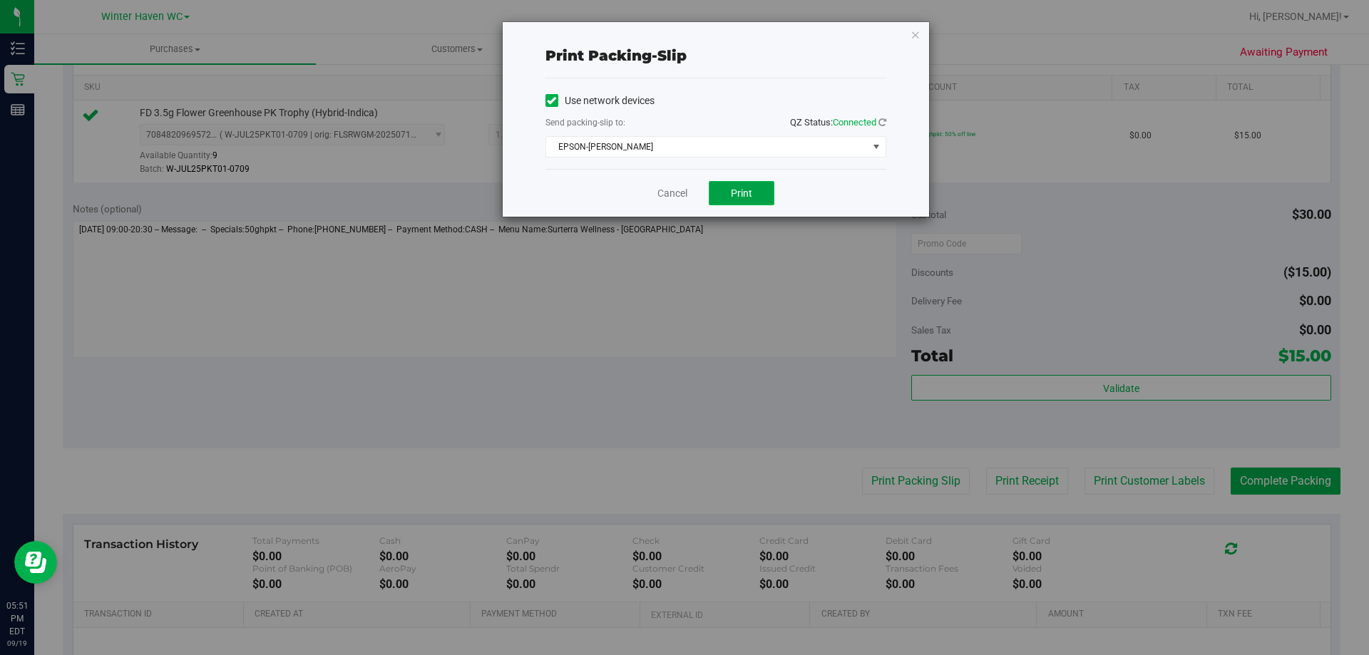
click at [745, 194] on span "Print" at bounding box center [741, 193] width 21 height 11
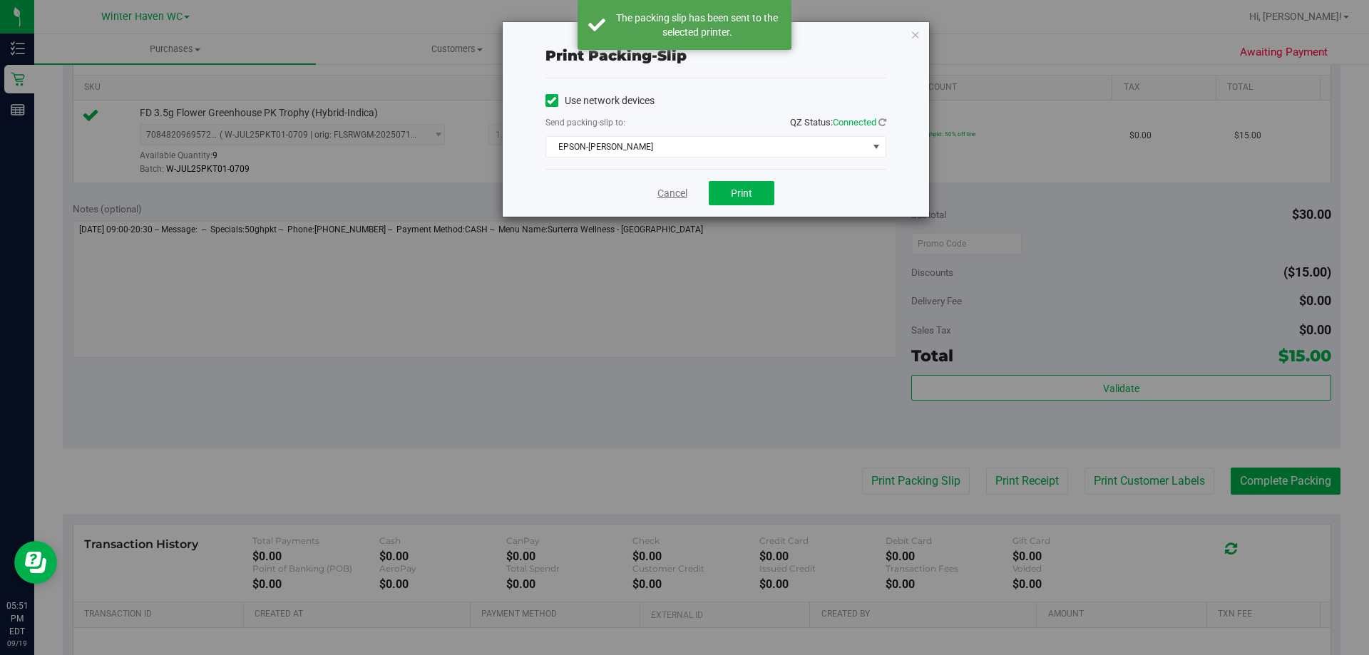
click at [672, 193] on link "Cancel" at bounding box center [673, 193] width 30 height 15
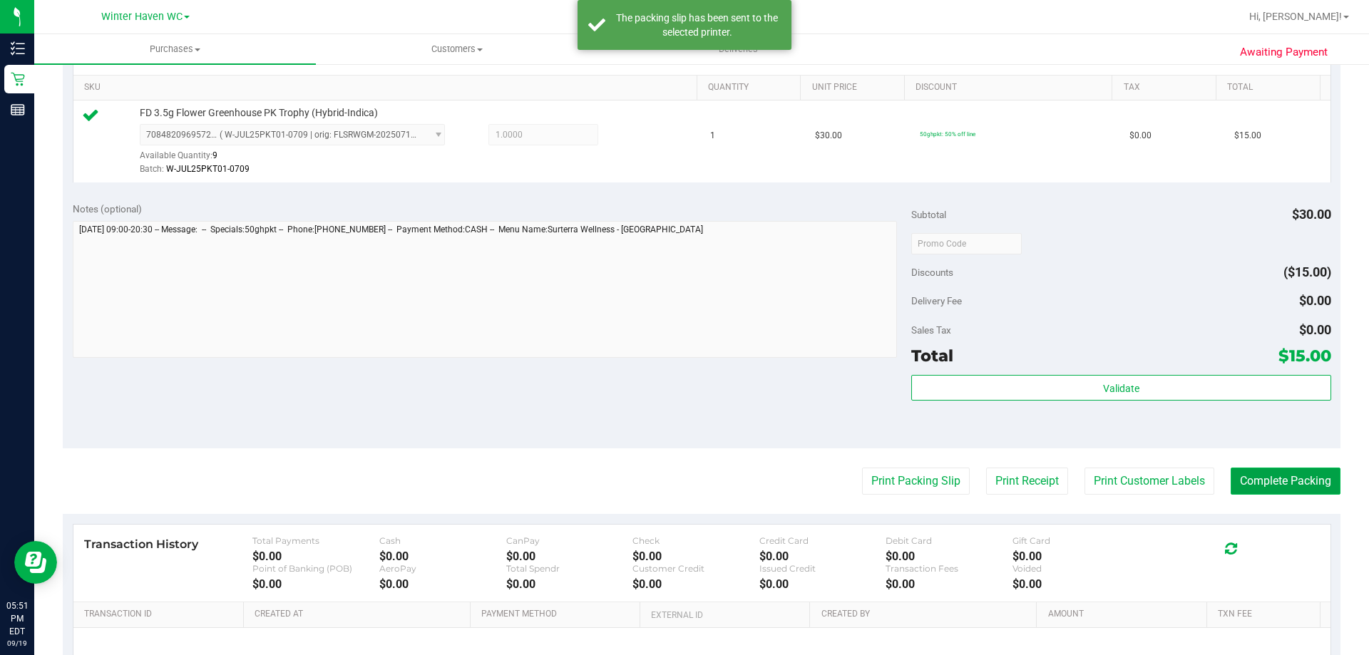
click at [1309, 488] on button "Complete Packing" at bounding box center [1286, 481] width 110 height 27
